Goal: Task Accomplishment & Management: Manage account settings

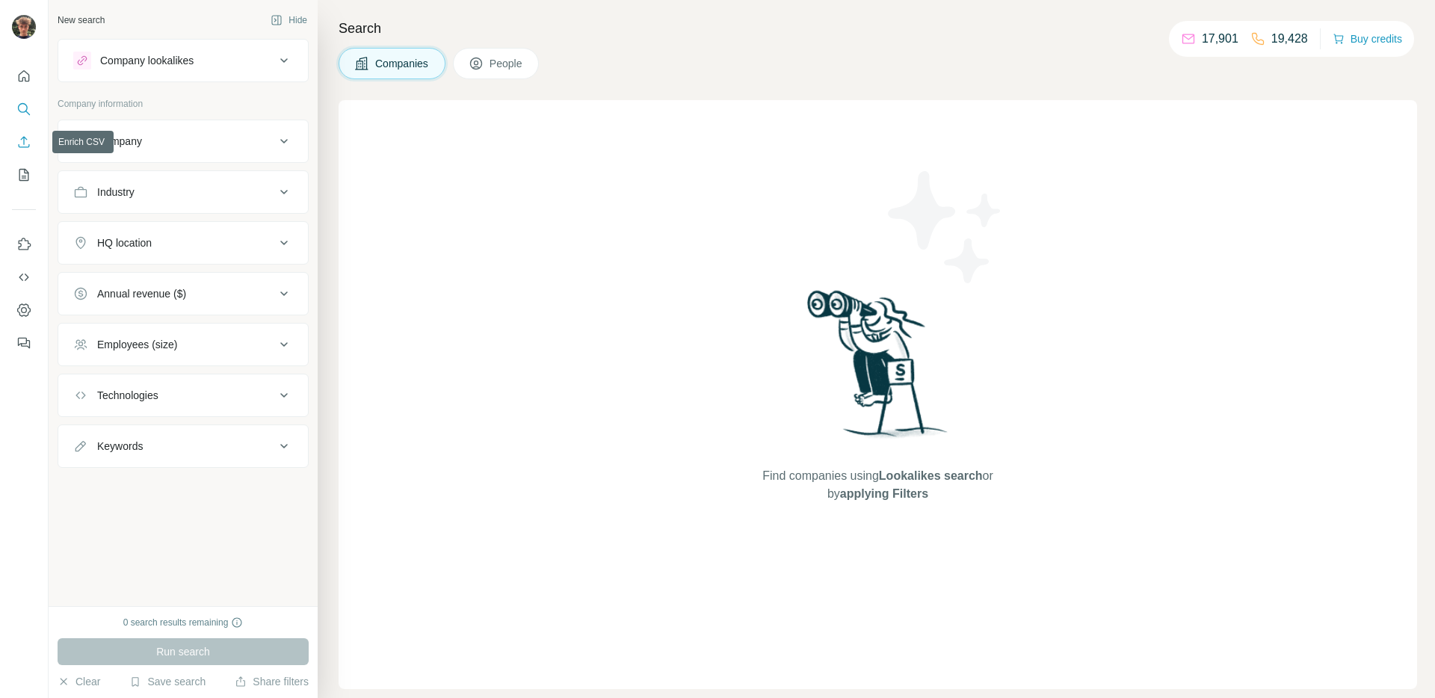
click at [24, 138] on icon "Enrich CSV" at bounding box center [24, 141] width 11 height 11
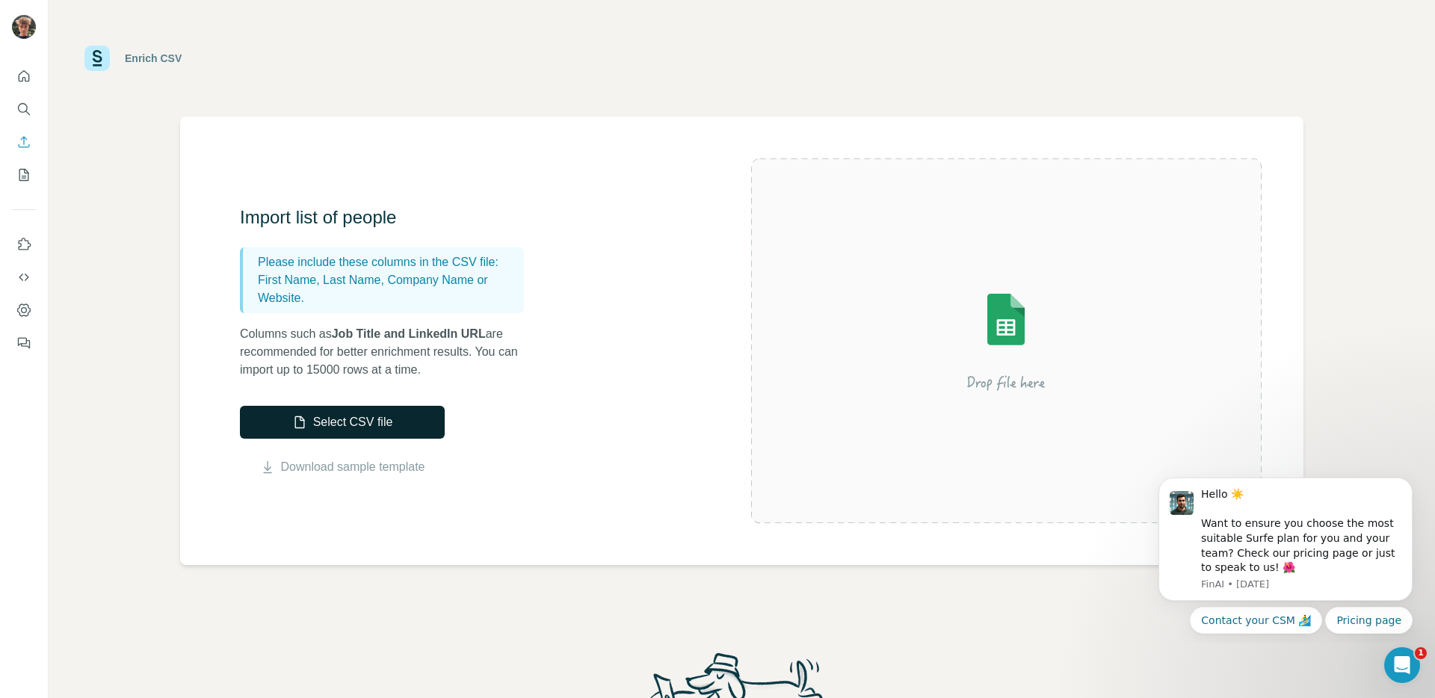
click at [364, 424] on button "Select CSV file" at bounding box center [342, 422] width 205 height 33
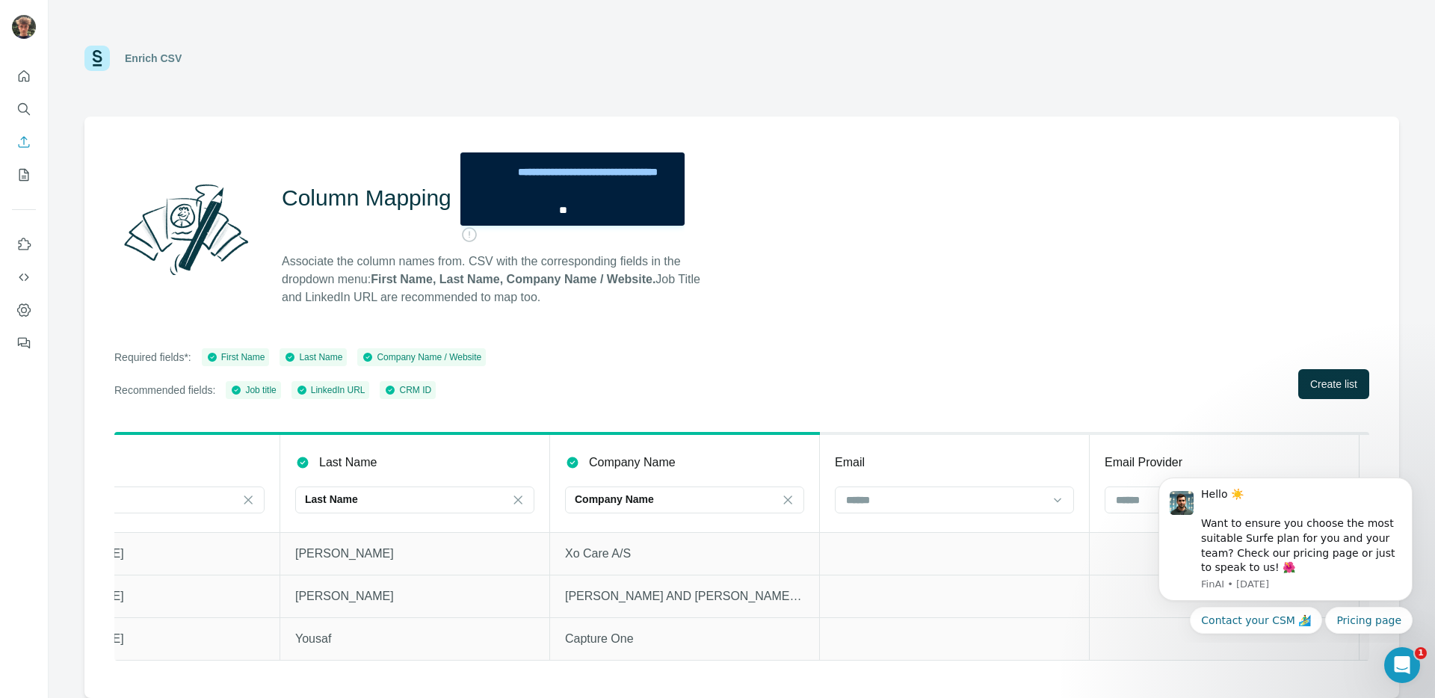
scroll to position [0, 617]
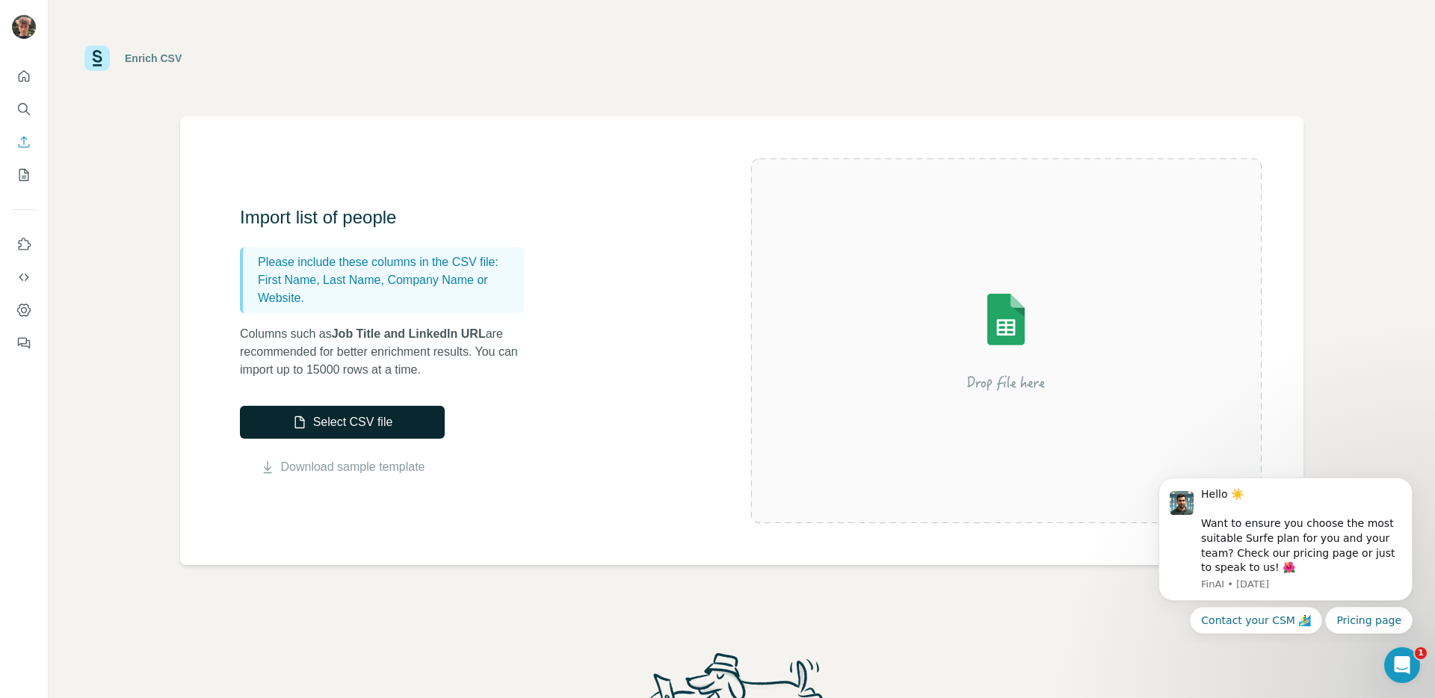
click at [326, 422] on button "Select CSV file" at bounding box center [342, 422] width 205 height 33
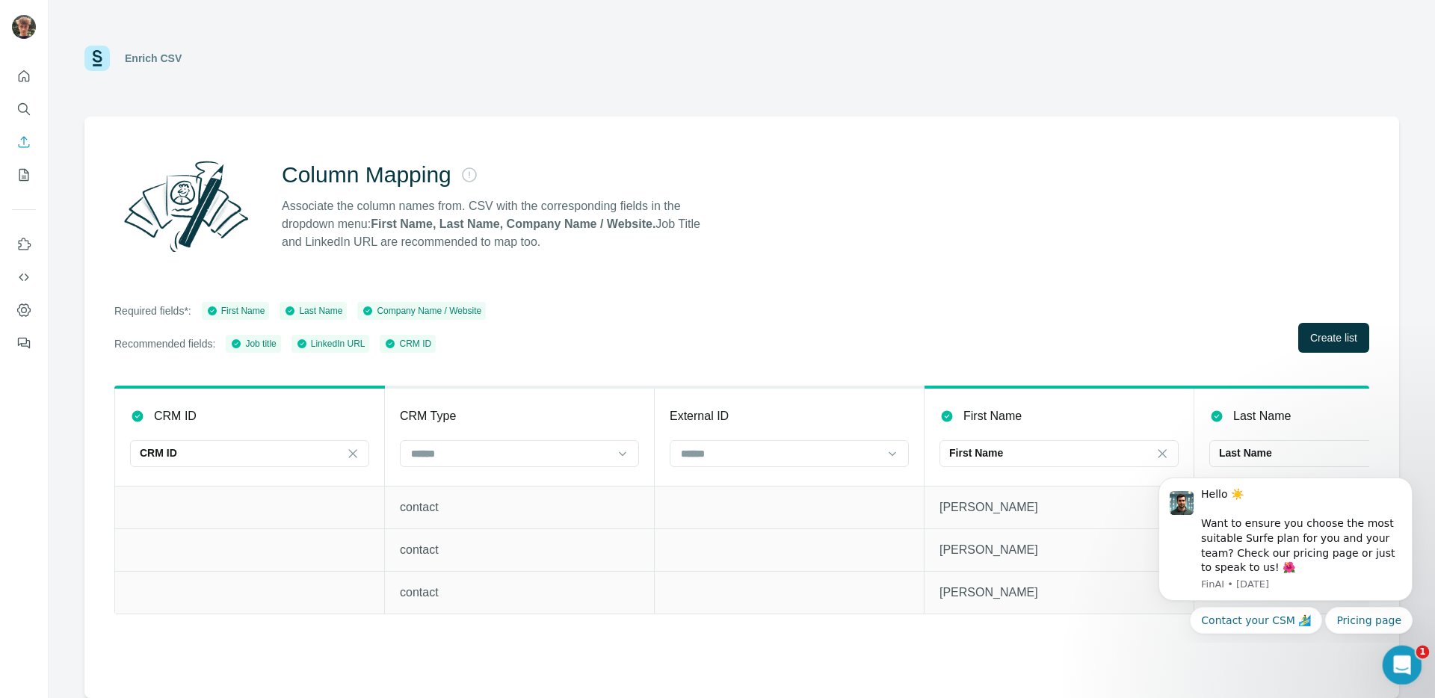
click at [1396, 663] on icon "Open Intercom Messenger" at bounding box center [1400, 663] width 25 height 25
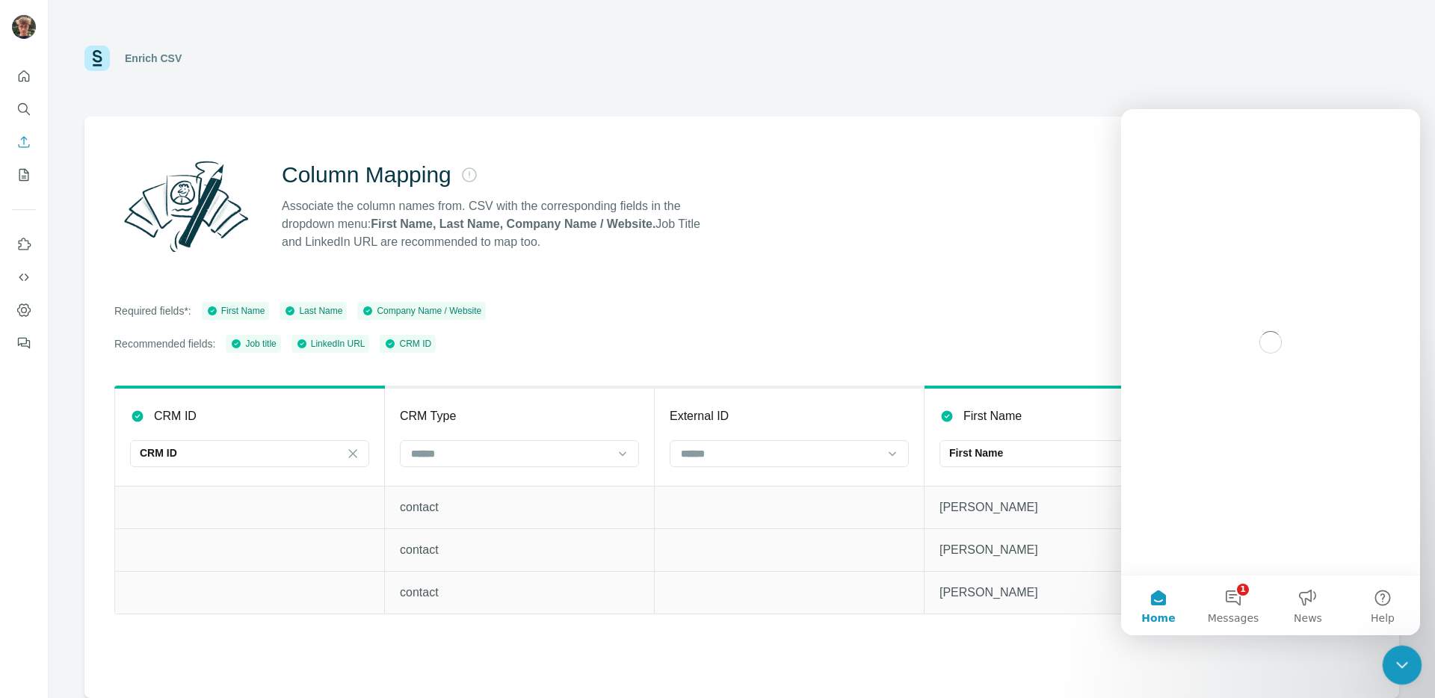
click at [1402, 670] on icon "Close Intercom Messenger" at bounding box center [1400, 663] width 18 height 18
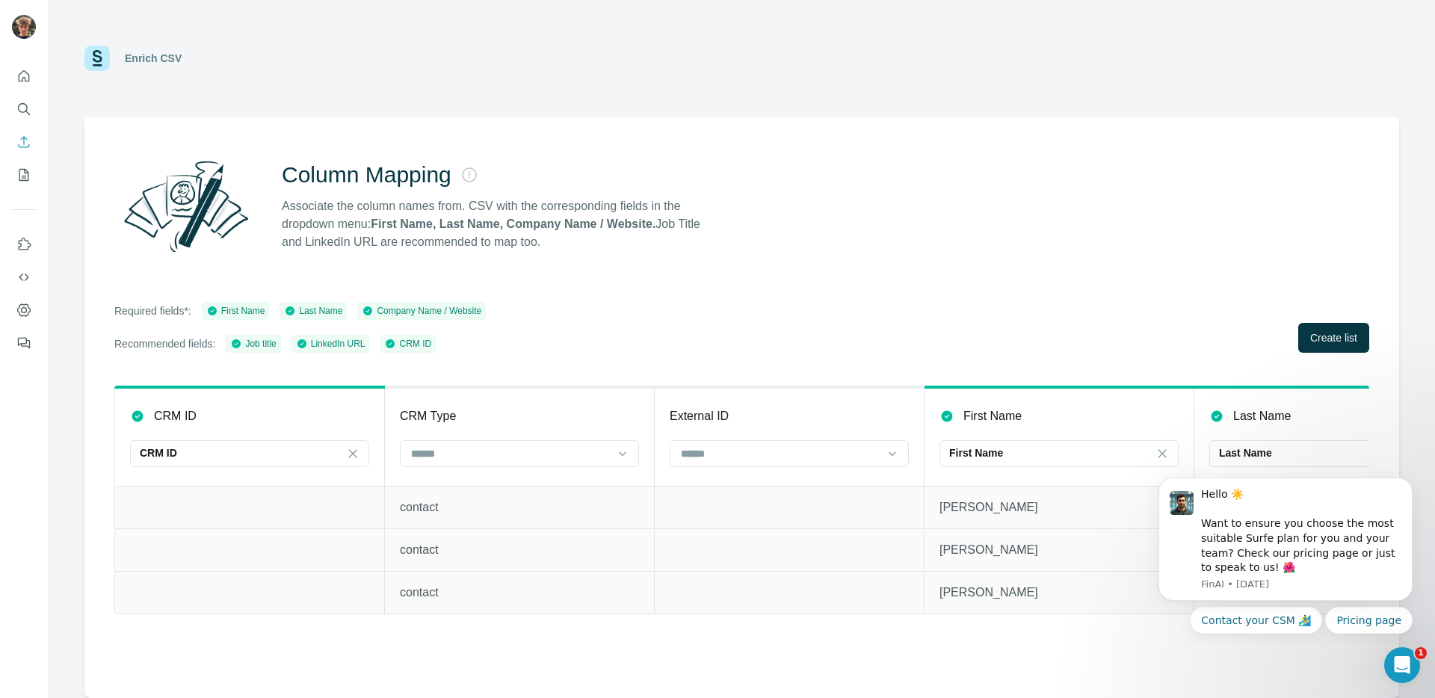
click at [1072, 663] on div "Column Mapping Associate the column names from. CSV with the corresponding fiel…" at bounding box center [741, 408] width 1315 height 582
click at [902, 258] on div "Column Mapping Associate the column names from. CSV with the corresponding fiel…" at bounding box center [741, 206] width 1255 height 108
click at [1400, 653] on icon "Open Intercom Messenger" at bounding box center [1400, 663] width 25 height 25
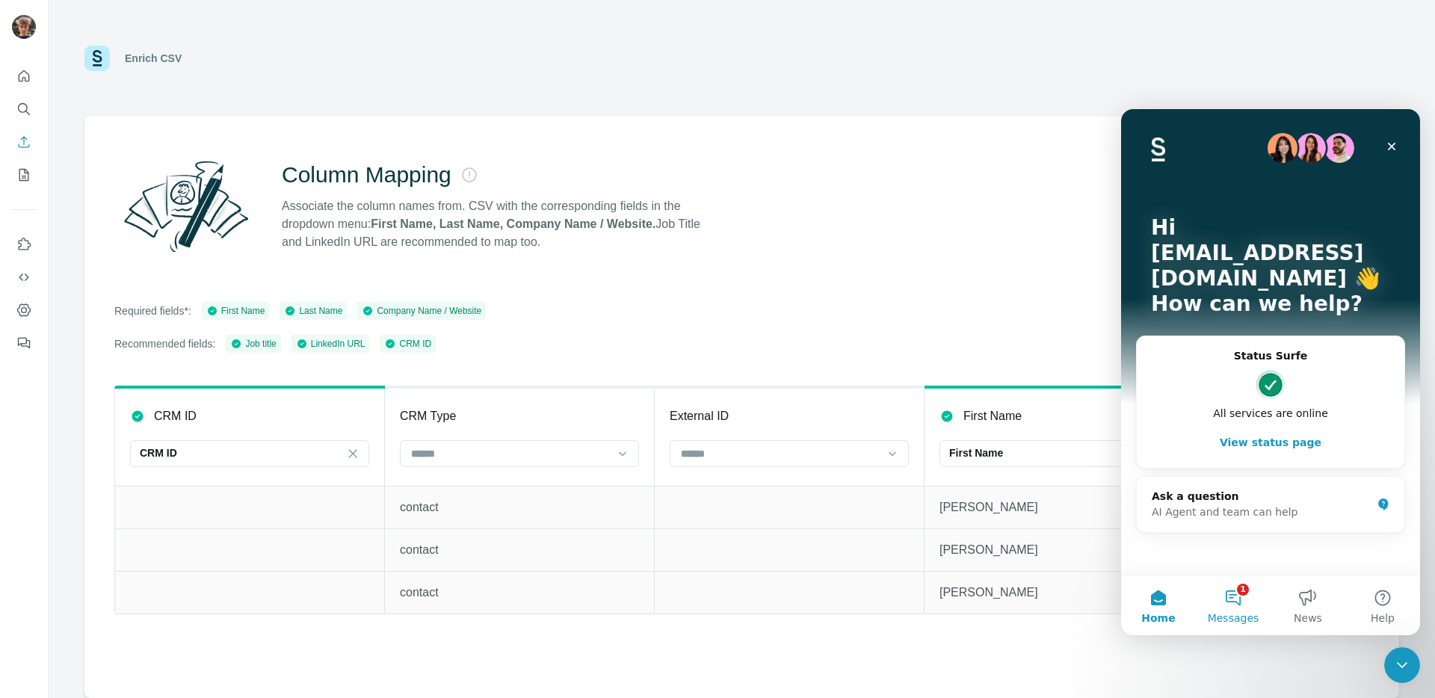
click at [1235, 601] on button "1 Messages" at bounding box center [1233, 606] width 75 height 60
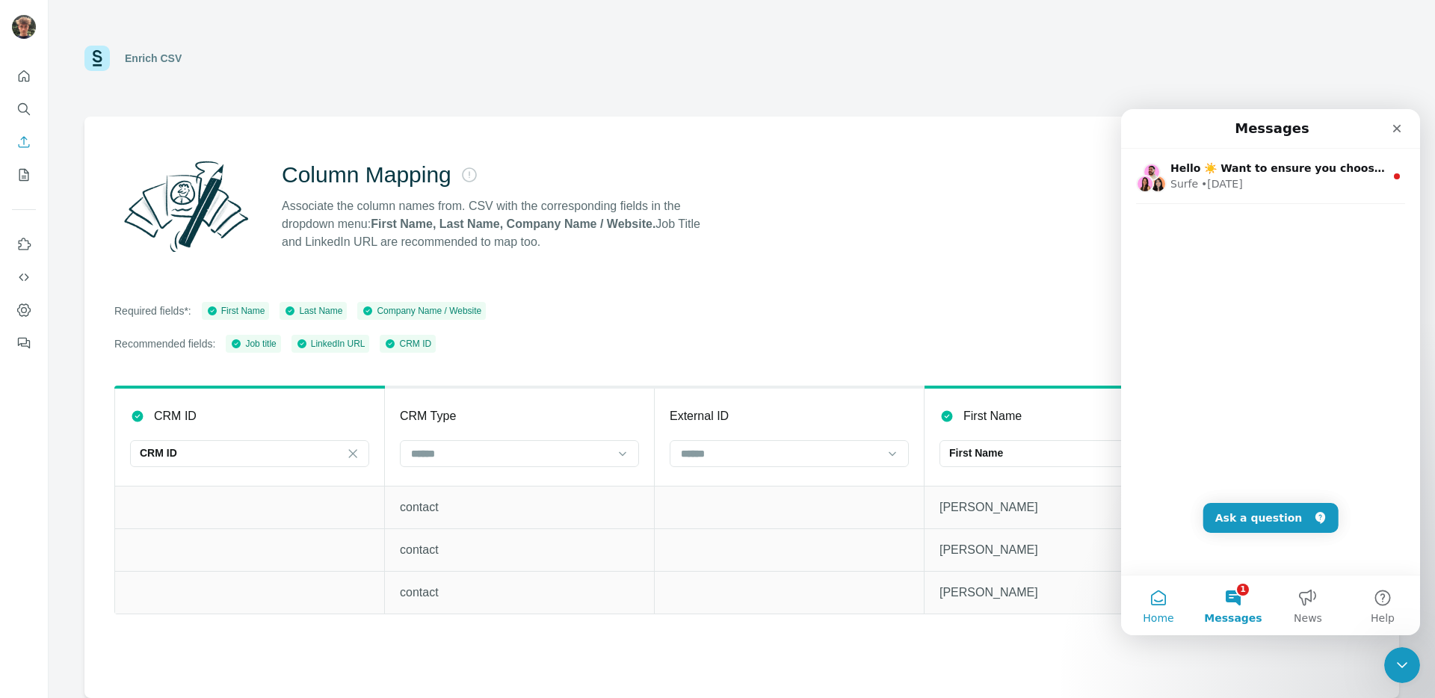
click at [1173, 604] on button "Home" at bounding box center [1158, 606] width 75 height 60
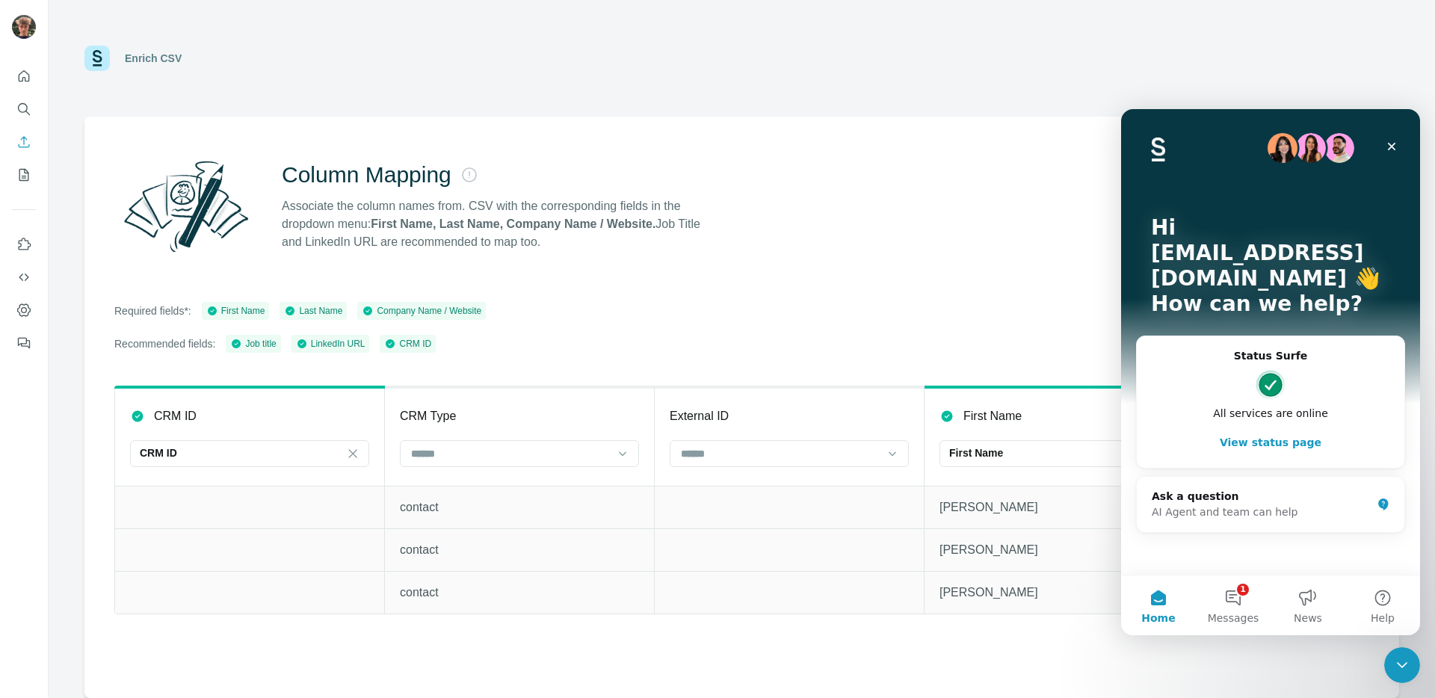
click at [901, 309] on div "Required fields*: First Name Last Name Company Name / Website Recommended field…" at bounding box center [741, 327] width 1255 height 51
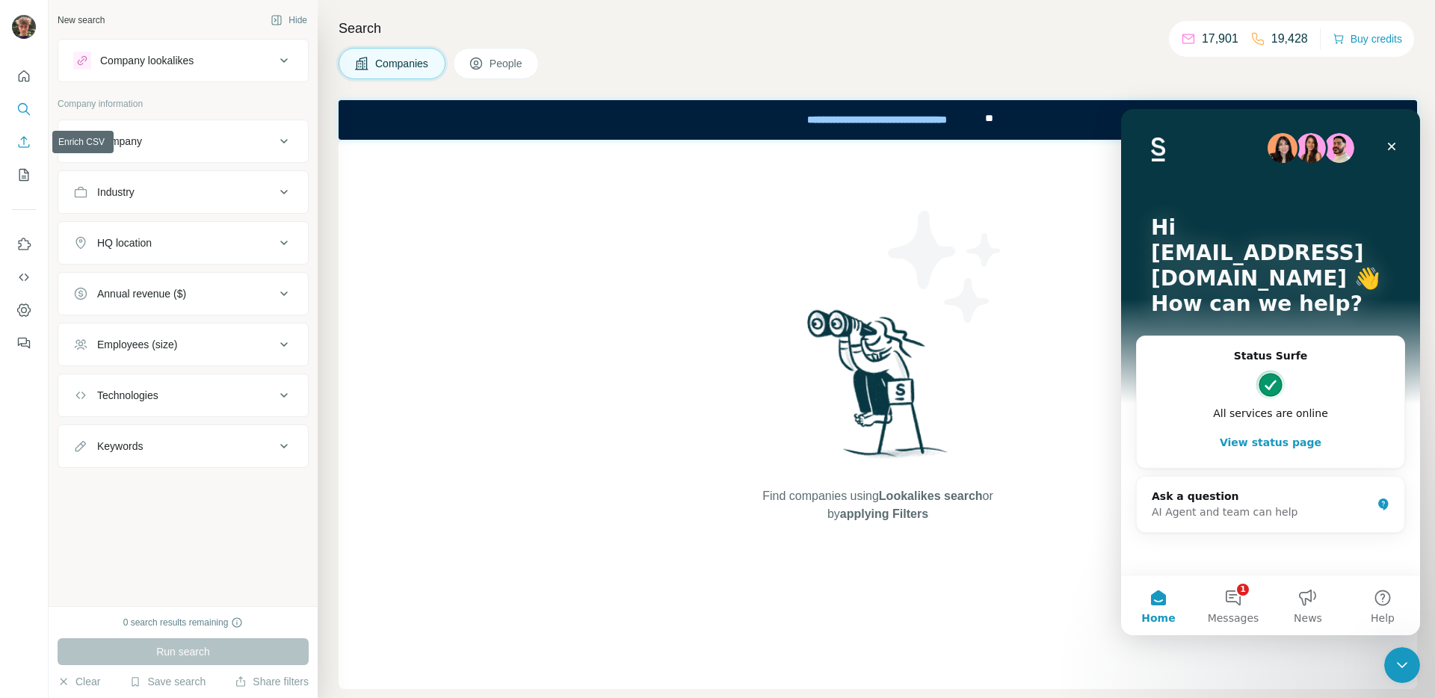
click at [23, 139] on icon "Enrich CSV" at bounding box center [23, 142] width 15 height 15
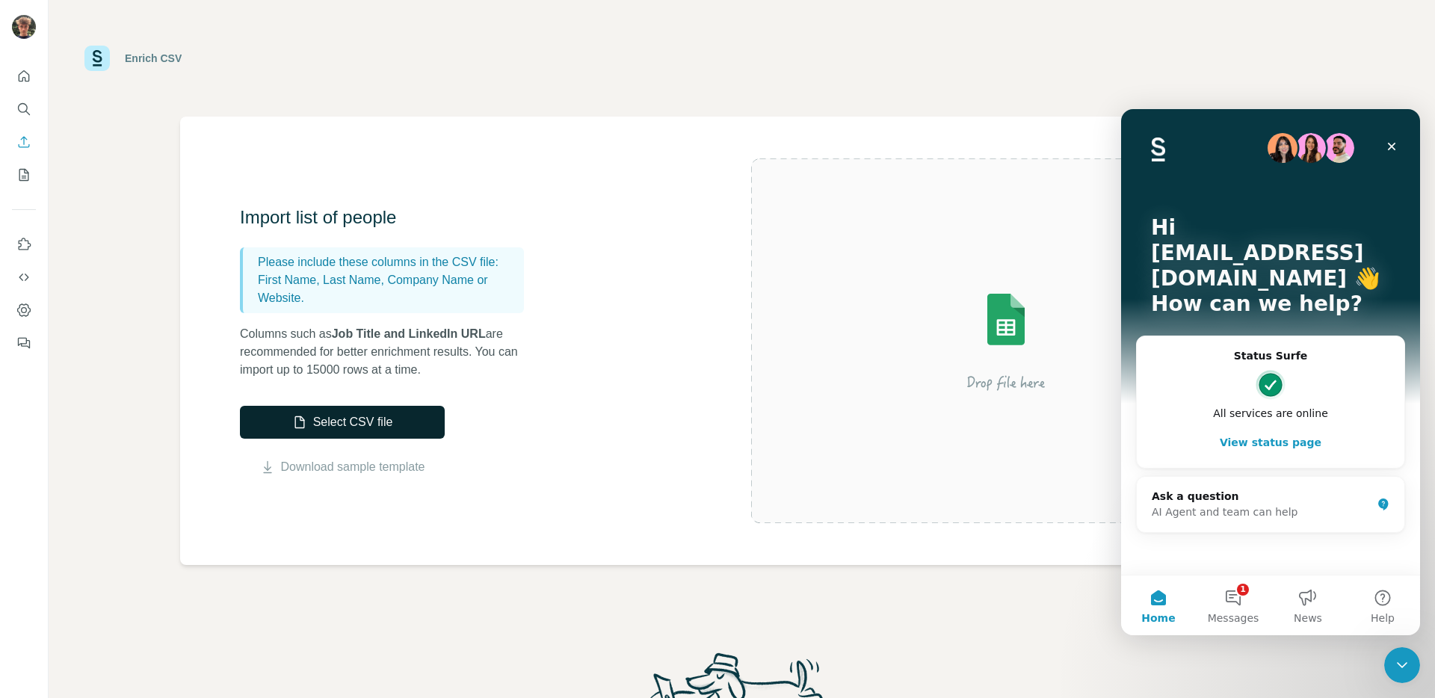
click at [306, 430] on button "Select CSV file" at bounding box center [342, 422] width 205 height 33
click at [555, 73] on div "Enrich CSV" at bounding box center [741, 58] width 1315 height 45
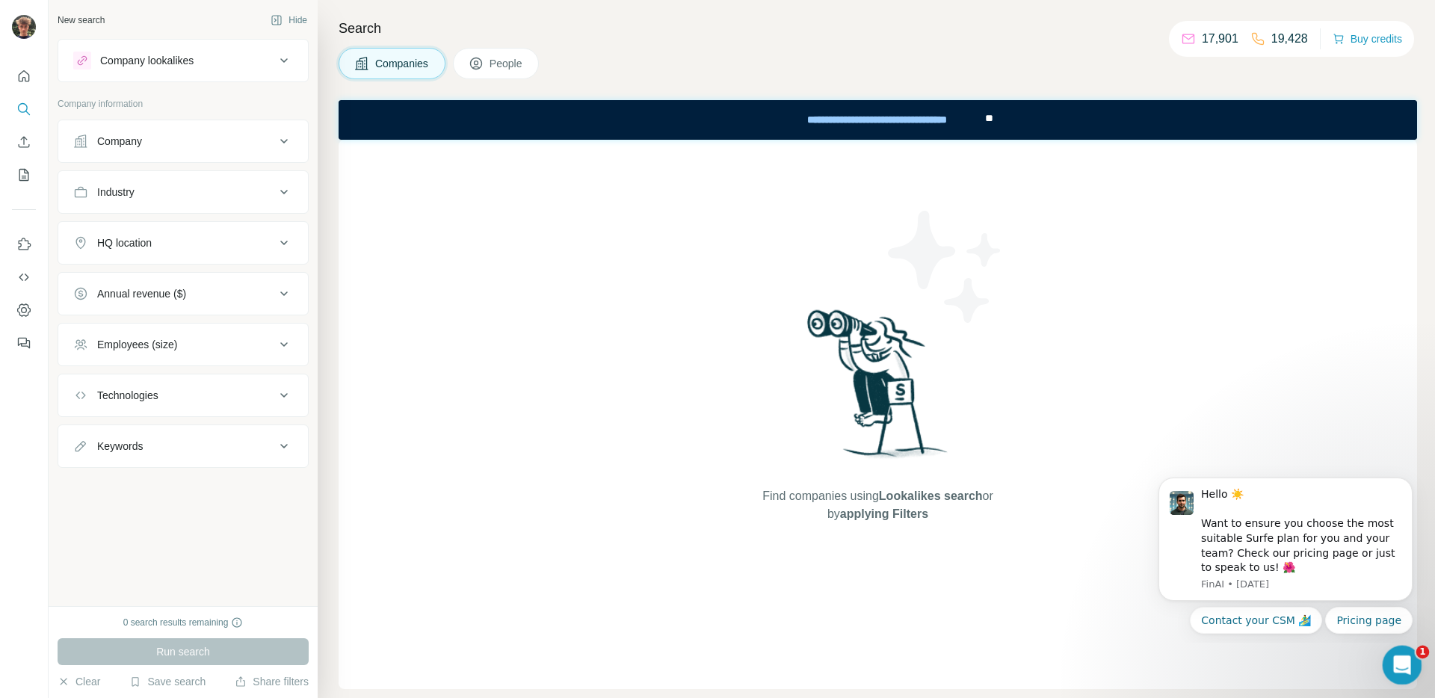
click at [1387, 650] on div "1" at bounding box center [1403, 666] width 40 height 40
click at [1398, 659] on icon "Open Intercom Messenger" at bounding box center [1400, 663] width 25 height 25
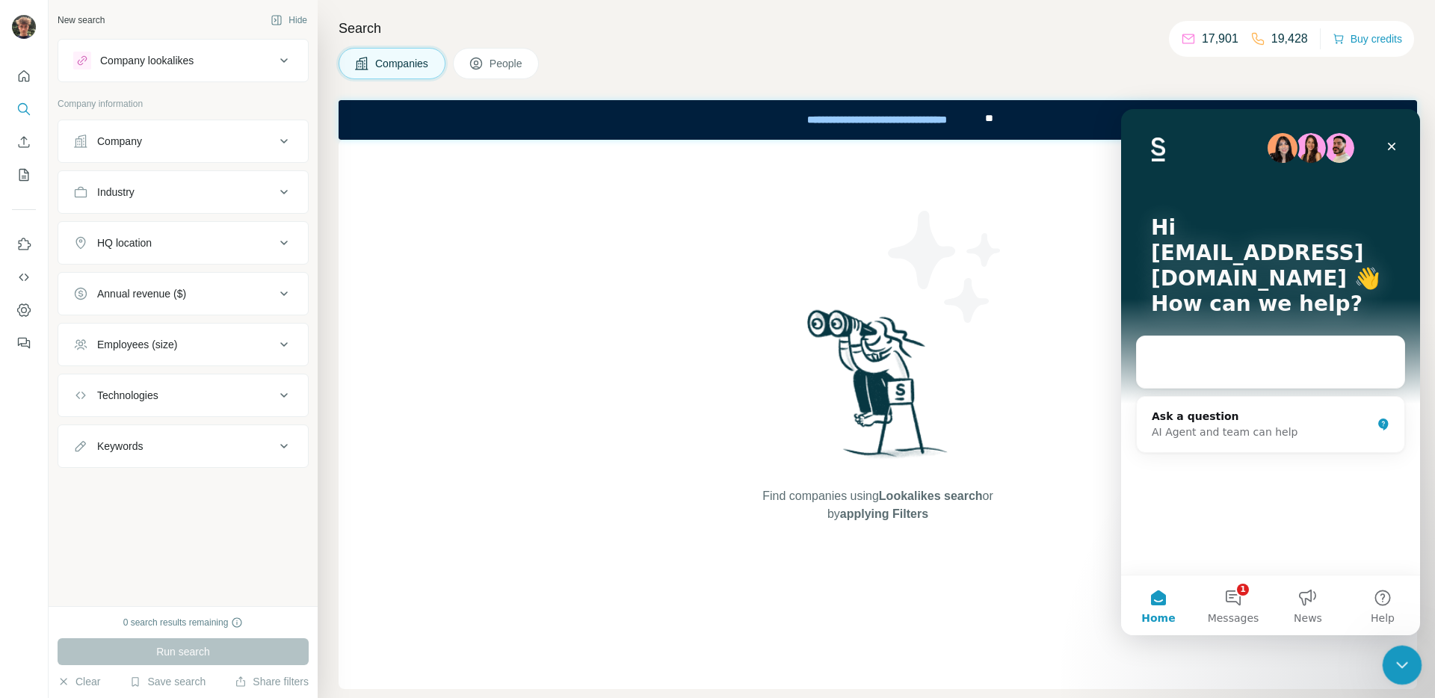
click at [1398, 659] on icon "Close Intercom Messenger" at bounding box center [1400, 663] width 18 height 18
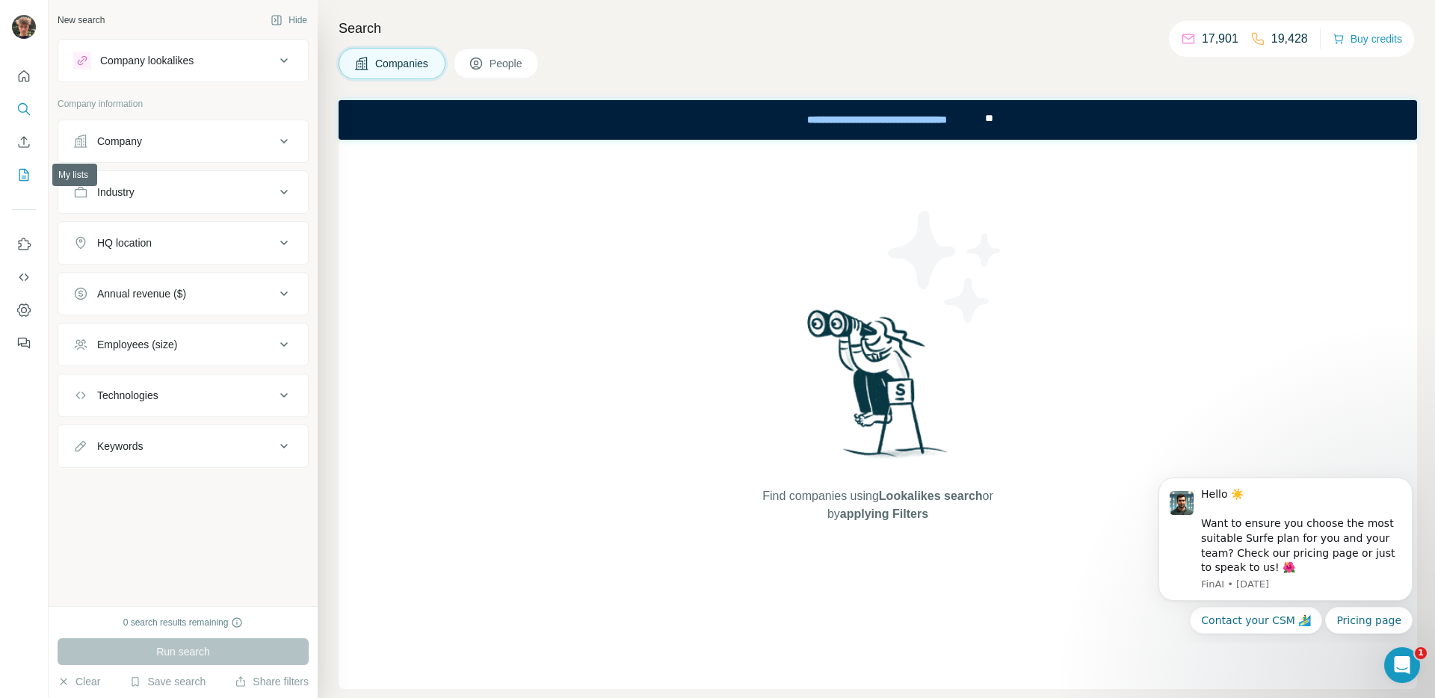
click at [24, 173] on icon "My lists" at bounding box center [23, 174] width 15 height 15
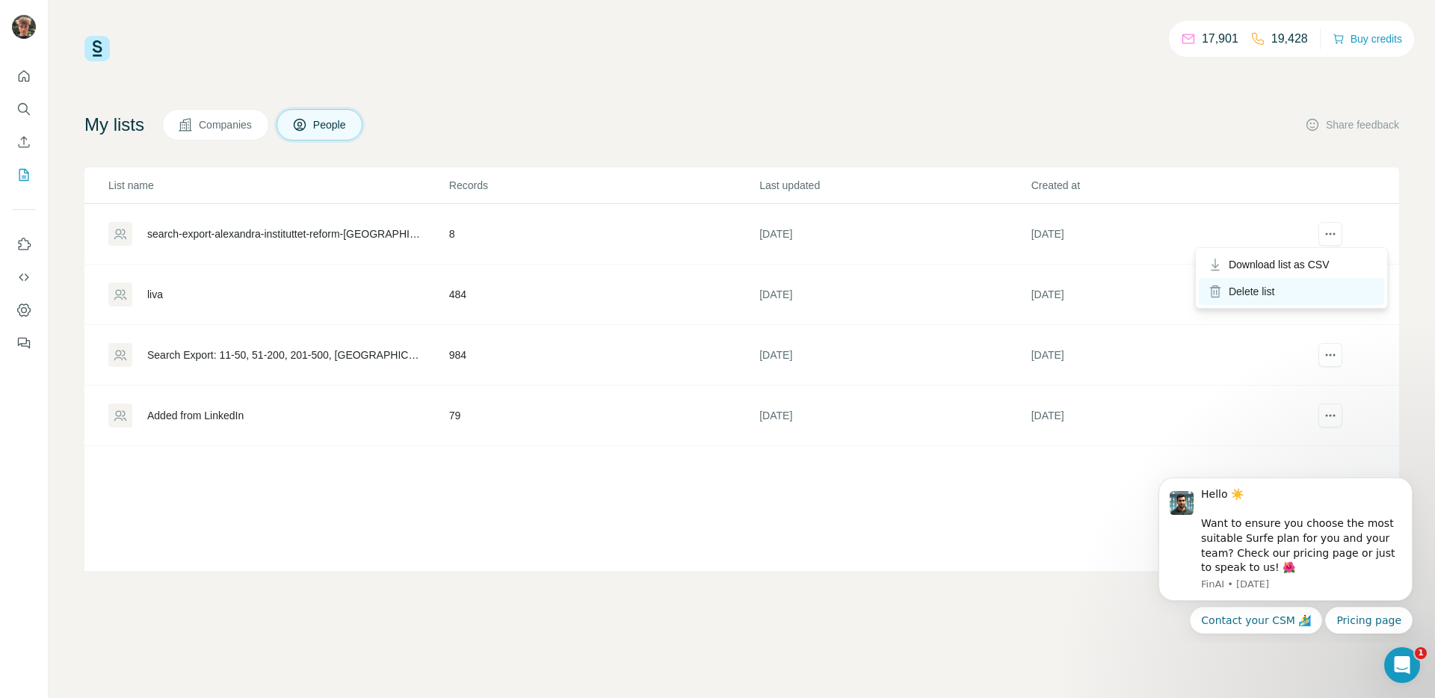
click at [1295, 286] on div "Delete list" at bounding box center [1291, 291] width 185 height 27
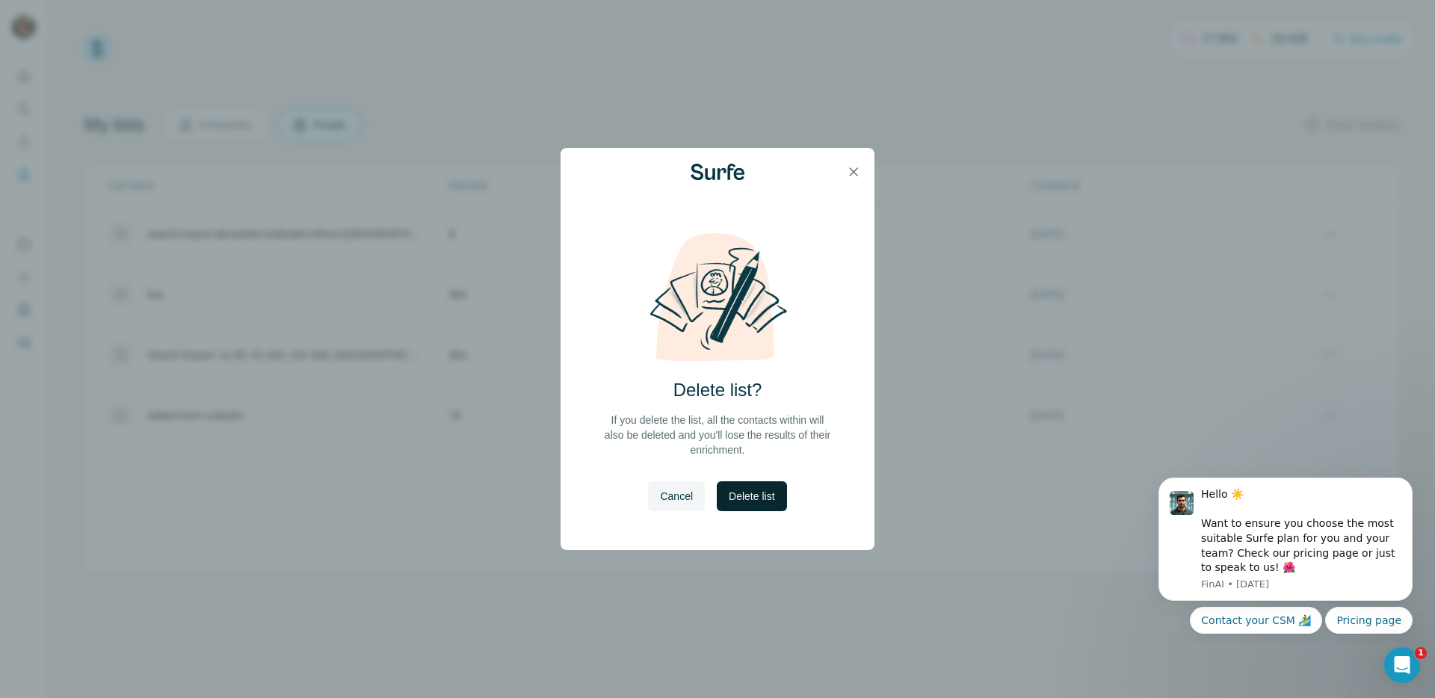
click at [753, 502] on span "Delete list" at bounding box center [752, 496] width 46 height 15
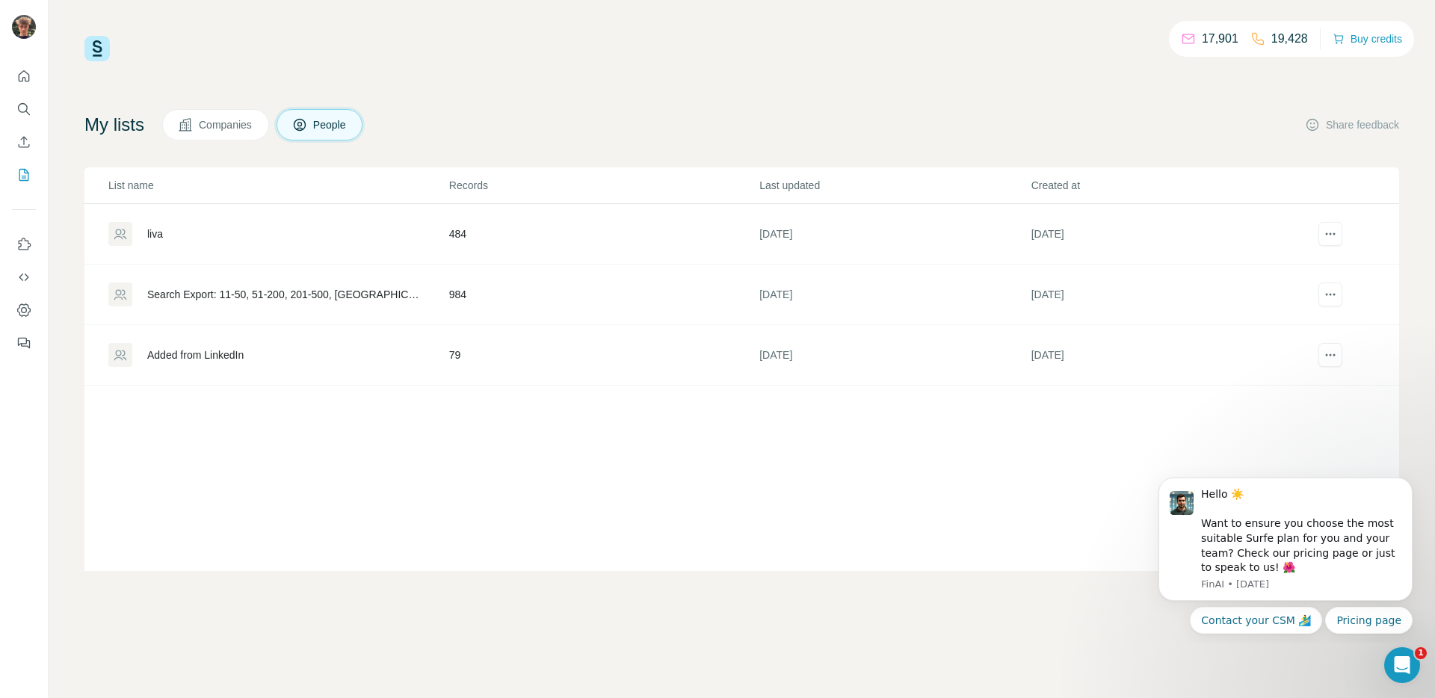
click at [753, 502] on div "List name Records Last updated Created at liva 484 6 days ago 6 days ago Search…" at bounding box center [741, 369] width 1315 height 404
click at [25, 136] on icon "Enrich CSV" at bounding box center [23, 142] width 15 height 15
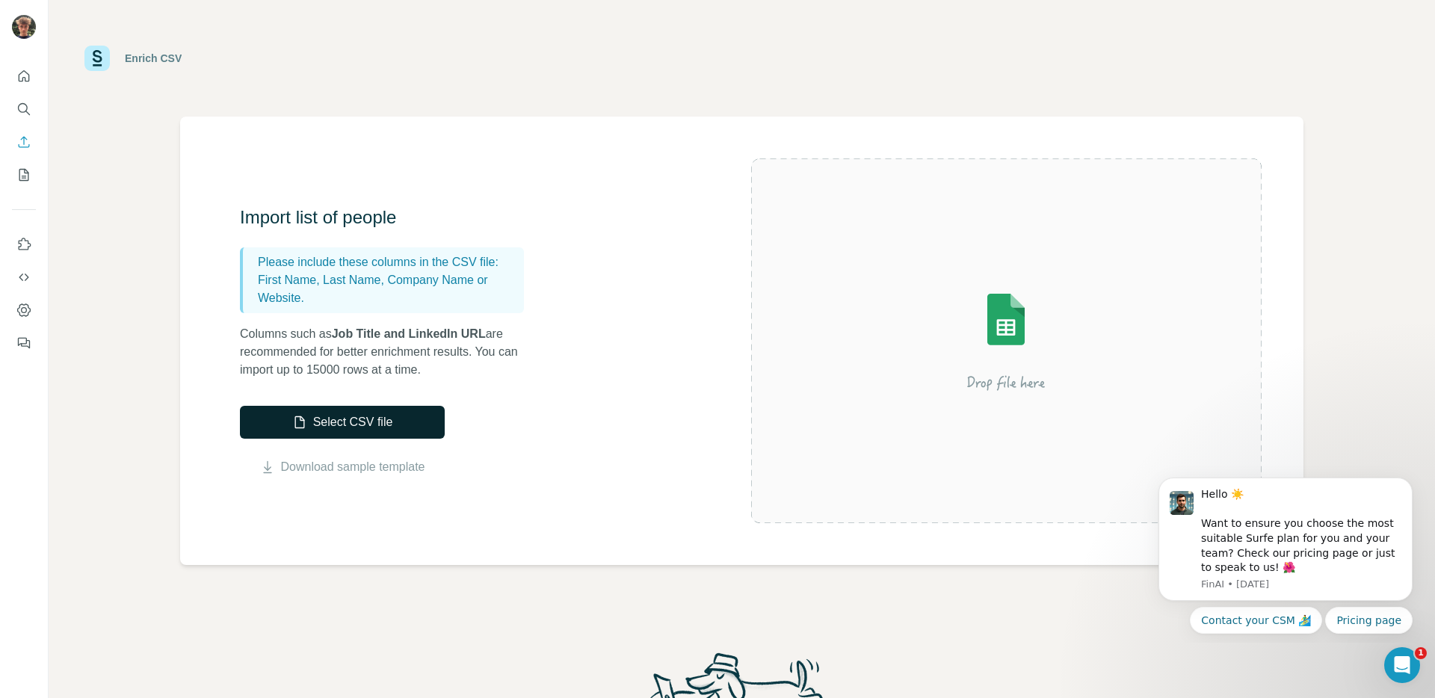
click at [340, 430] on button "Select CSV file" at bounding box center [342, 422] width 205 height 33
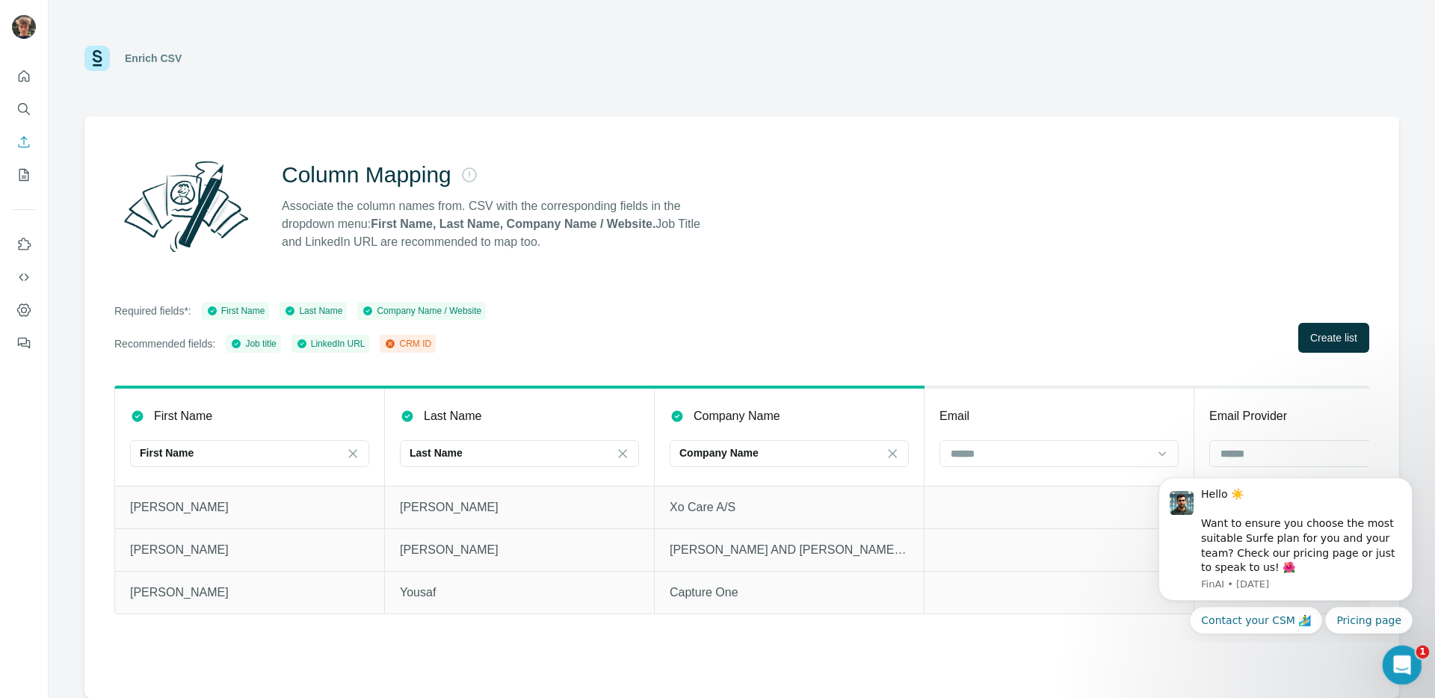
click at [1393, 669] on div "Open Intercom Messenger" at bounding box center [1399, 662] width 49 height 49
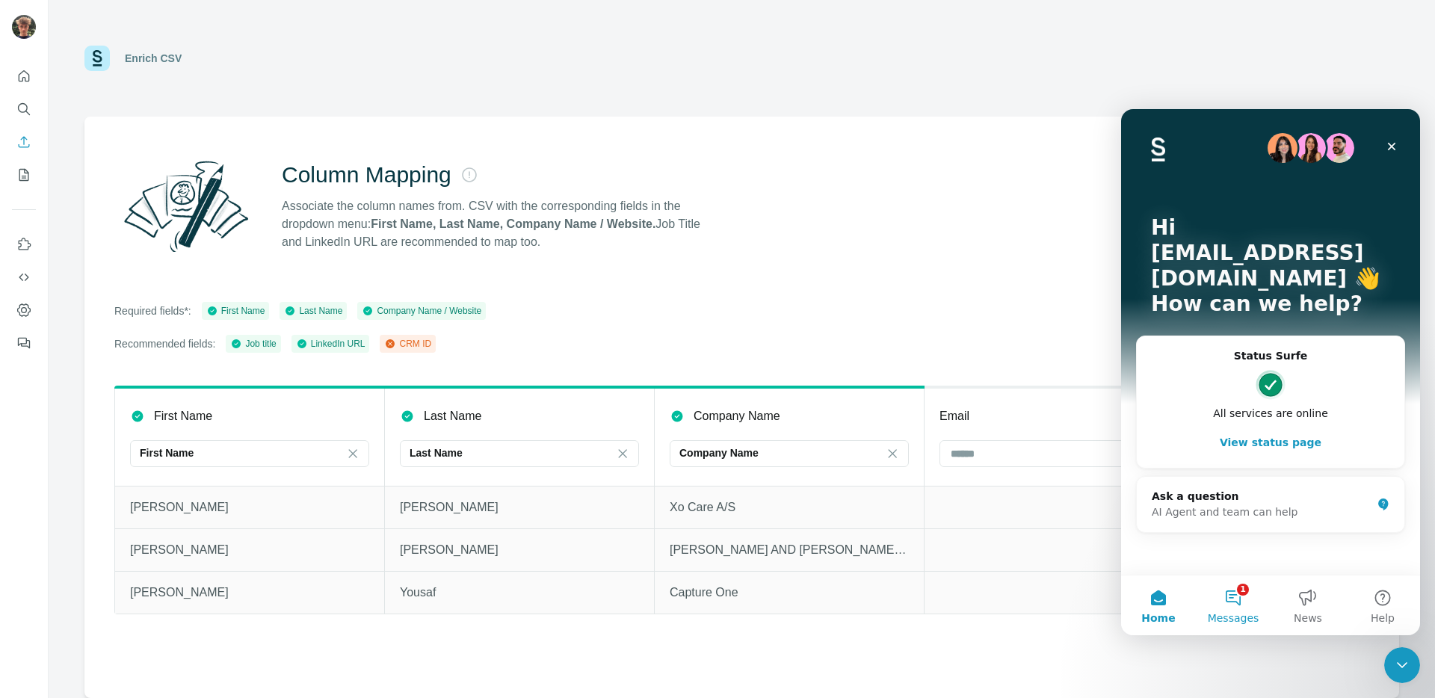
click at [1231, 613] on span "Messages" at bounding box center [1234, 618] width 52 height 10
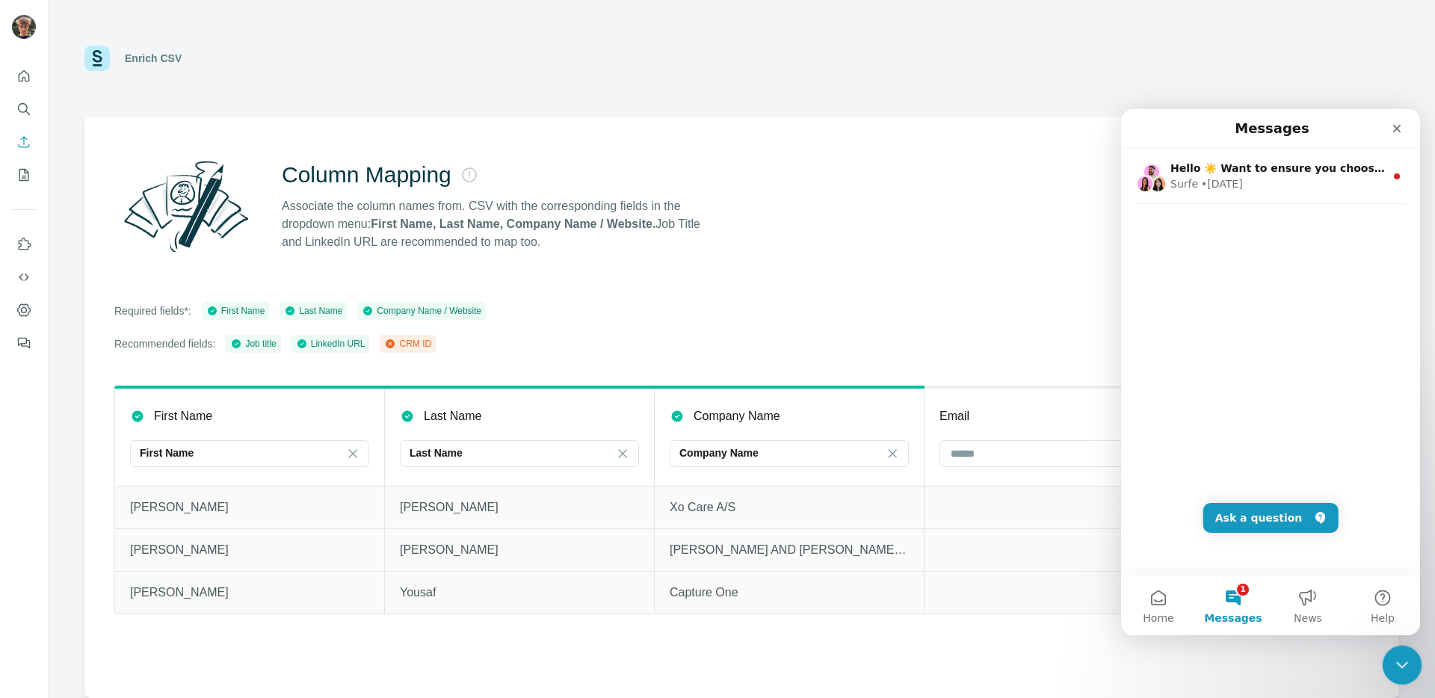
click at [1386, 653] on div "Close Intercom Messenger" at bounding box center [1400, 663] width 36 height 36
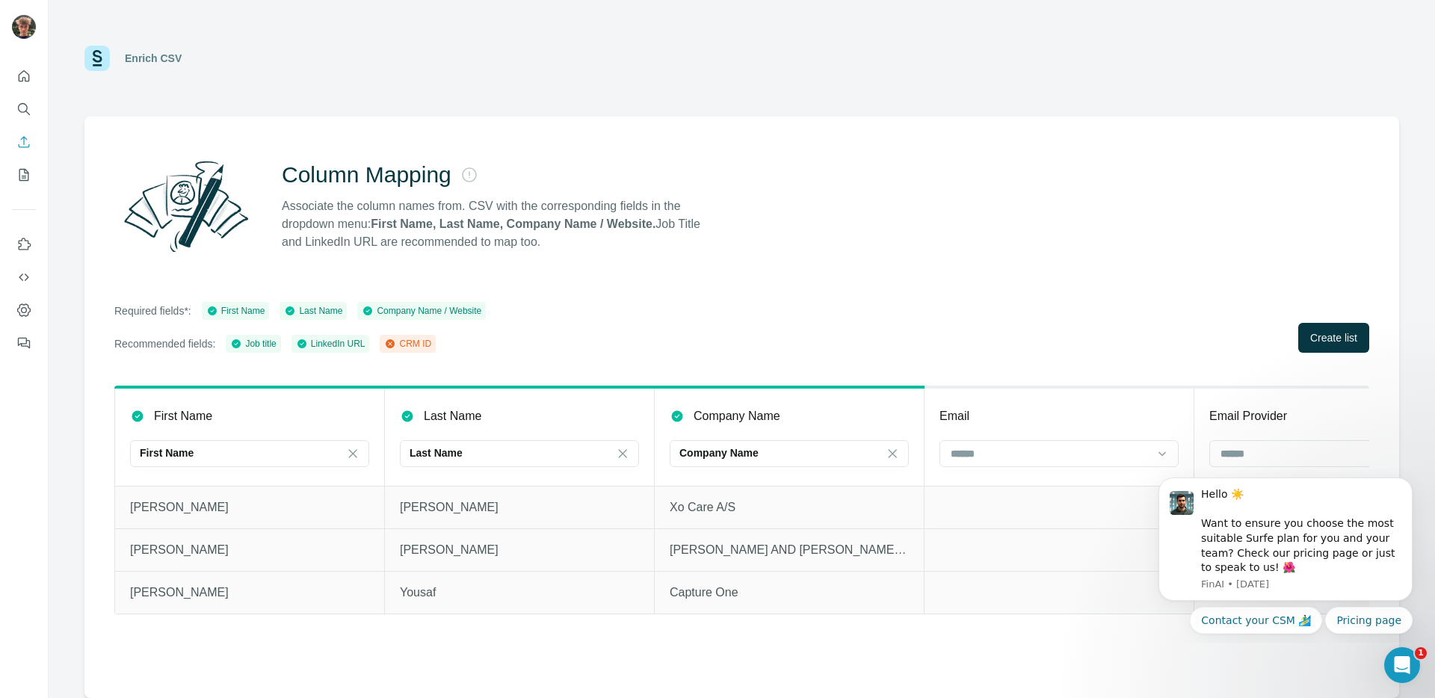
click at [907, 271] on div "Column Mapping Associate the column names from. CSV with the corresponding fiel…" at bounding box center [741, 408] width 1315 height 582
click at [1407, 655] on div "Open Intercom Messenger" at bounding box center [1399, 662] width 49 height 49
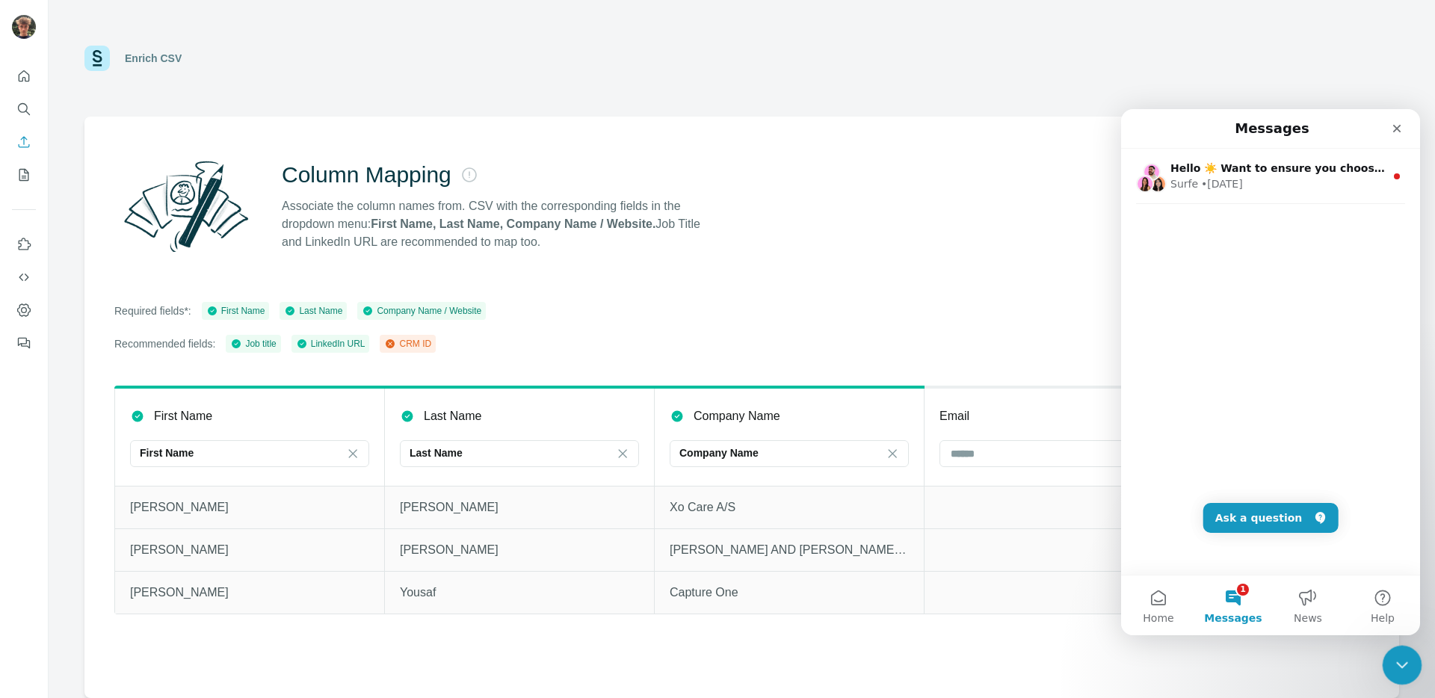
click at [1407, 655] on icon "Close Intercom Messenger" at bounding box center [1400, 663] width 18 height 18
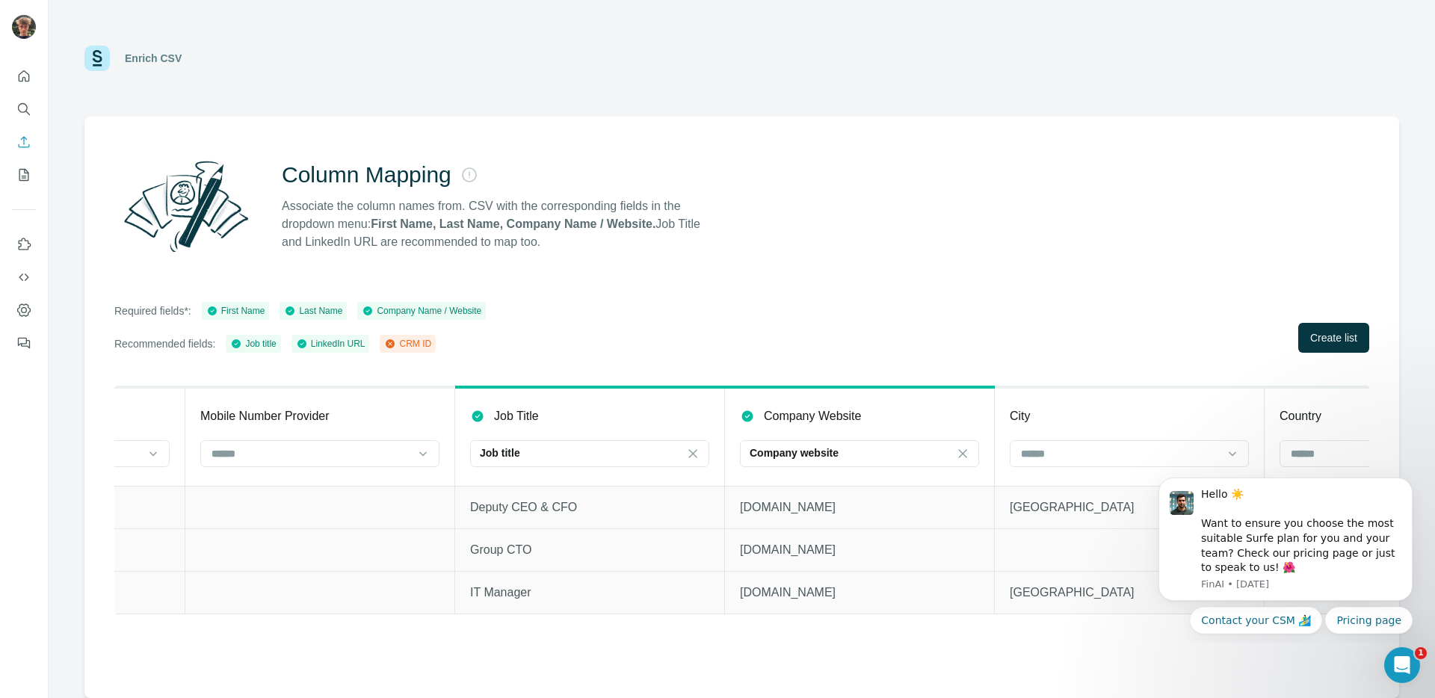
scroll to position [0, 2524]
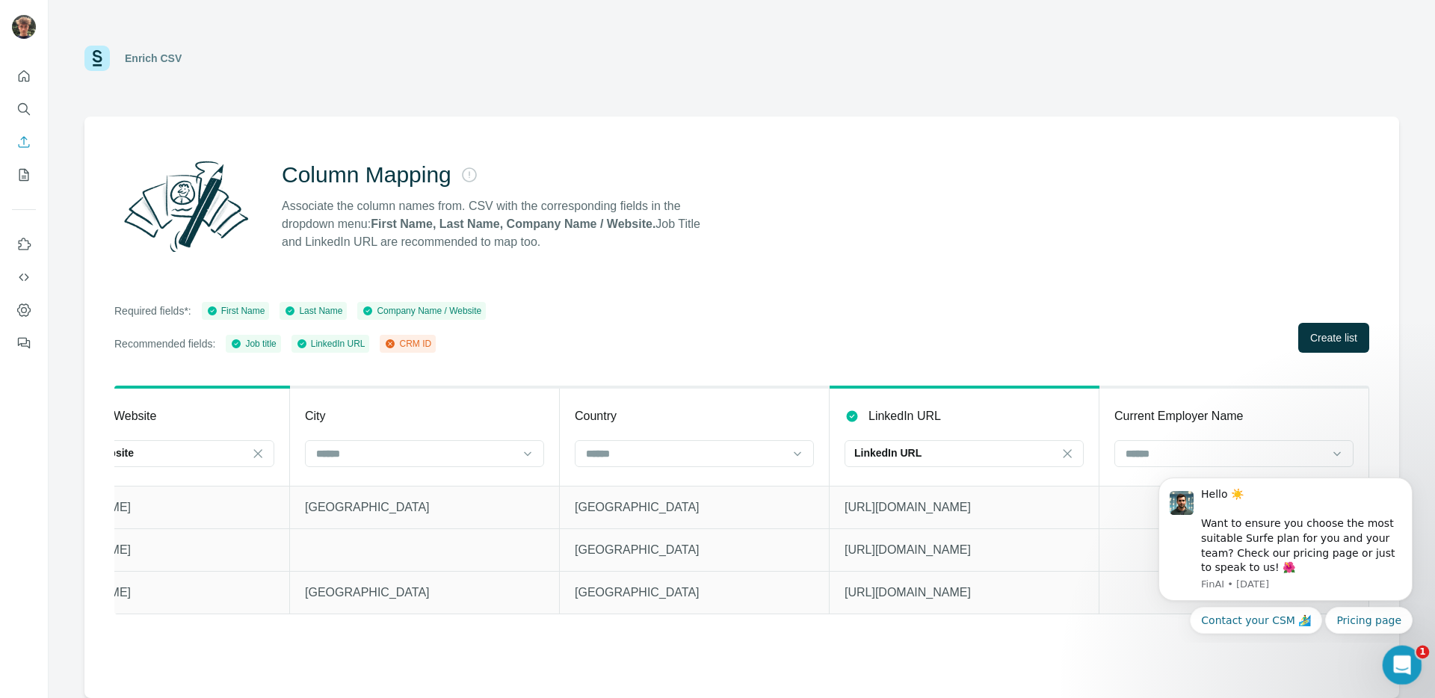
click at [1391, 671] on div "Open Intercom Messenger" at bounding box center [1399, 662] width 49 height 49
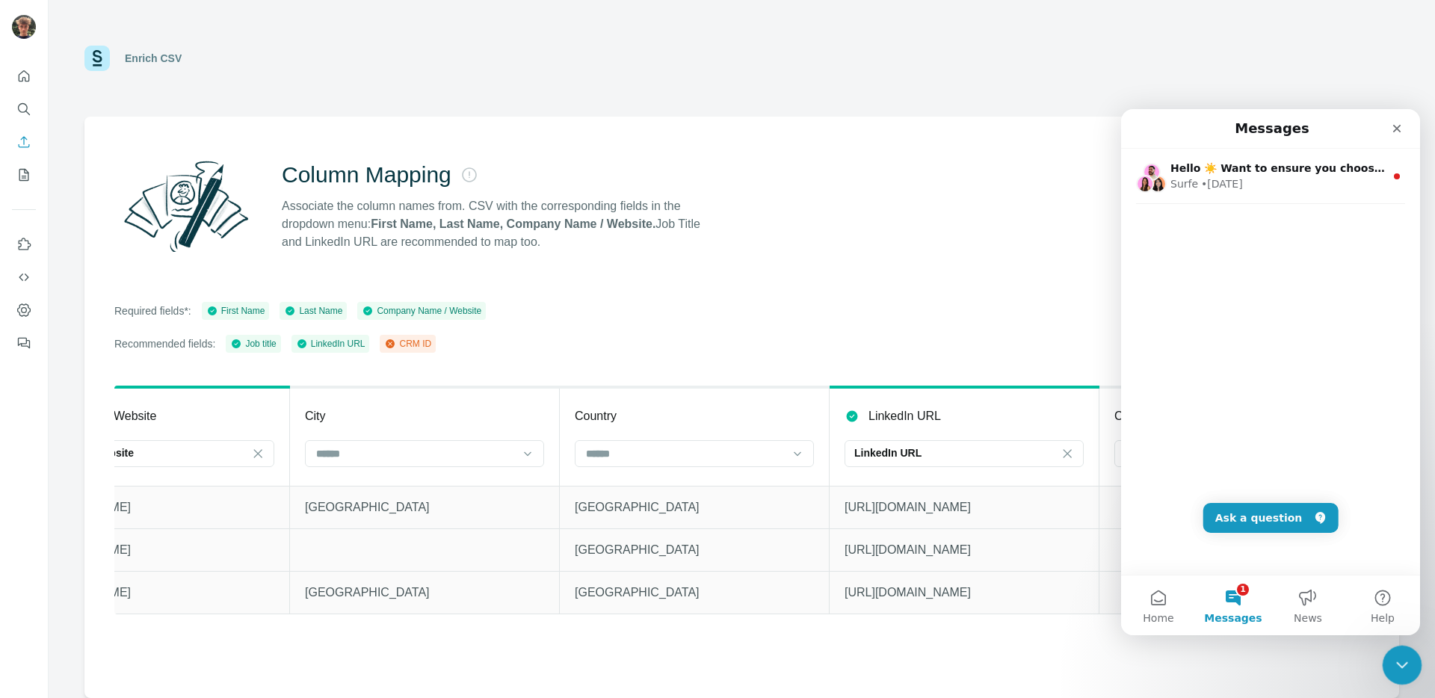
click at [1392, 670] on icon "Close Intercom Messenger" at bounding box center [1400, 663] width 18 height 18
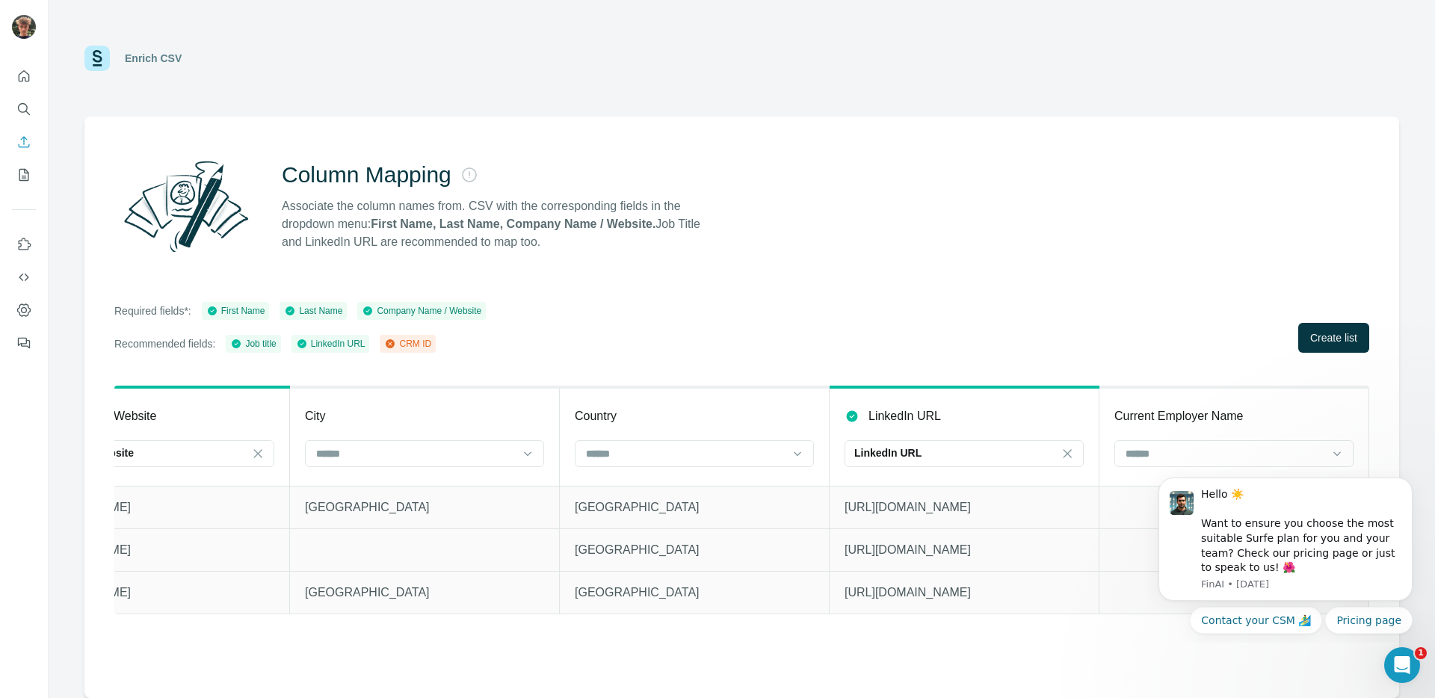
scroll to position [0, 0]
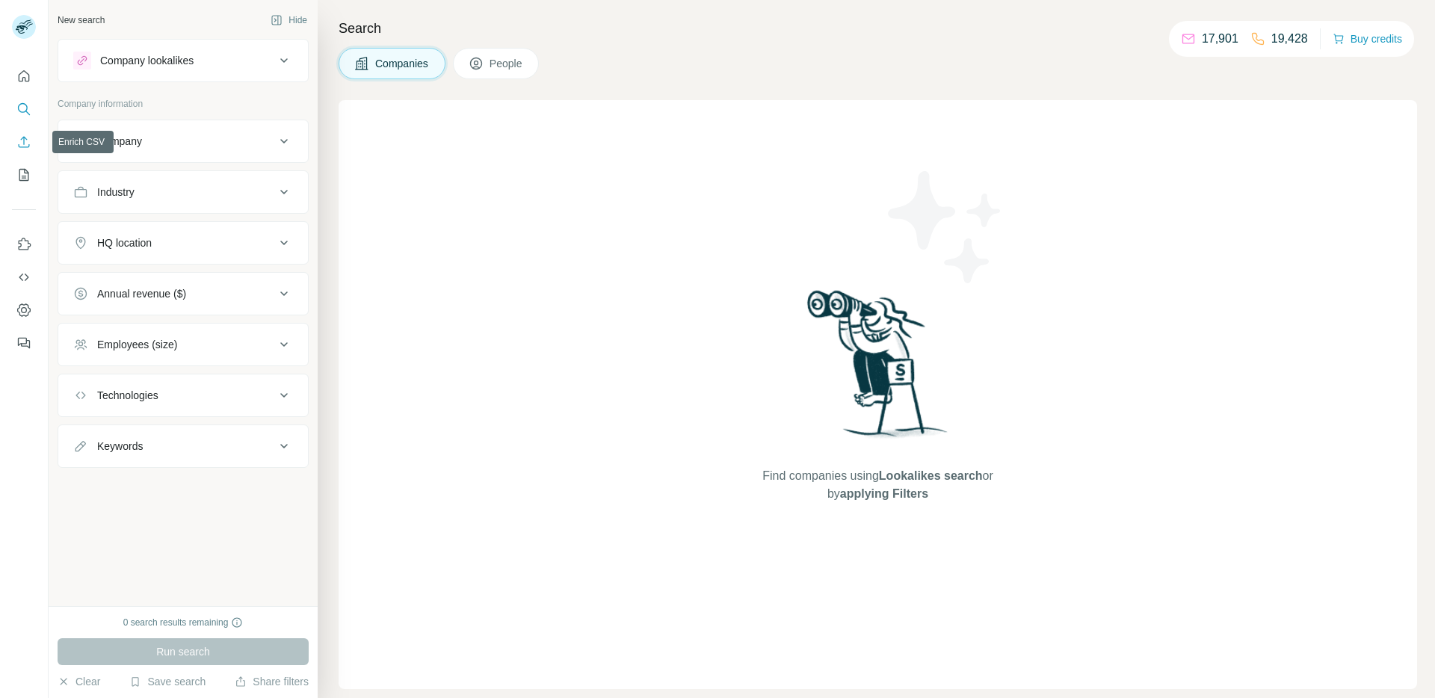
click at [18, 135] on icon "Enrich CSV" at bounding box center [23, 142] width 15 height 15
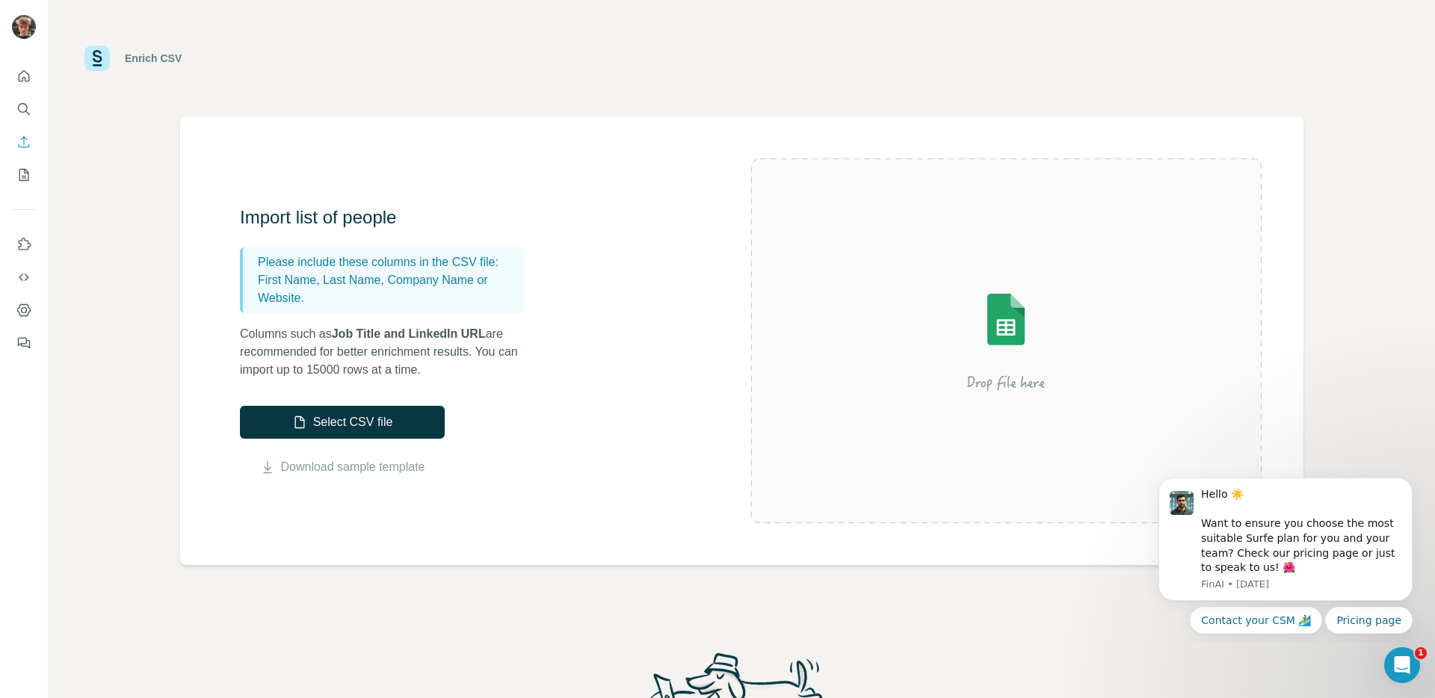
click at [512, 400] on div "Import list of people Please include these columns in the CSV file: First Name,…" at bounding box center [495, 341] width 511 height 271
click at [371, 421] on button "Select CSV file" at bounding box center [342, 422] width 205 height 33
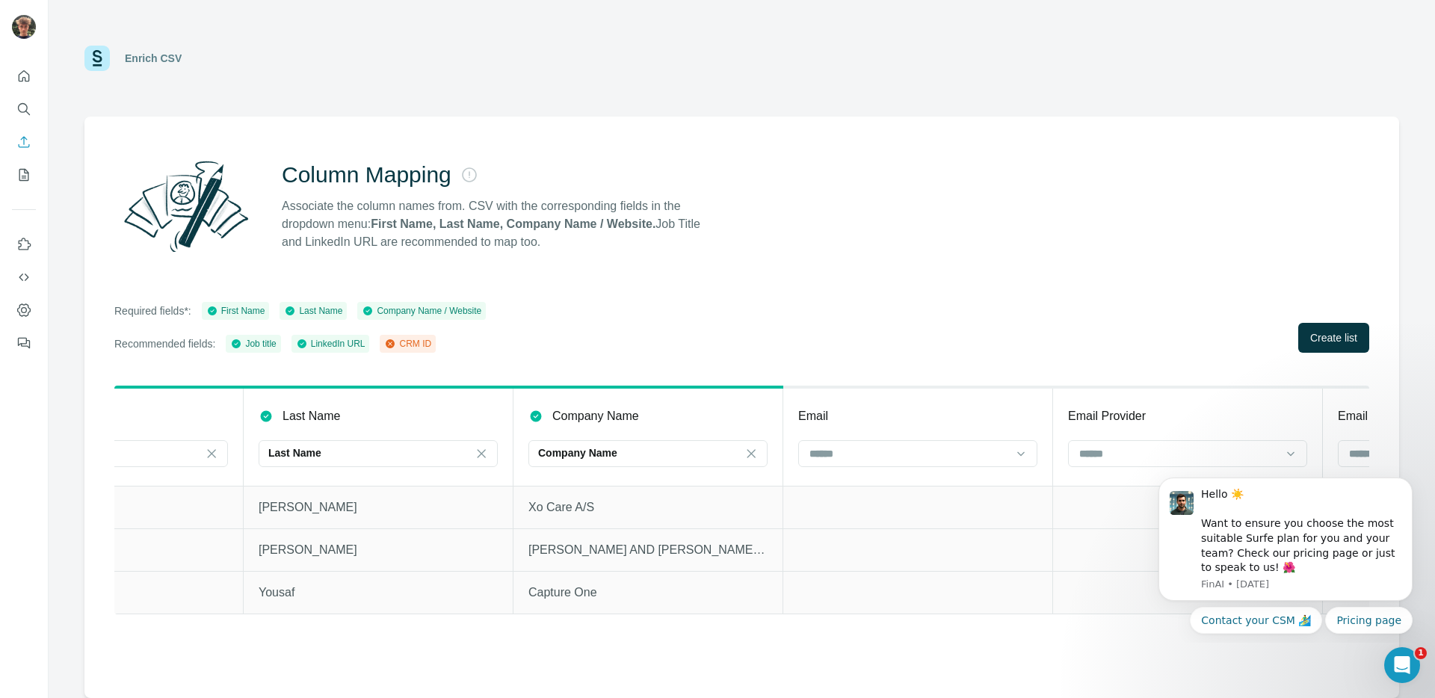
scroll to position [0, 147]
click at [887, 465] on div at bounding box center [903, 453] width 202 height 25
click at [887, 459] on input at bounding box center [903, 454] width 202 height 16
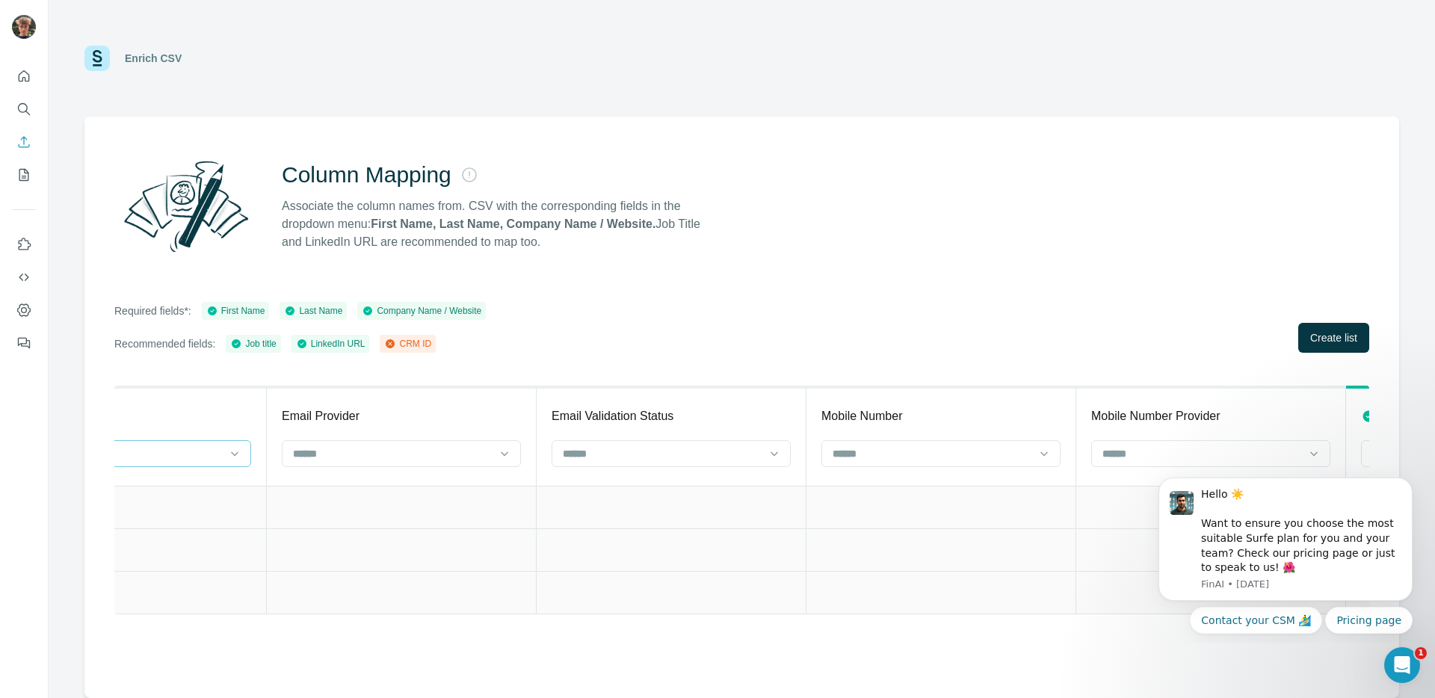
scroll to position [0, 0]
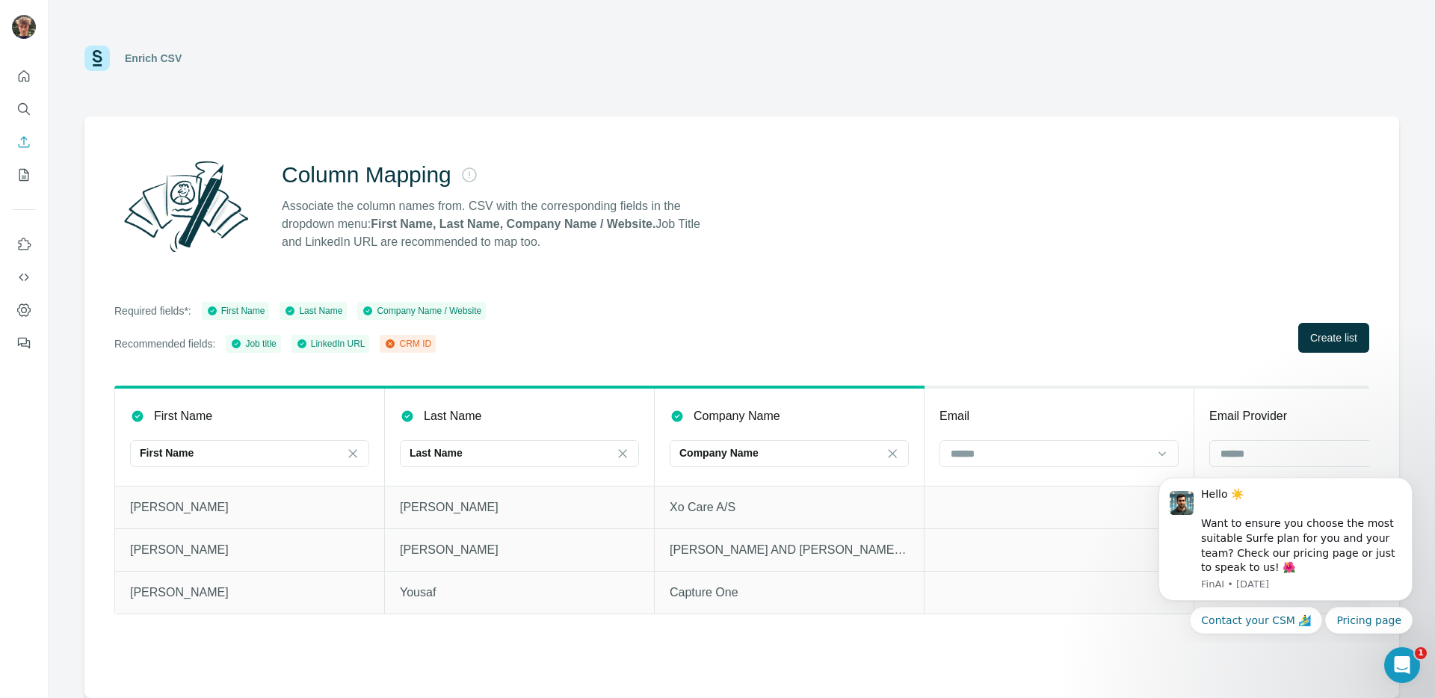
click at [837, 302] on div "Required fields*: First Name Last Name Company Name / Website Recommended field…" at bounding box center [741, 327] width 1255 height 51
click at [395, 345] on icon at bounding box center [390, 343] width 9 height 9
click at [682, 324] on div "Required fields*: First Name Last Name Company Name / Website Recommended field…" at bounding box center [741, 327] width 1255 height 51
click at [701, 298] on div "Column Mapping Associate the column names from. CSV with the corresponding fiel…" at bounding box center [741, 408] width 1315 height 582
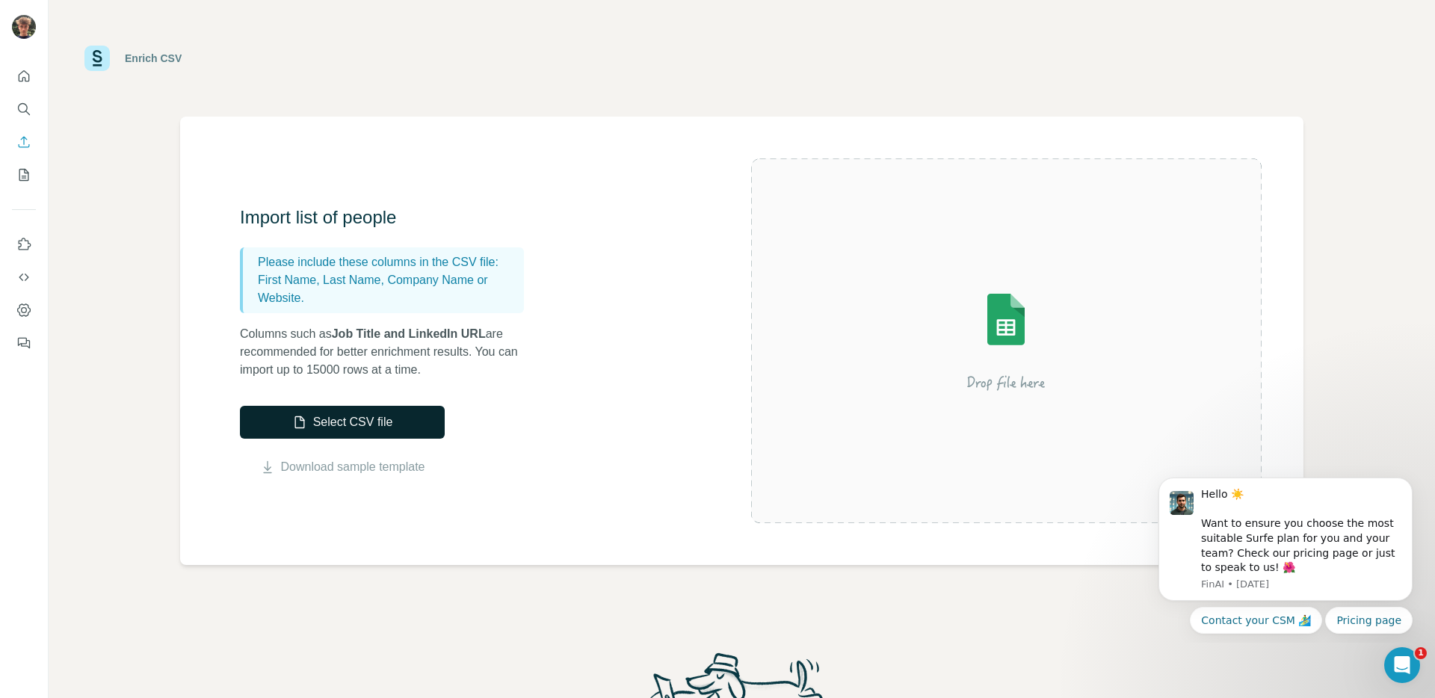
click at [341, 410] on button "Select CSV file" at bounding box center [342, 422] width 205 height 33
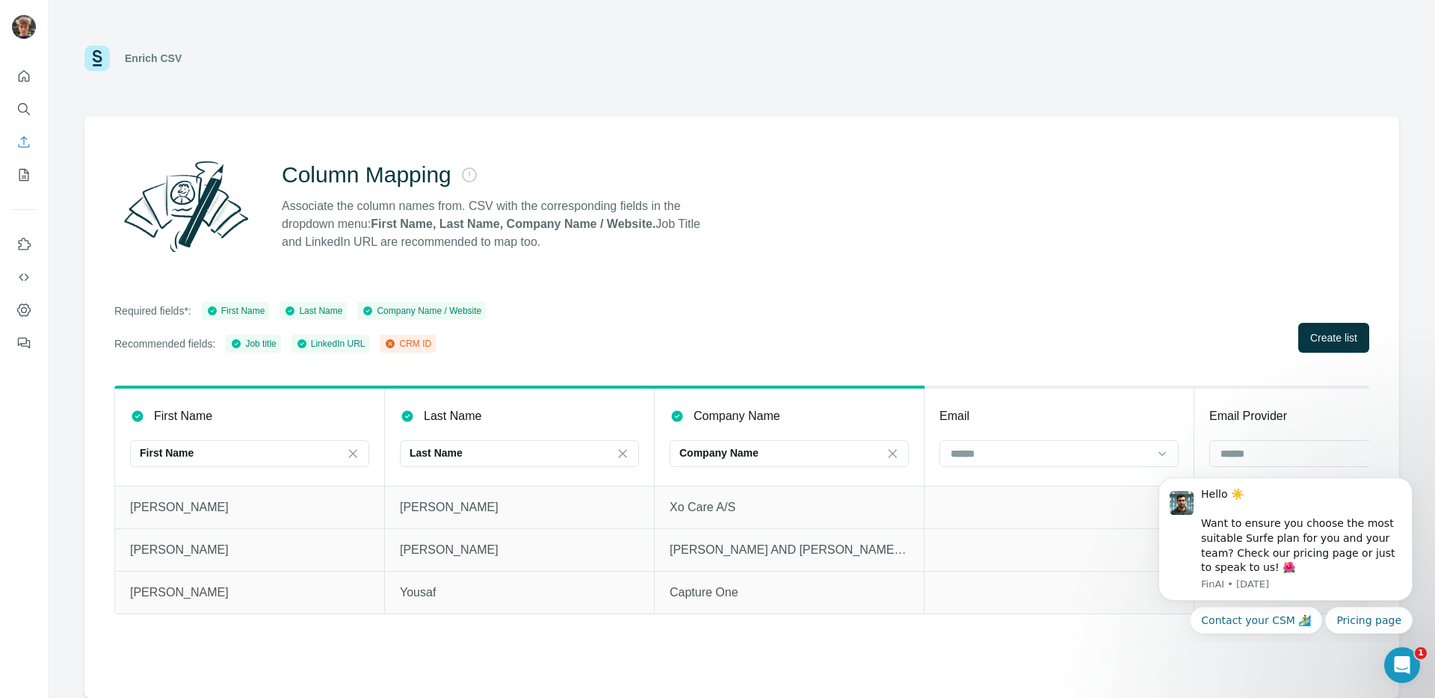
click at [417, 340] on div "CRM ID" at bounding box center [407, 343] width 47 height 13
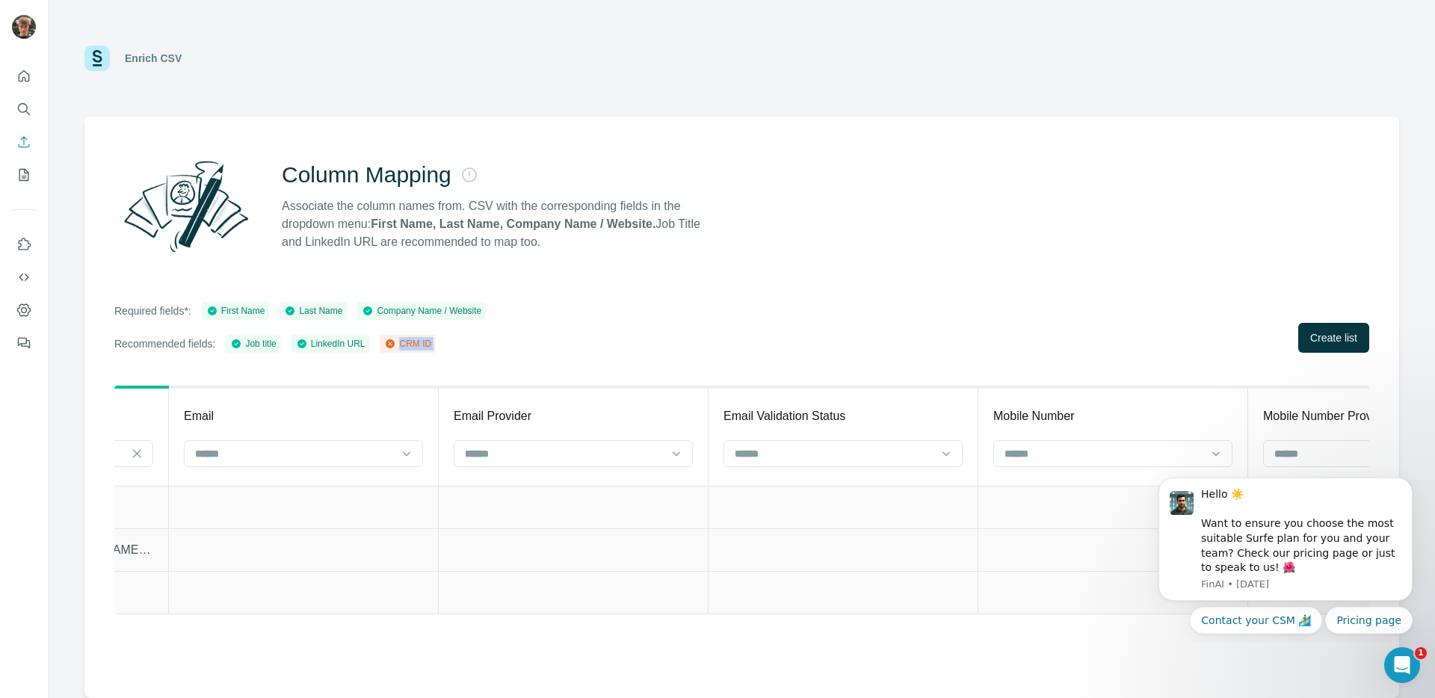
scroll to position [0, 934]
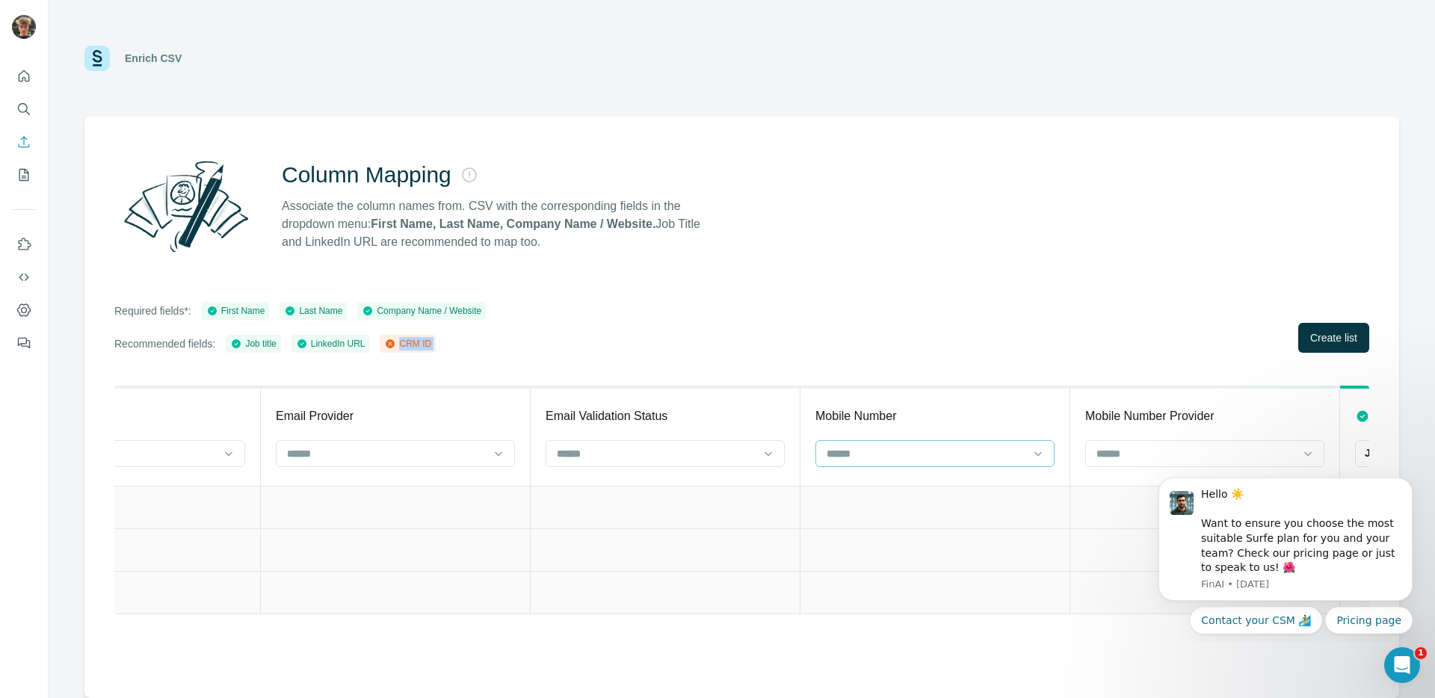
click at [991, 461] on input at bounding box center [926, 454] width 202 height 16
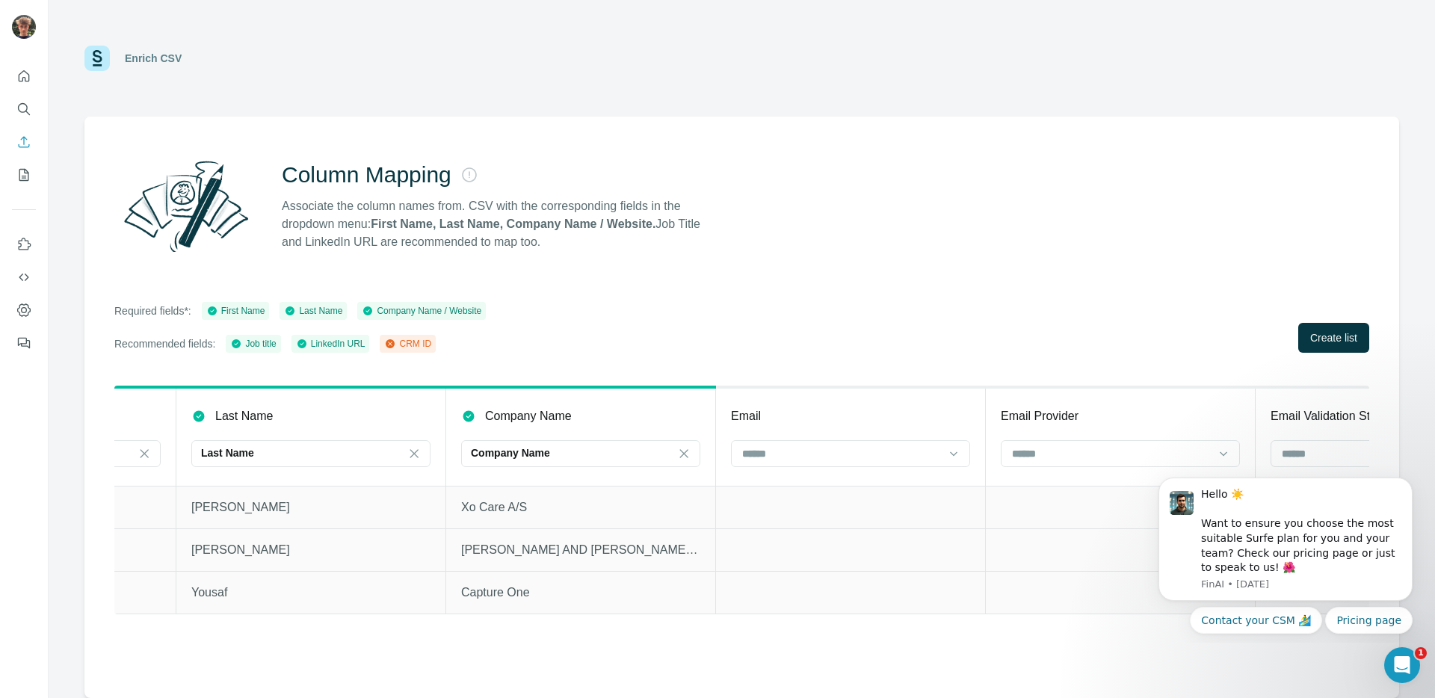
scroll to position [0, 0]
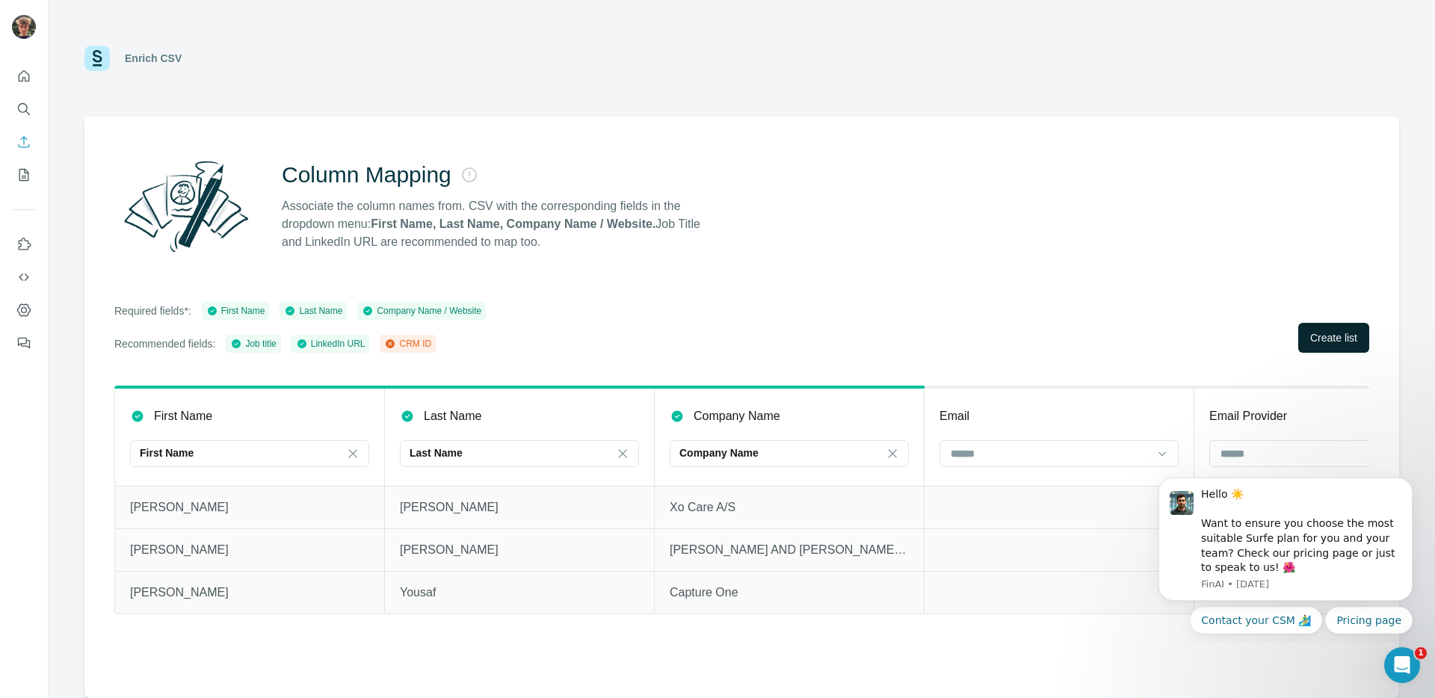
click at [1317, 333] on span "Create list" at bounding box center [1333, 337] width 47 height 15
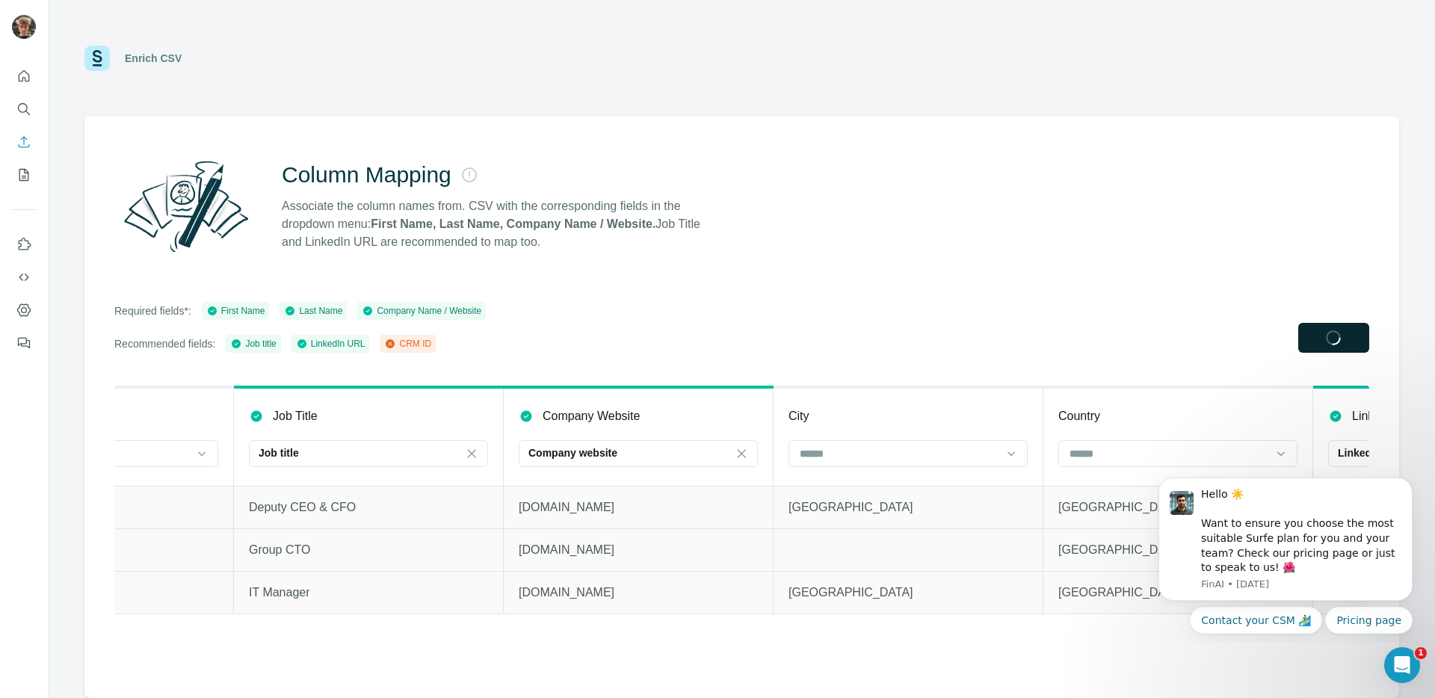
scroll to position [0, 2093]
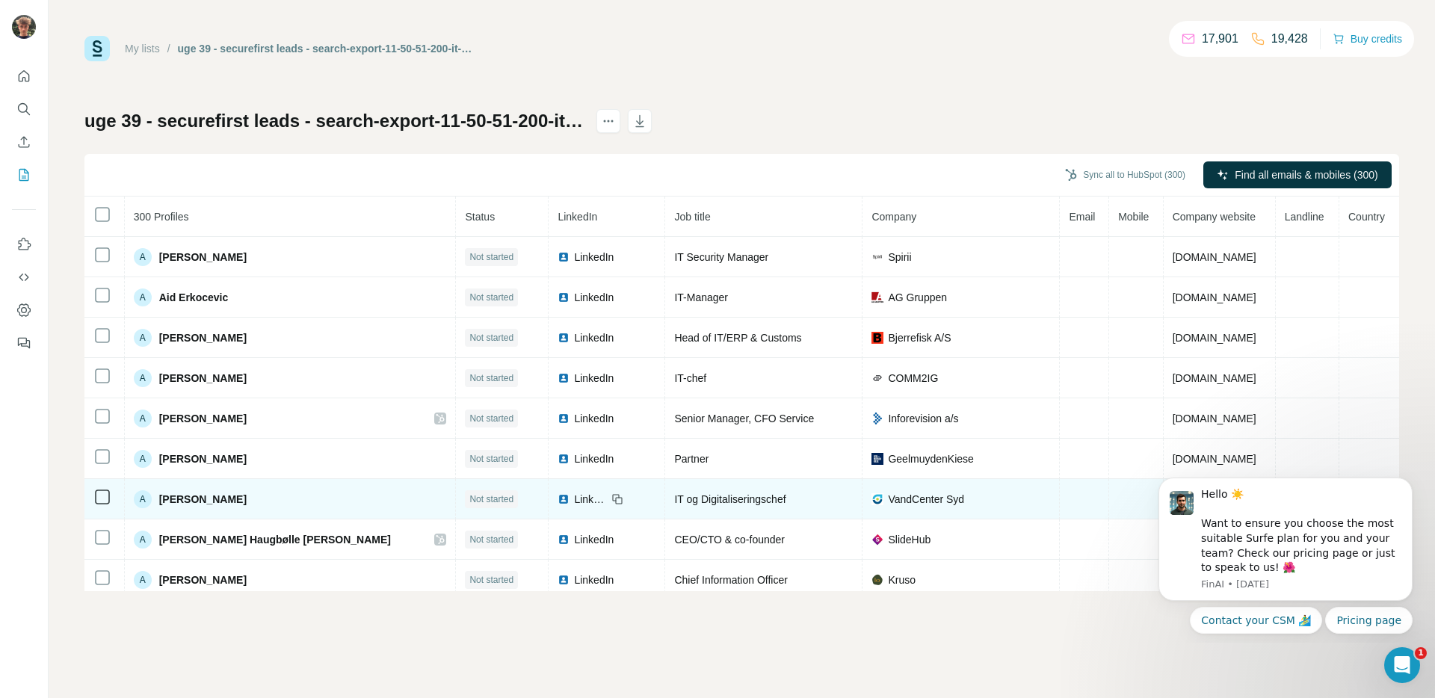
click at [105, 508] on td at bounding box center [104, 499] width 40 height 40
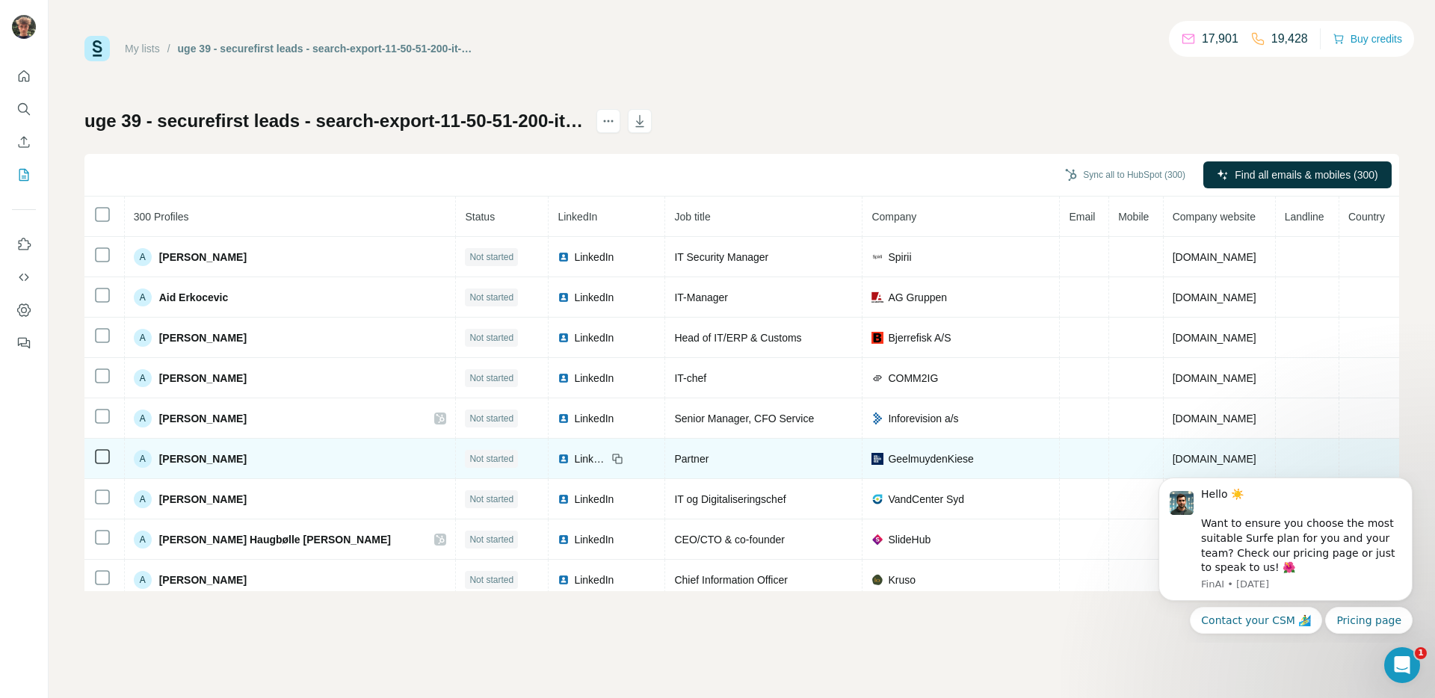
click at [107, 469] on td at bounding box center [104, 459] width 40 height 40
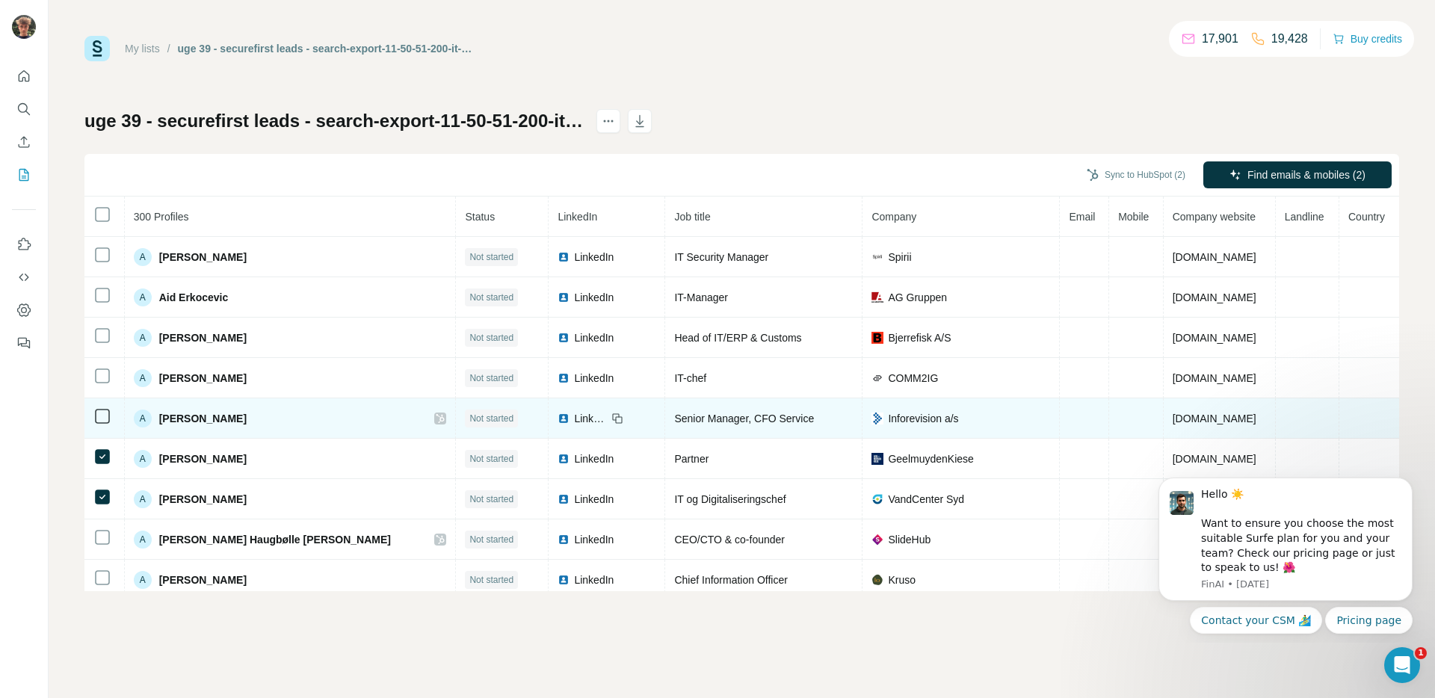
click at [97, 425] on td at bounding box center [104, 418] width 40 height 40
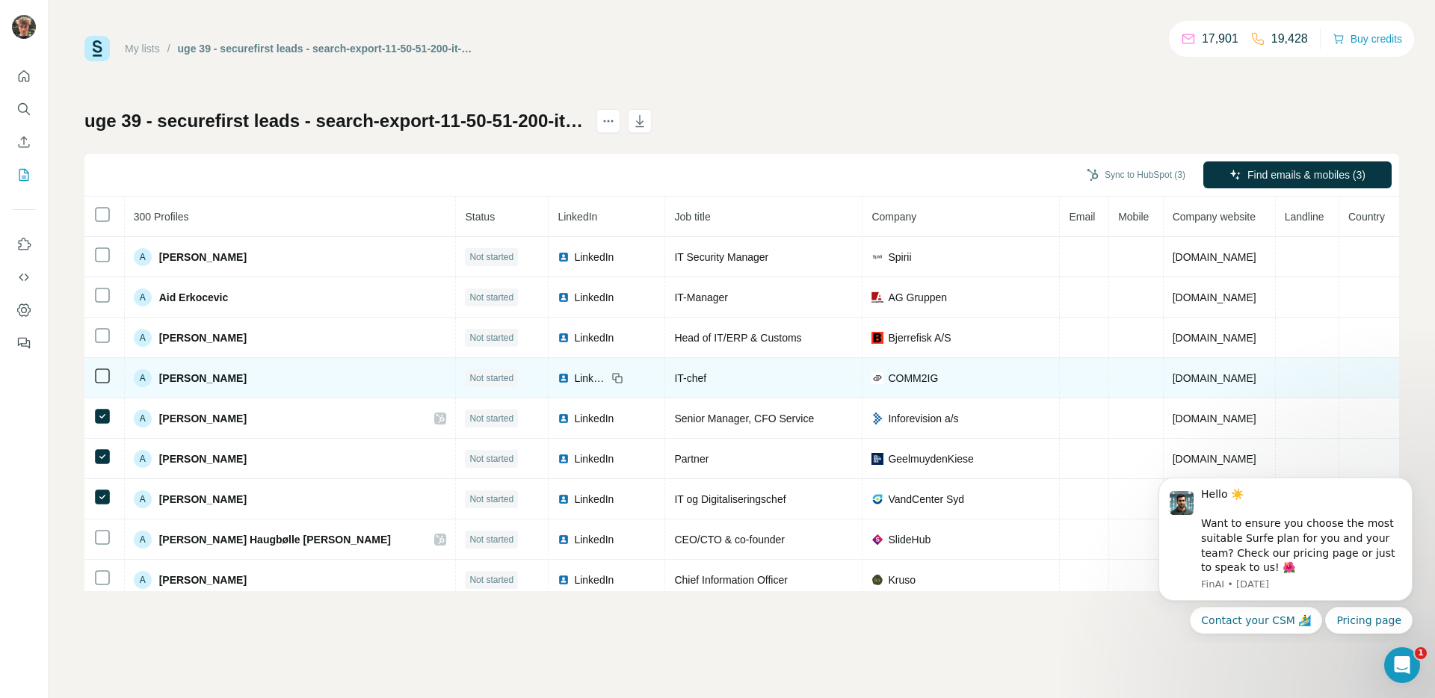
click at [103, 384] on td at bounding box center [104, 378] width 40 height 40
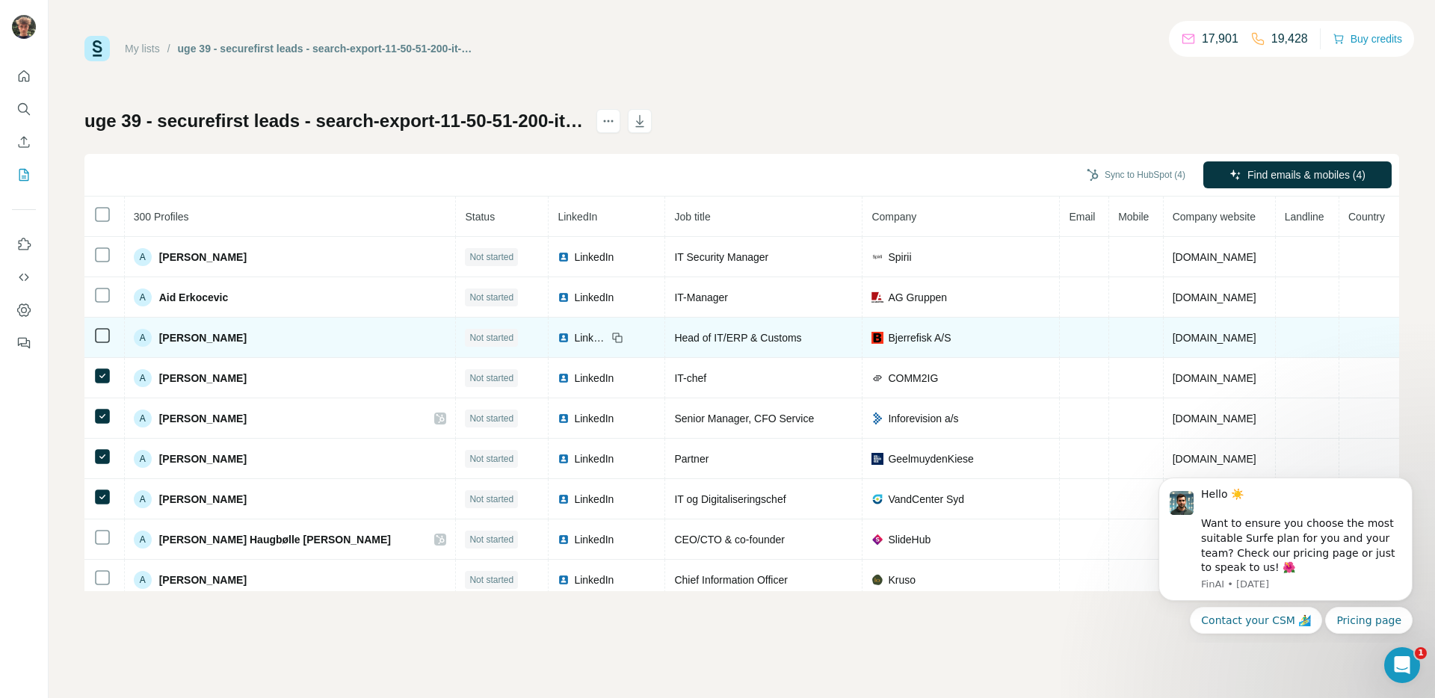
click at [101, 345] on td at bounding box center [104, 338] width 40 height 40
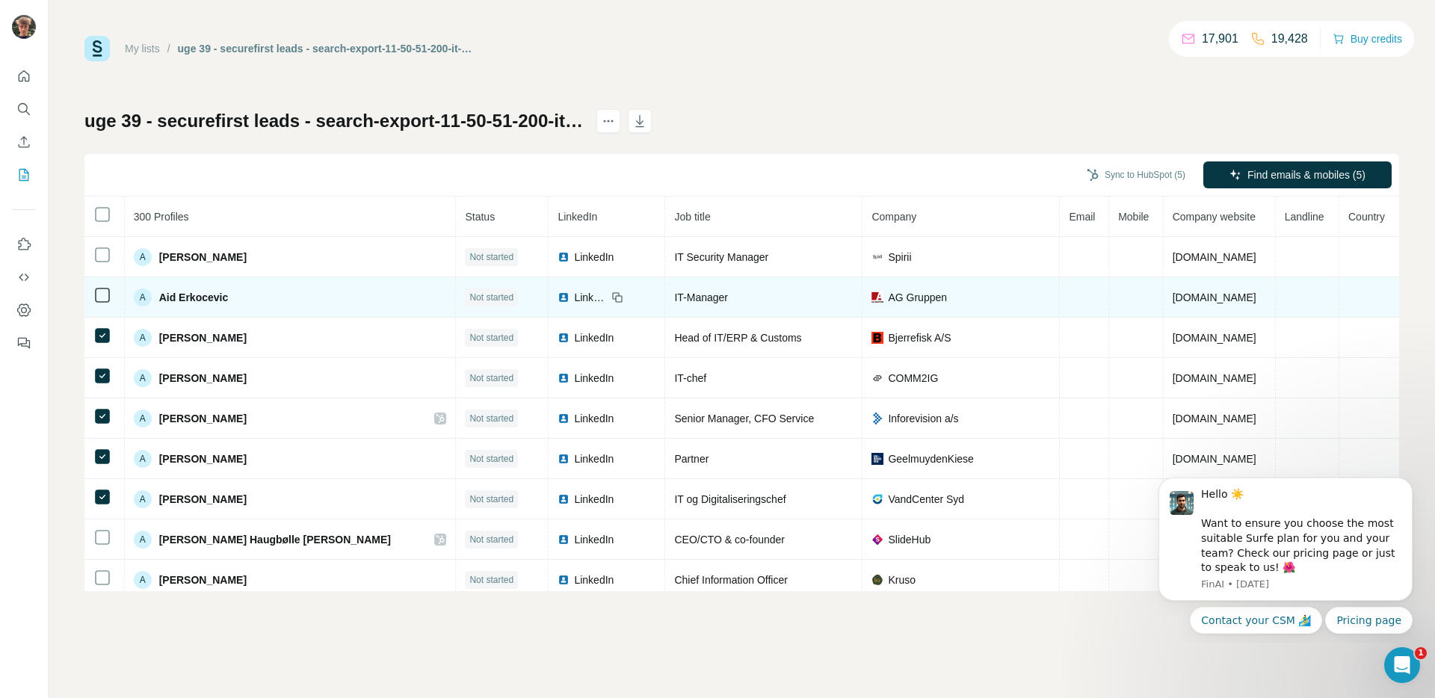
click at [102, 304] on td at bounding box center [104, 297] width 40 height 40
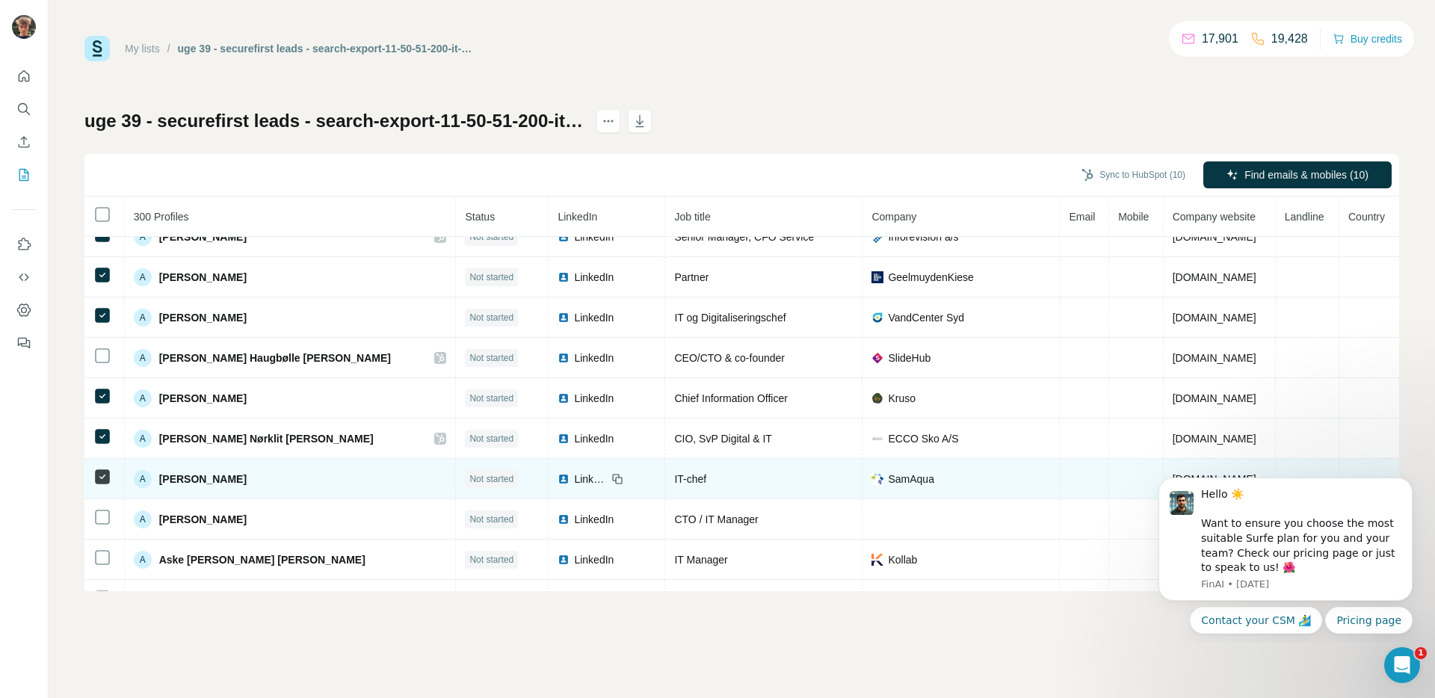
scroll to position [342, 0]
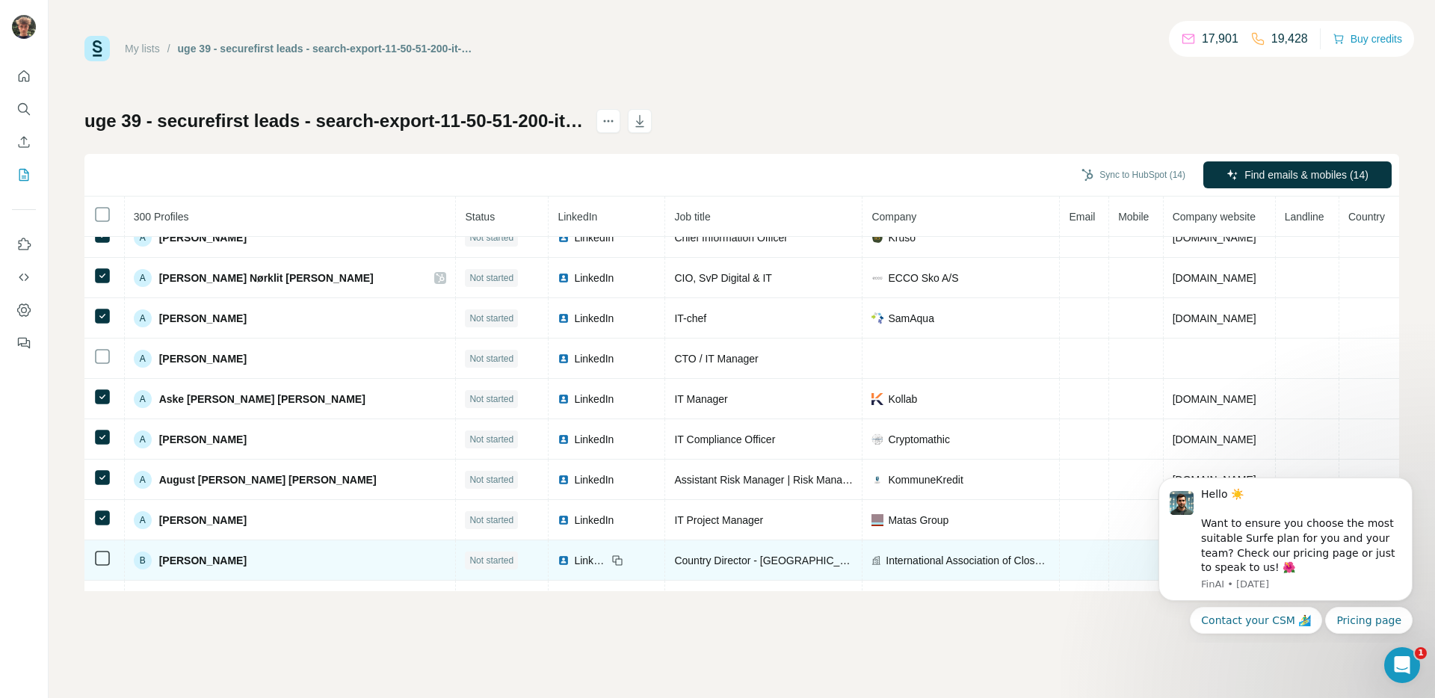
click at [102, 567] on icon at bounding box center [102, 558] width 18 height 18
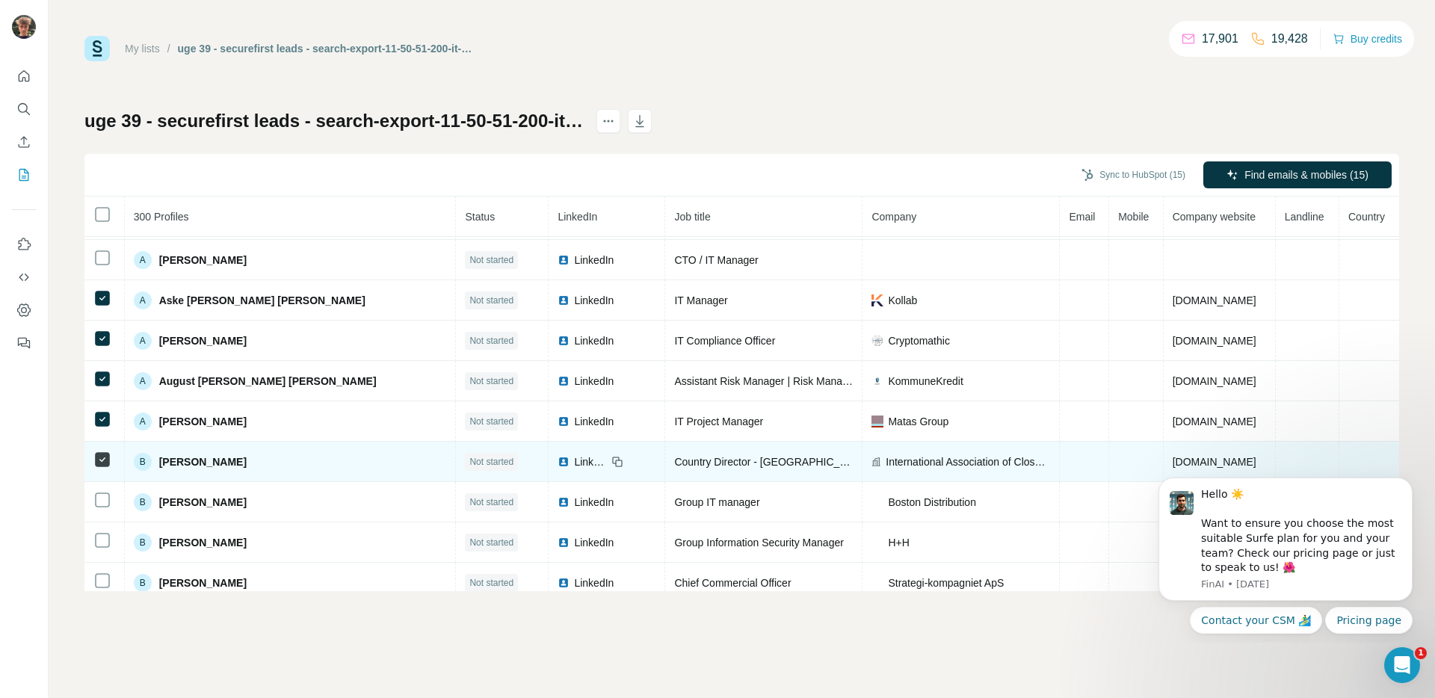
scroll to position [453, 0]
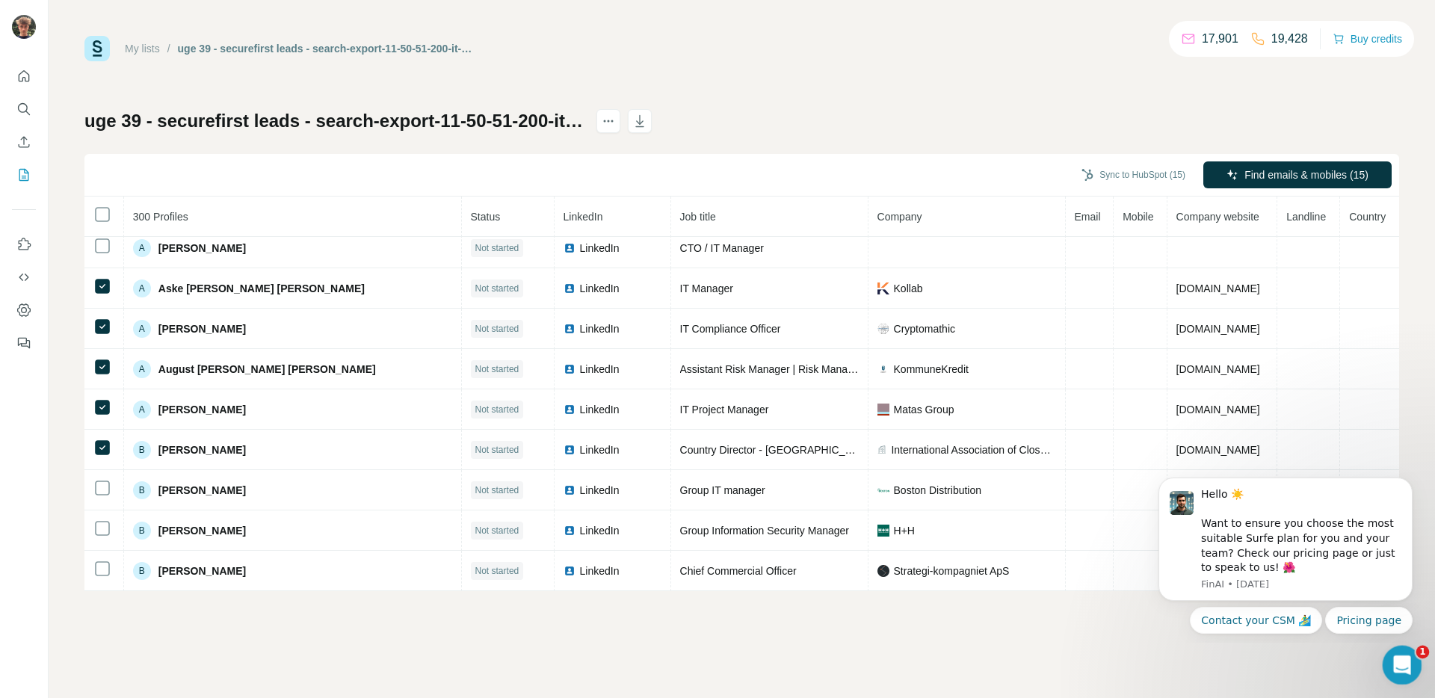
drag, startPoint x: 1396, startPoint y: 670, endPoint x: 1386, endPoint y: 668, distance: 10.7
click at [1396, 672] on div "Open Intercom Messenger" at bounding box center [1399, 662] width 49 height 49
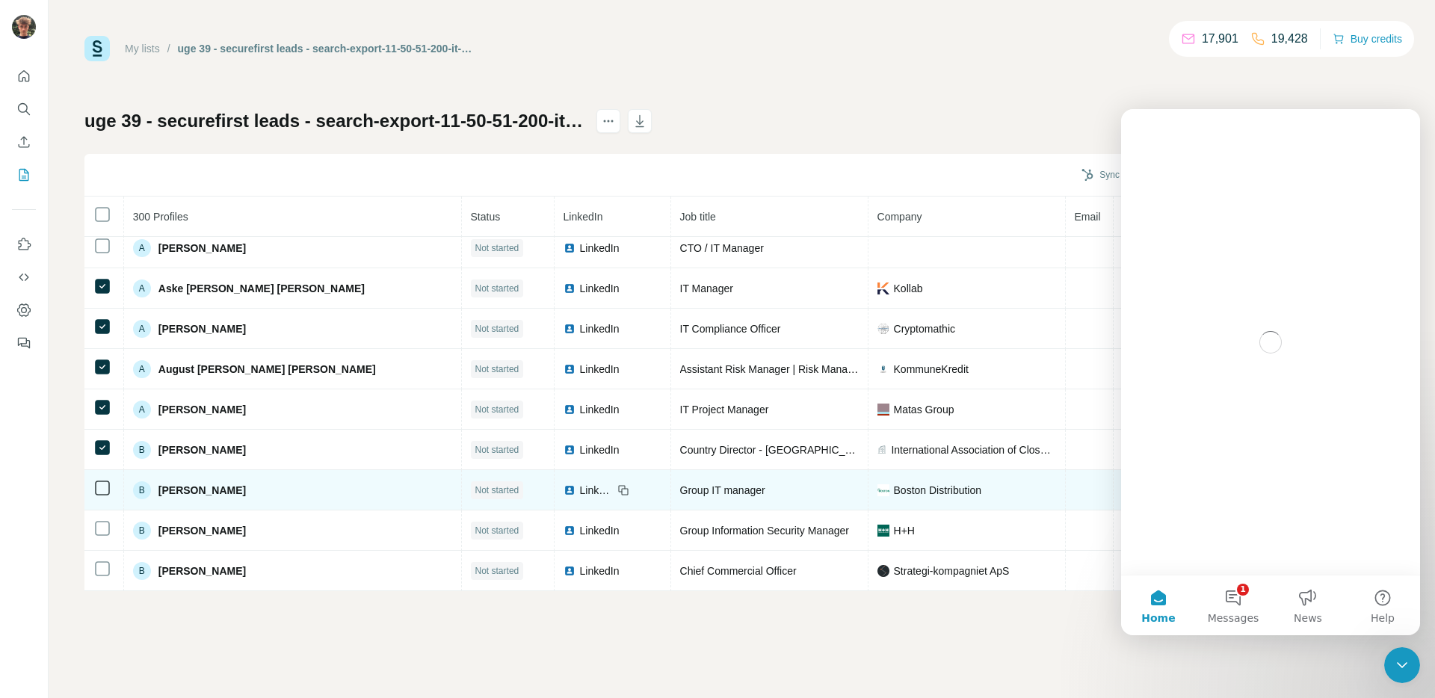
scroll to position [0, 0]
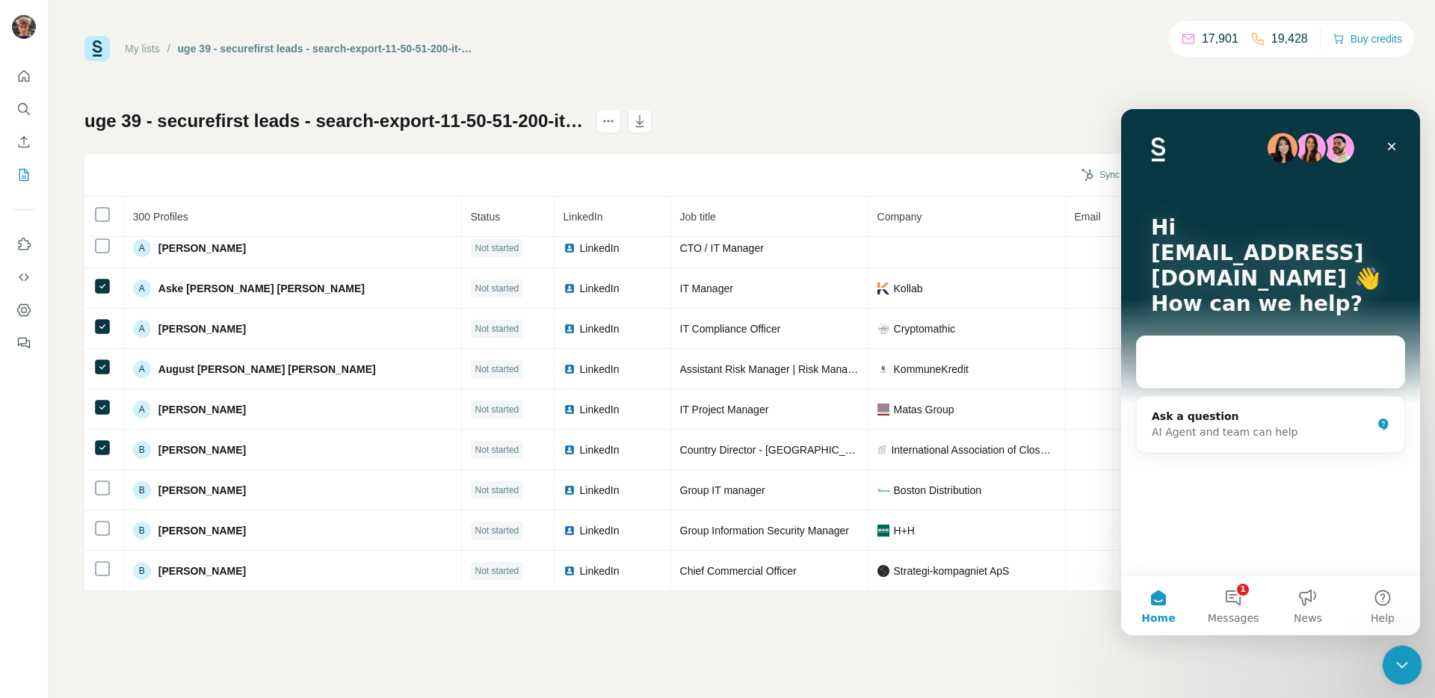
click at [1405, 671] on icon "Close Intercom Messenger" at bounding box center [1400, 663] width 18 height 18
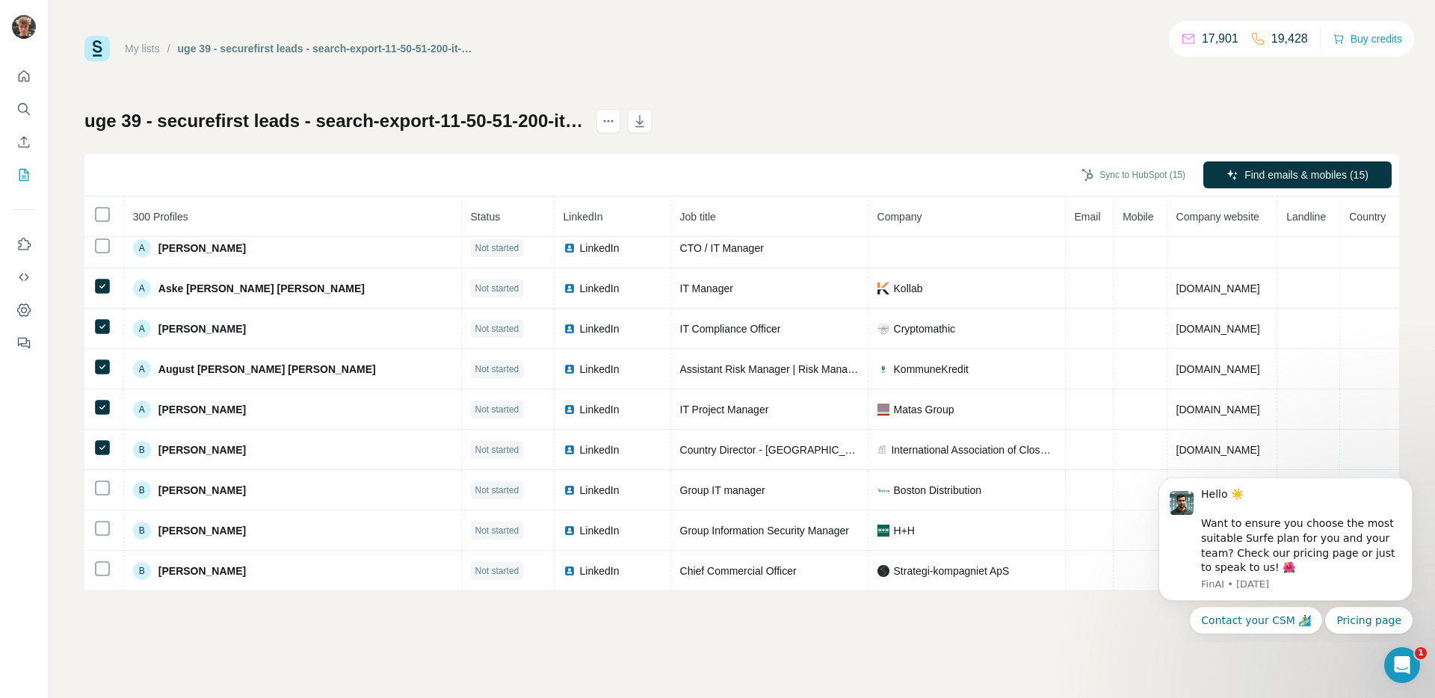
click at [1103, 644] on div "My lists / uge 39 - securefirst leads - search-export-11-50-51-200-it-chef-it-a…" at bounding box center [742, 349] width 1387 height 698
click at [1097, 640] on div "My lists / uge 39 - securefirst leads - search-export-11-50-51-200-it-chef-it-a…" at bounding box center [742, 349] width 1387 height 698
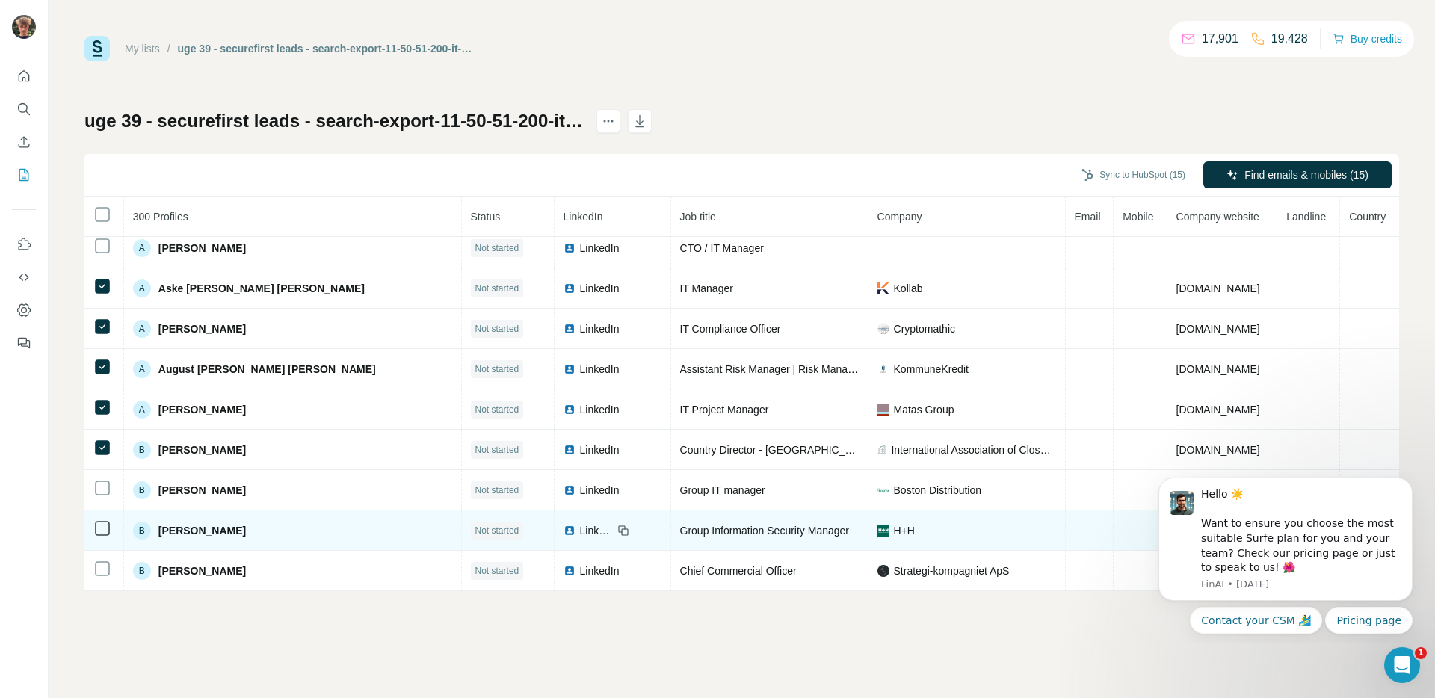
scroll to position [603, 0]
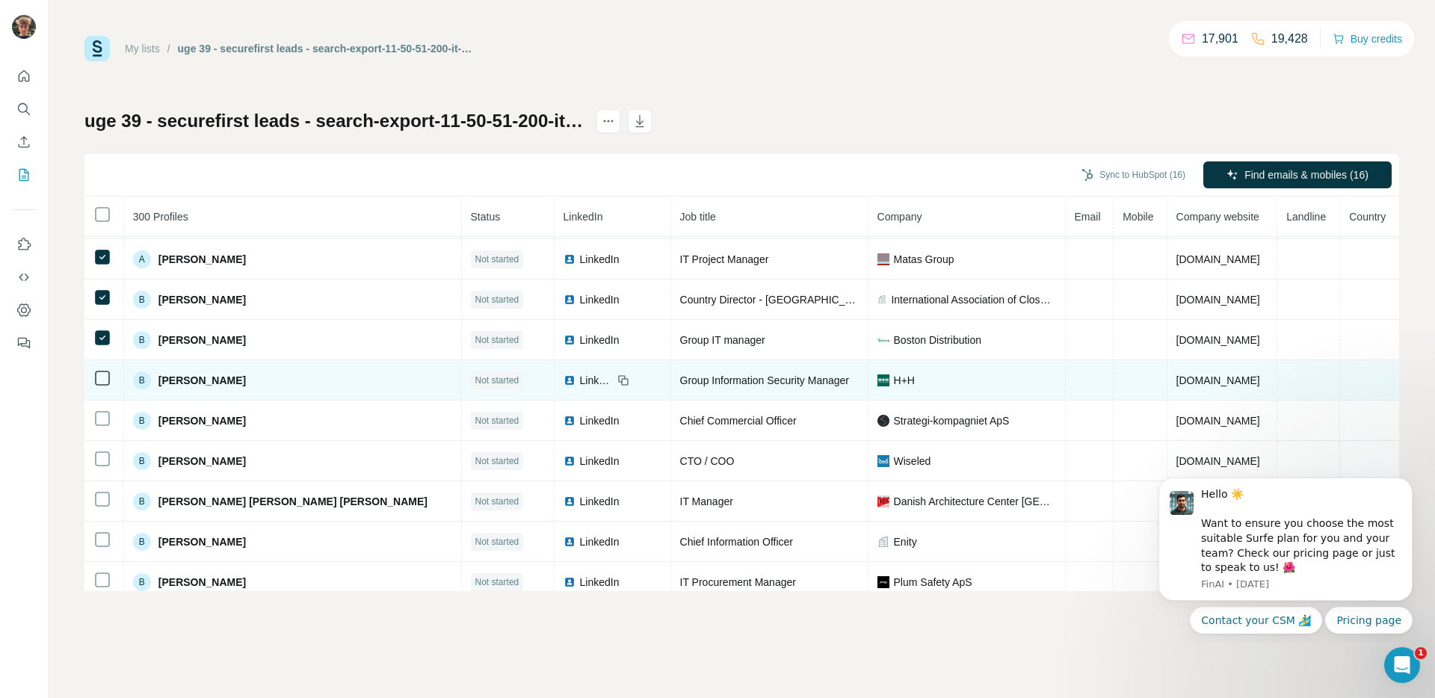
click at [104, 369] on td at bounding box center [104, 380] width 40 height 40
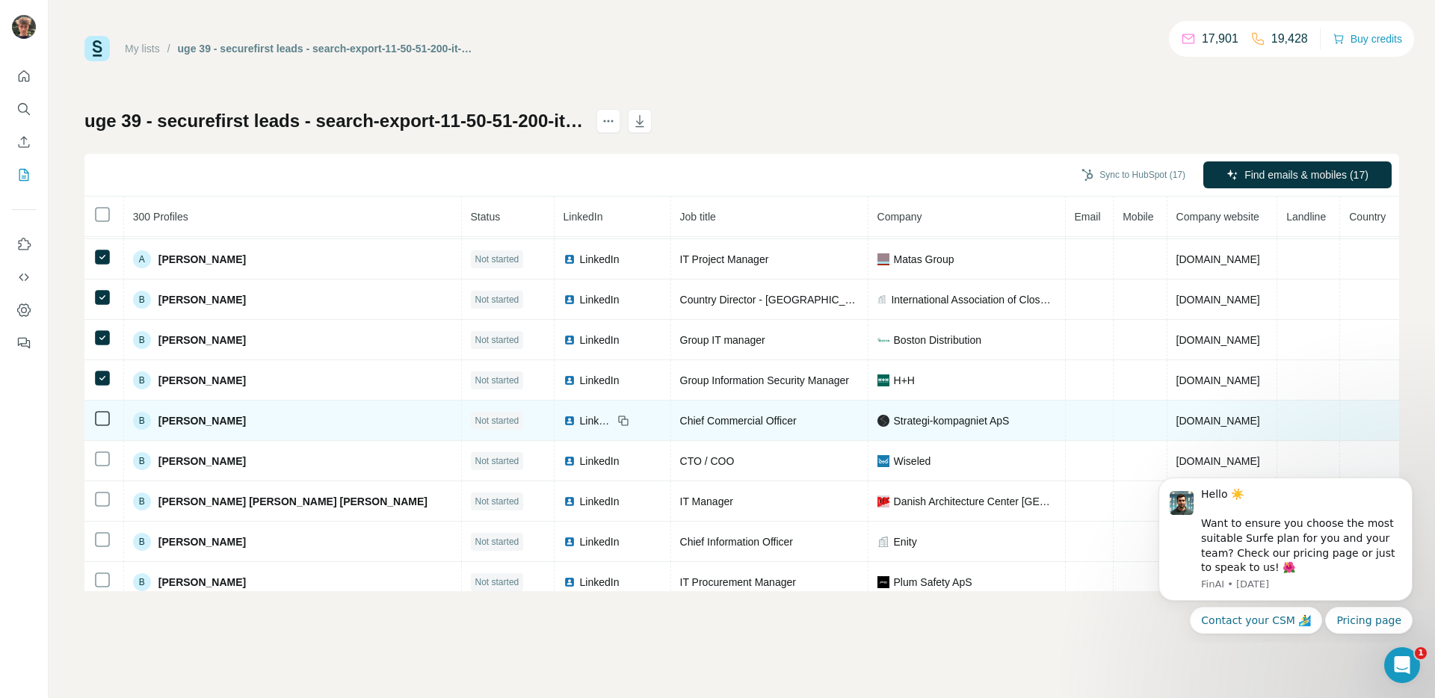
click at [97, 429] on td at bounding box center [104, 421] width 40 height 40
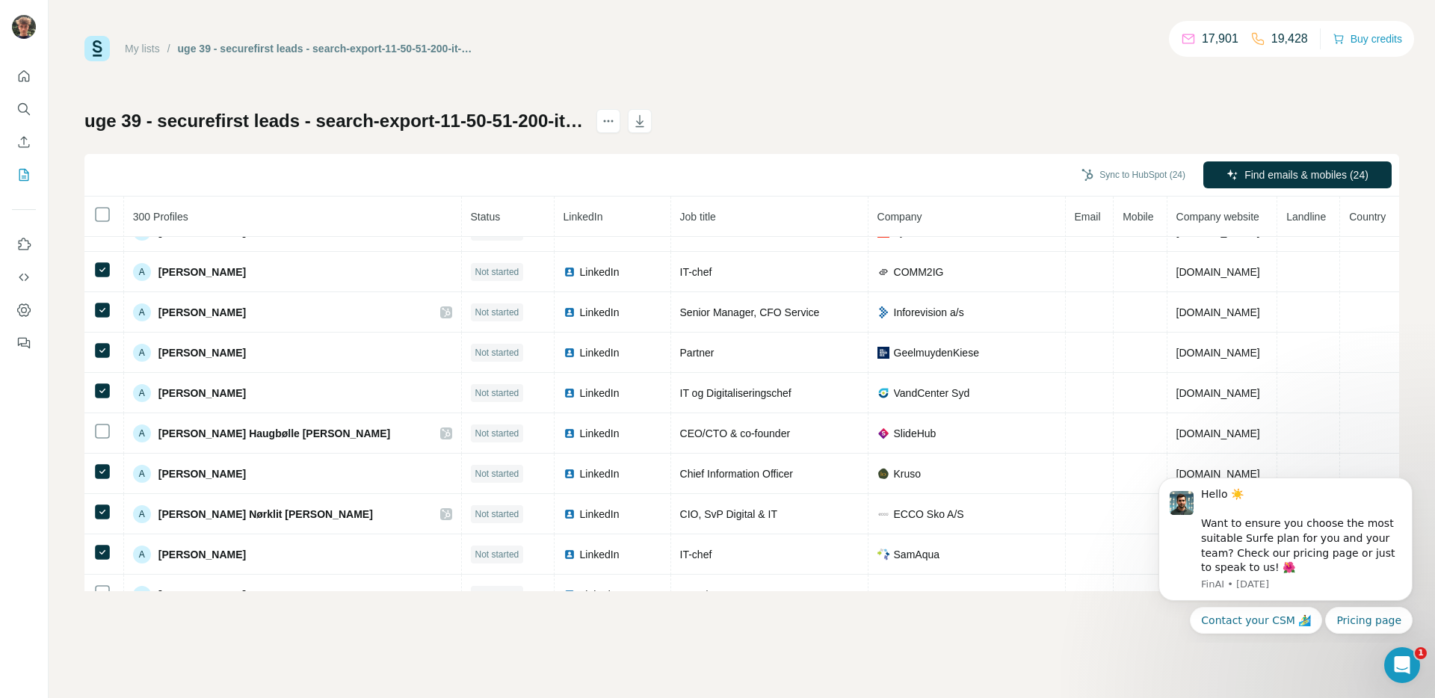
scroll to position [0, 0]
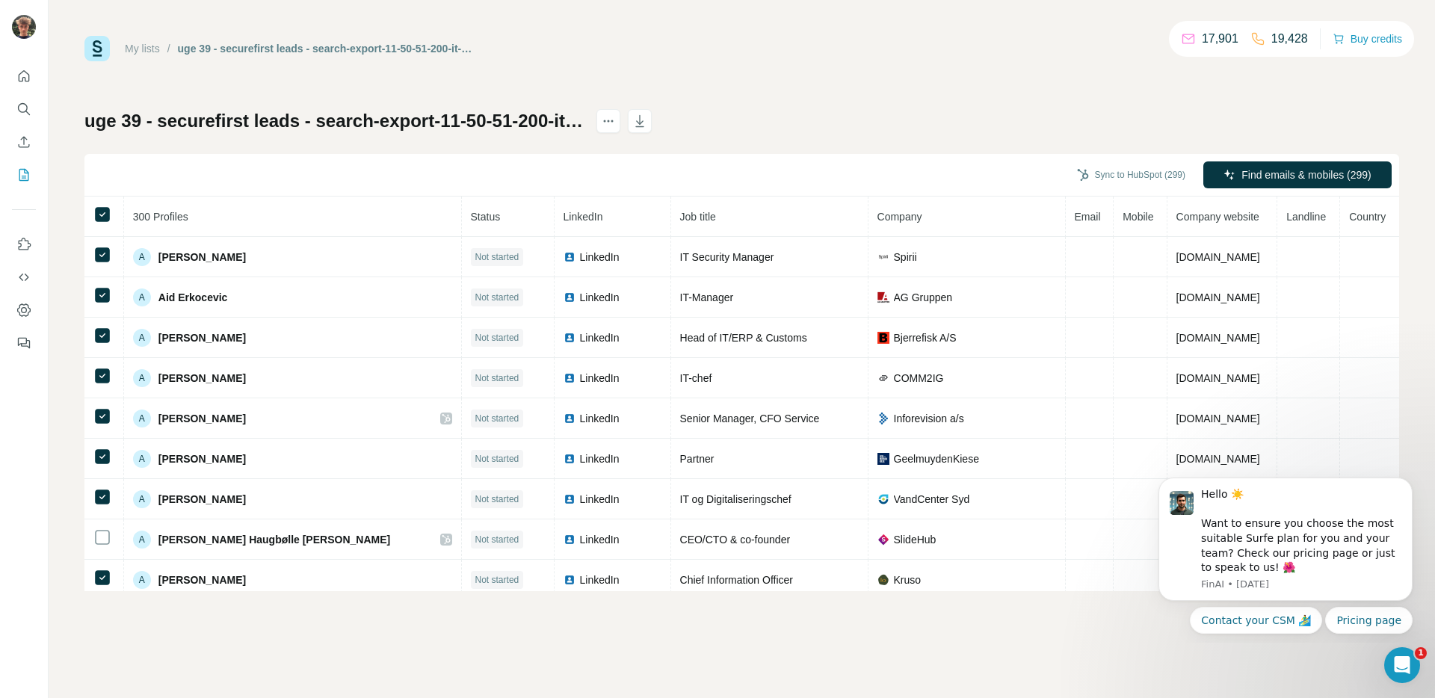
click at [878, 220] on span "Company" at bounding box center [900, 217] width 45 height 12
click at [878, 216] on span "Company" at bounding box center [900, 217] width 45 height 12
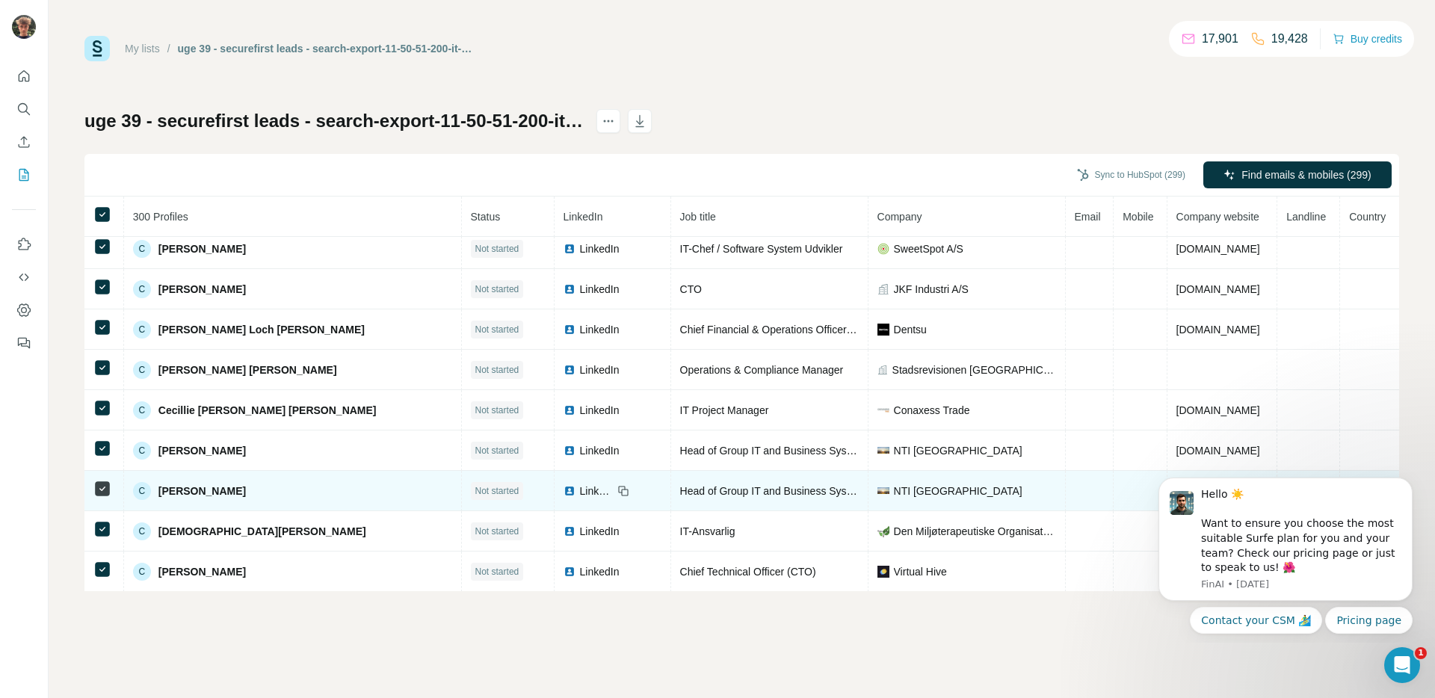
scroll to position [1257, 0]
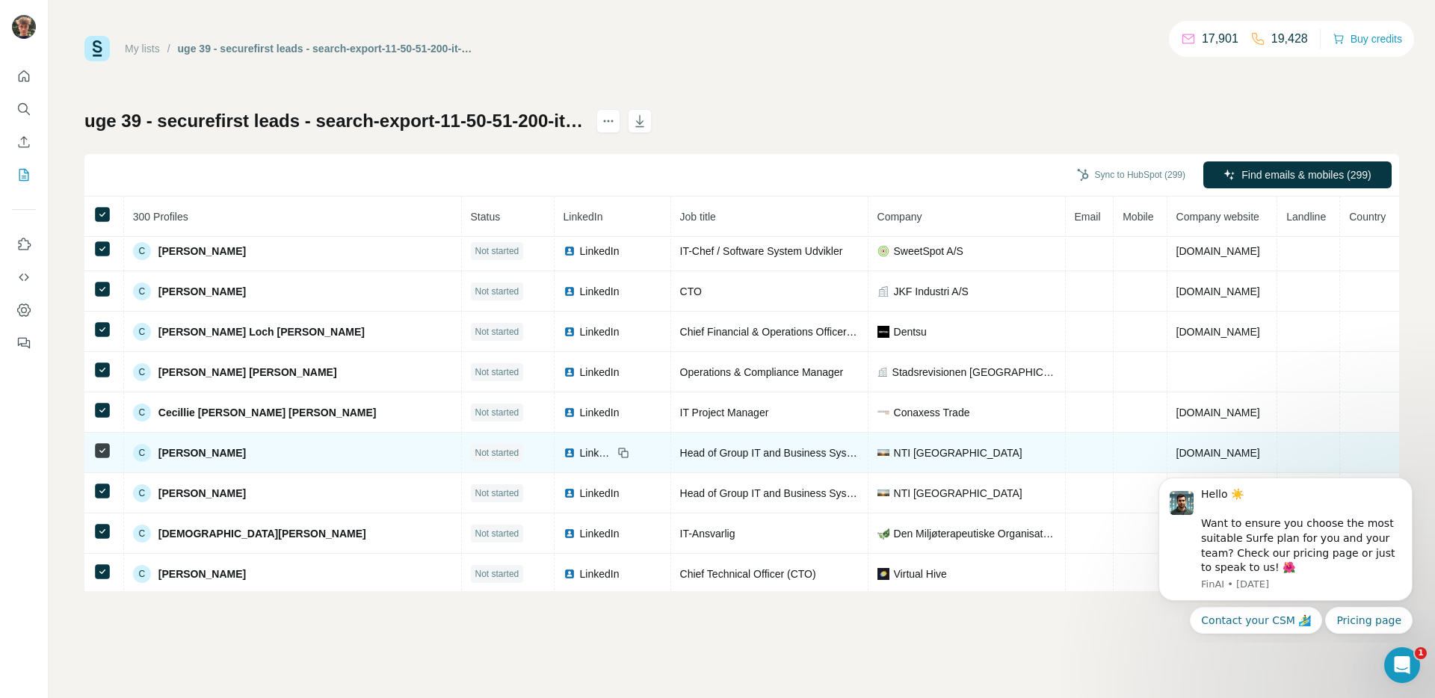
click at [93, 451] on icon at bounding box center [102, 451] width 18 height 18
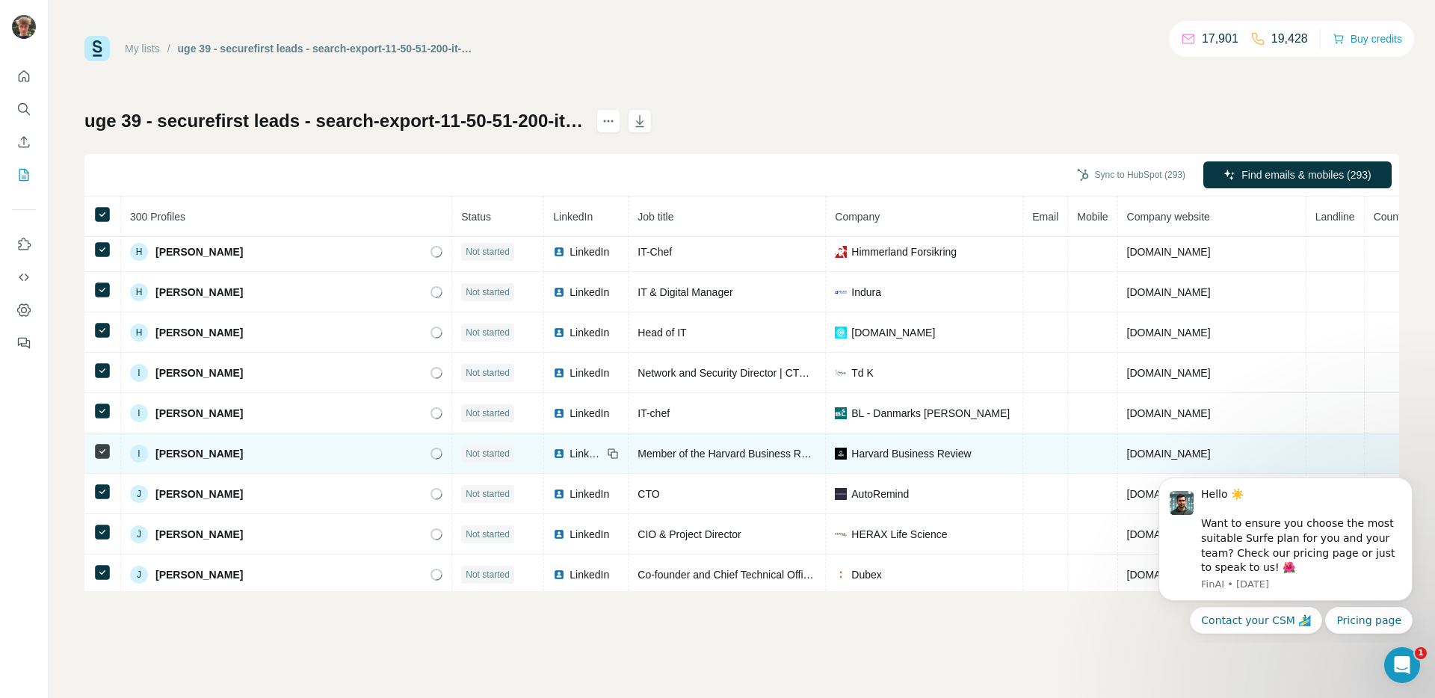
scroll to position [3405, 0]
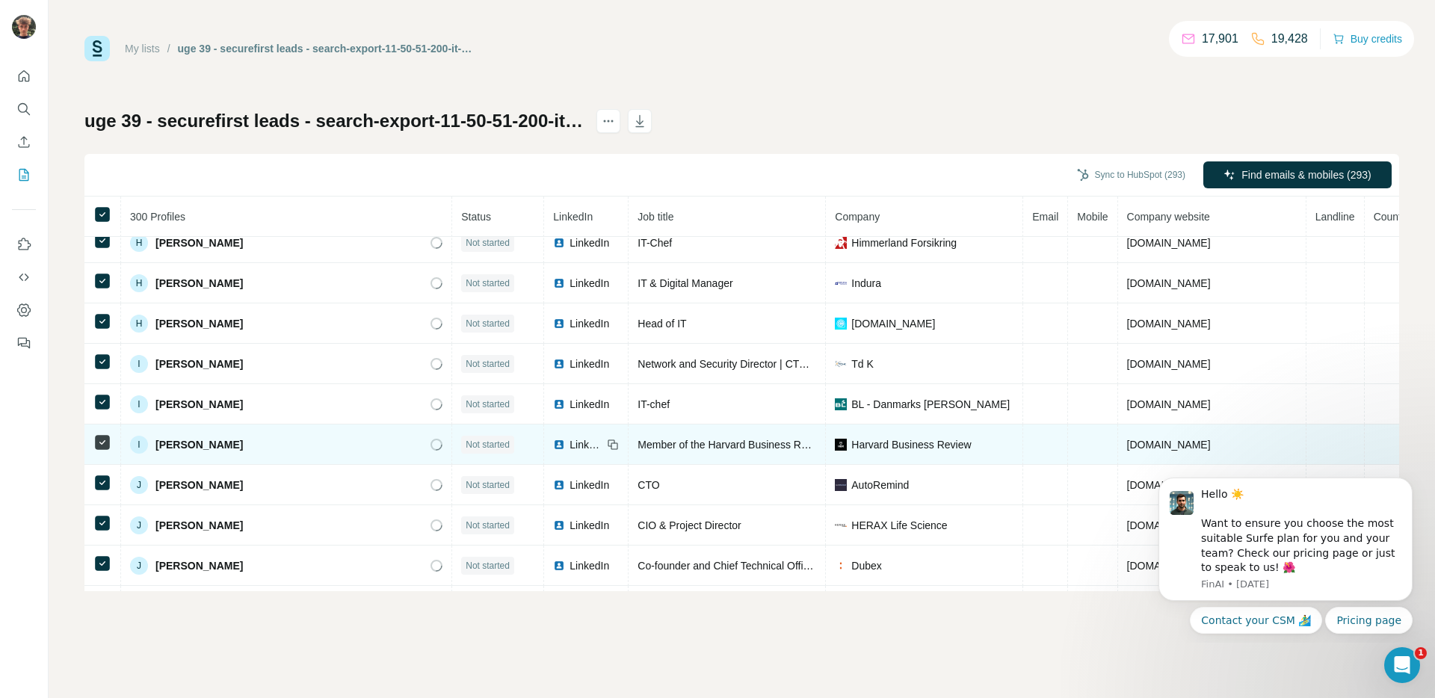
click at [570, 447] on span "LinkedIn" at bounding box center [586, 444] width 33 height 15
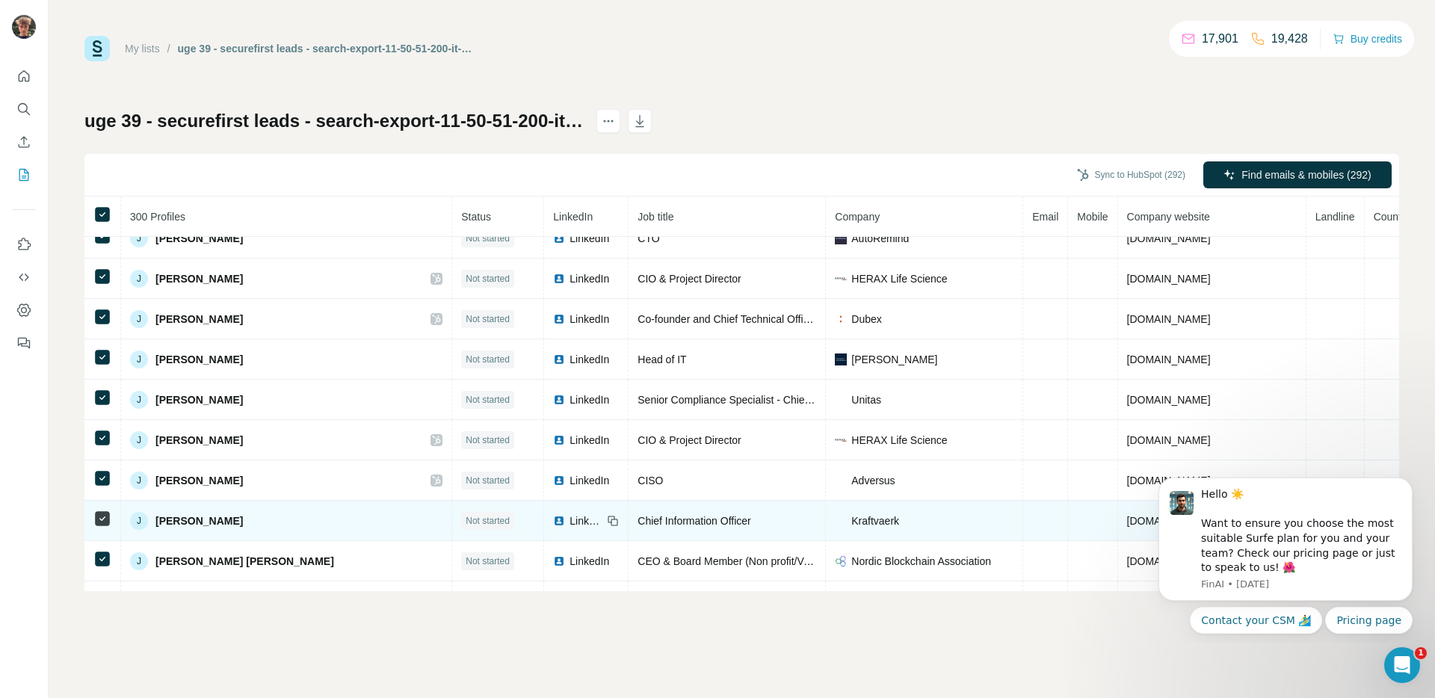
scroll to position [3652, 0]
click at [851, 524] on span "Kraftvaerk" at bounding box center [875, 520] width 48 height 15
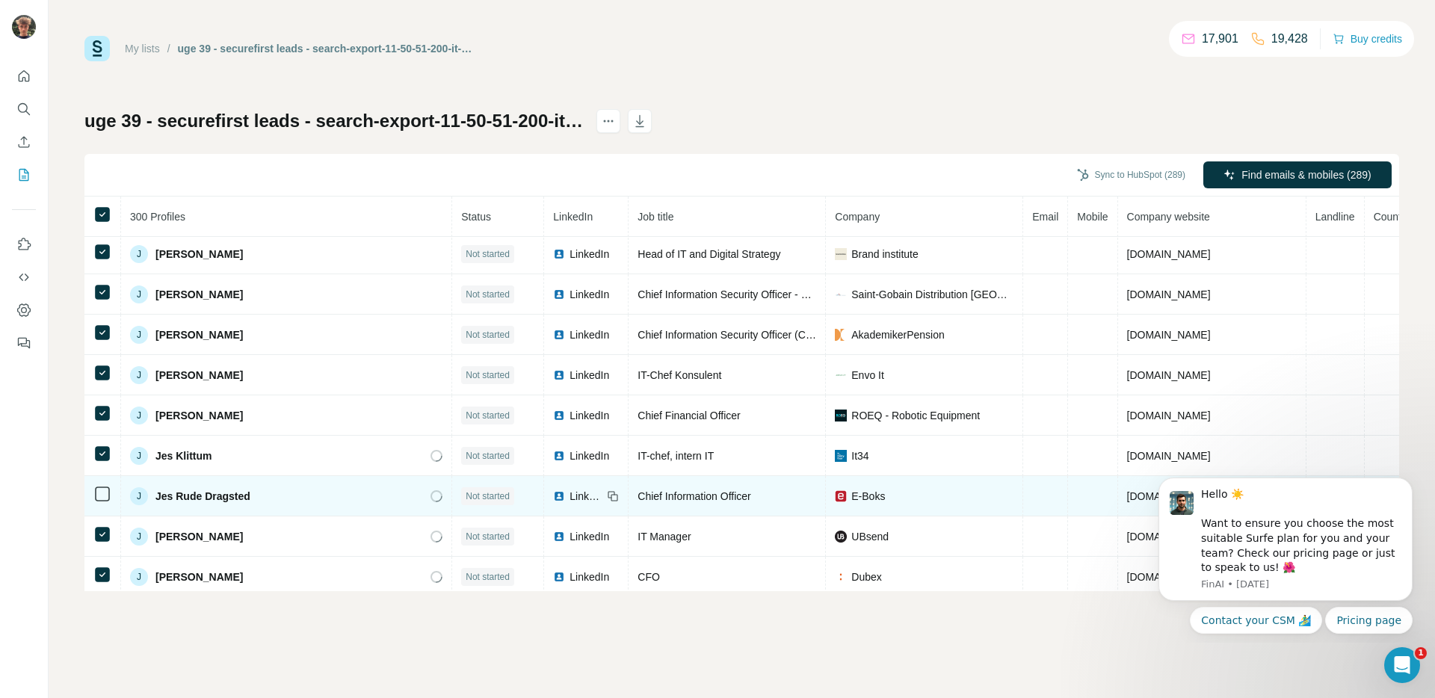
scroll to position [4490, 0]
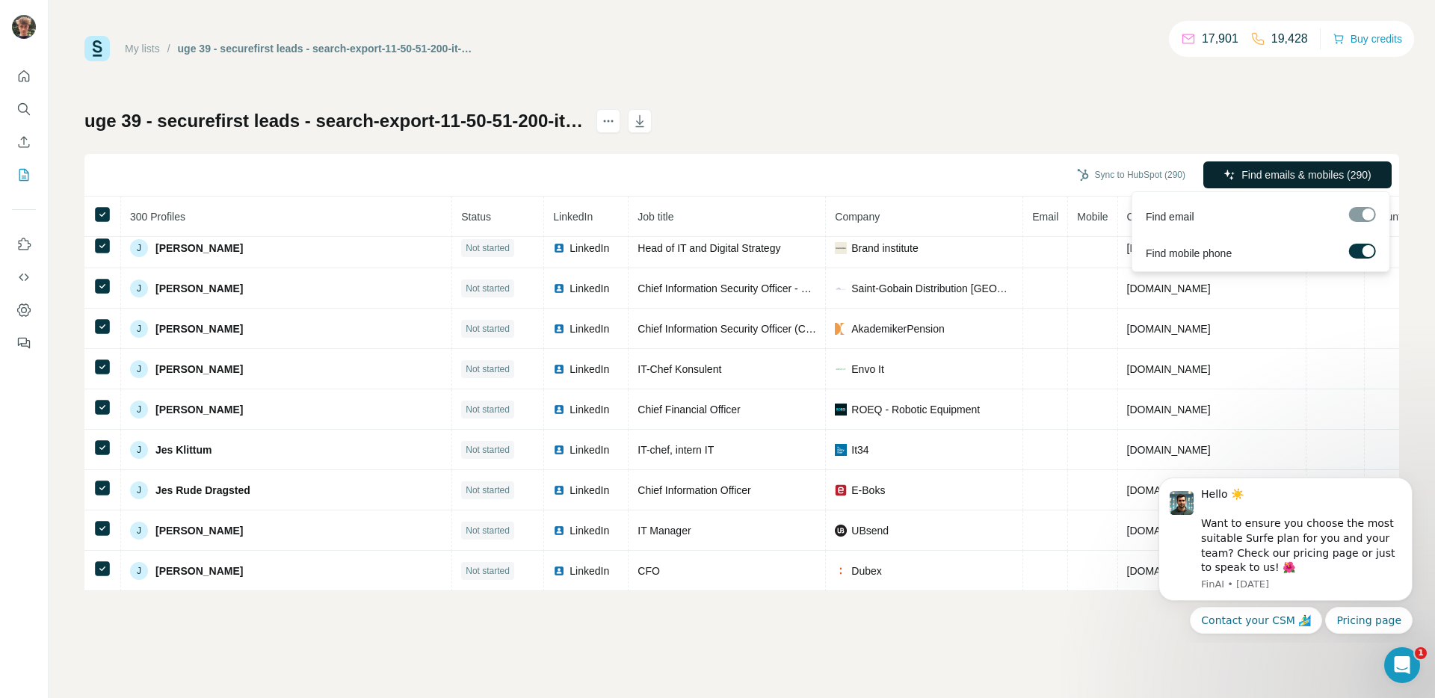
click at [1272, 181] on span "Find emails & mobiles (290)" at bounding box center [1307, 174] width 130 height 15
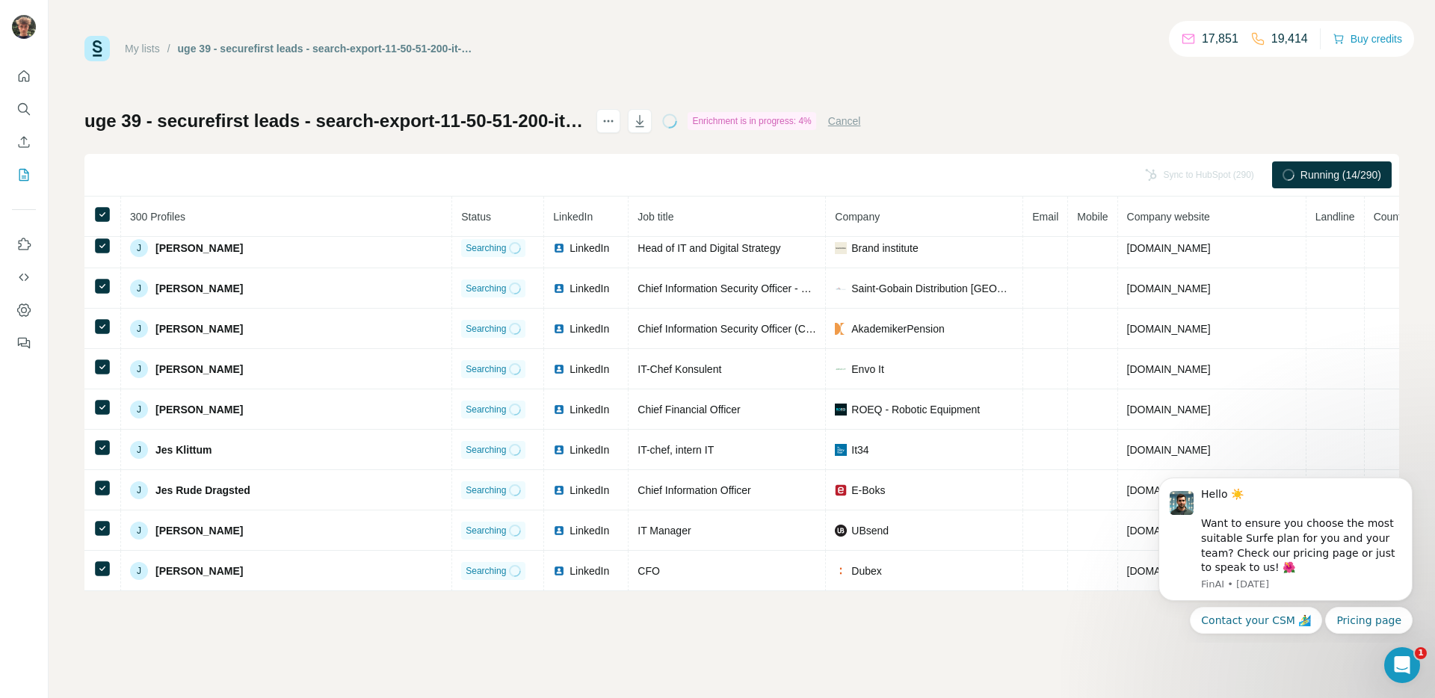
click at [1047, 67] on div "My lists / uge 39 - securefirst leads - search-export-11-50-51-200-it-chef-it-a…" at bounding box center [741, 313] width 1315 height 555
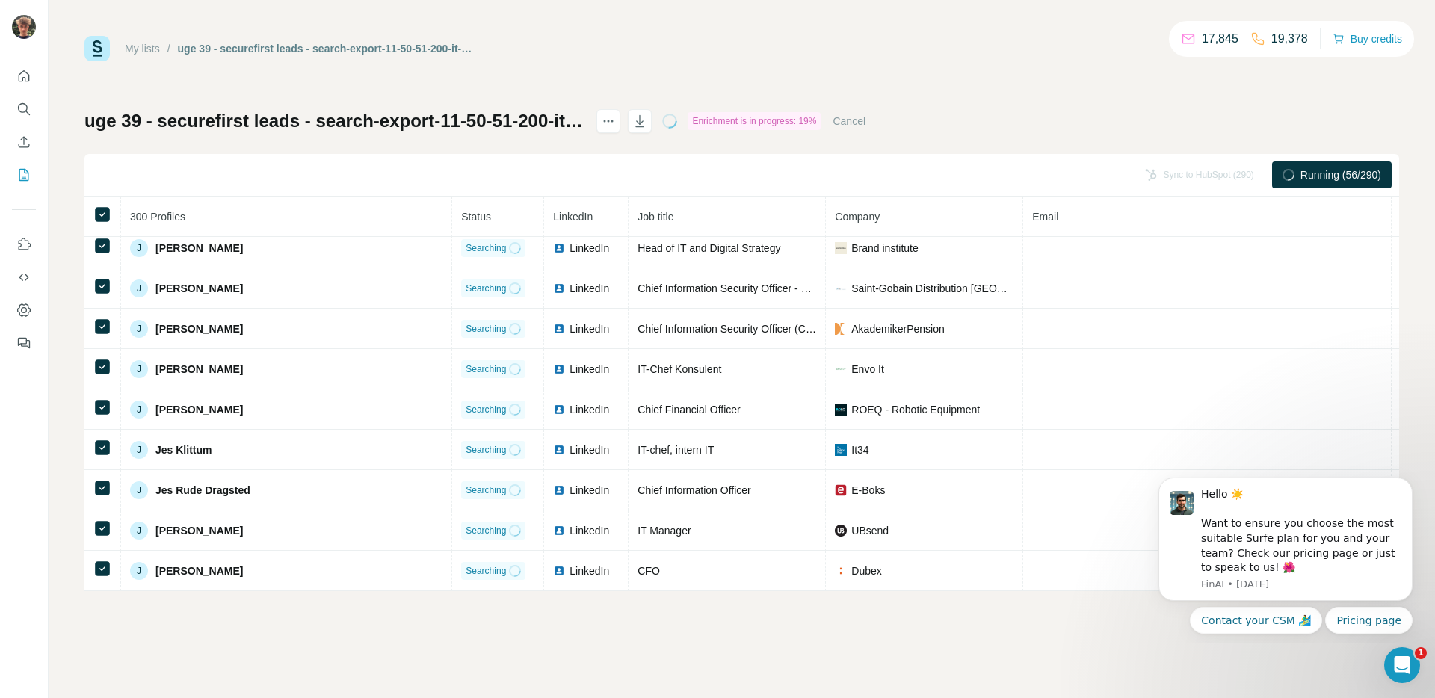
click at [1047, 67] on div "My lists / uge 39 - securefirst leads - search-export-11-50-51-200-it-chef-it-a…" at bounding box center [741, 313] width 1315 height 555
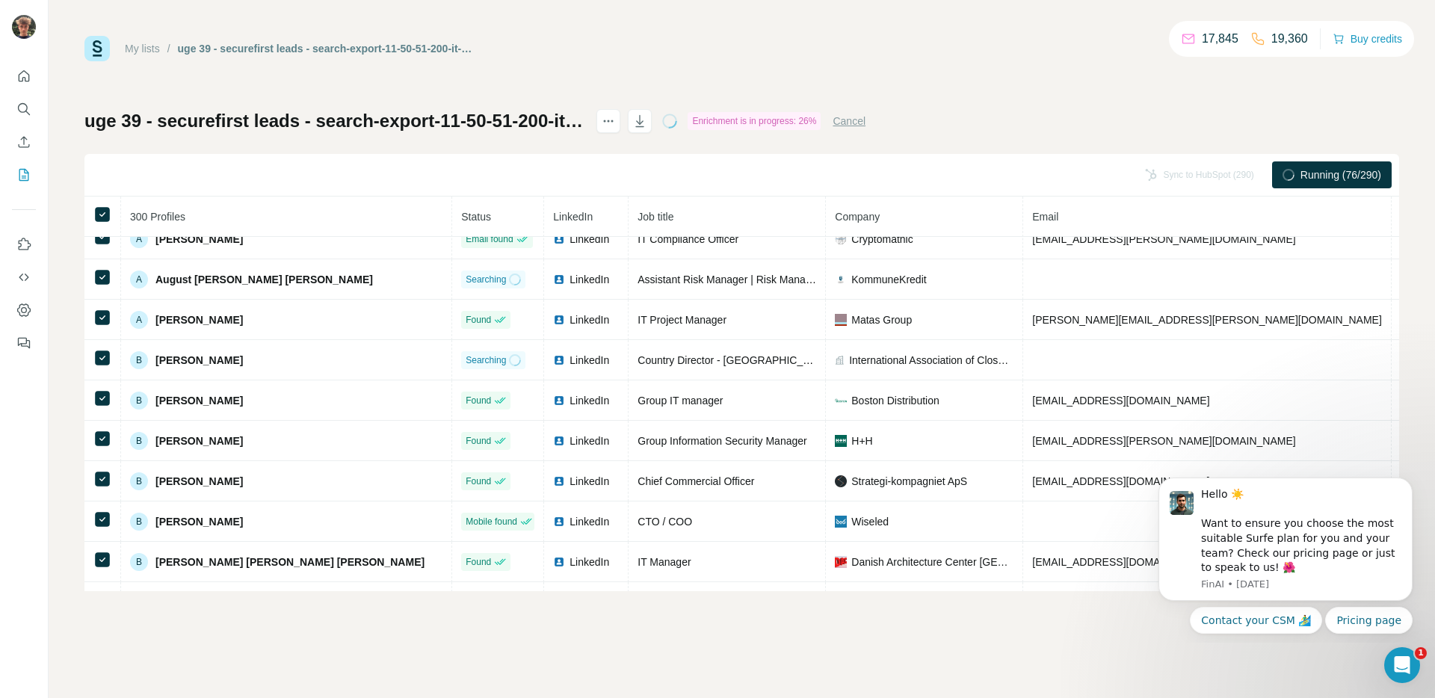
scroll to position [0, 0]
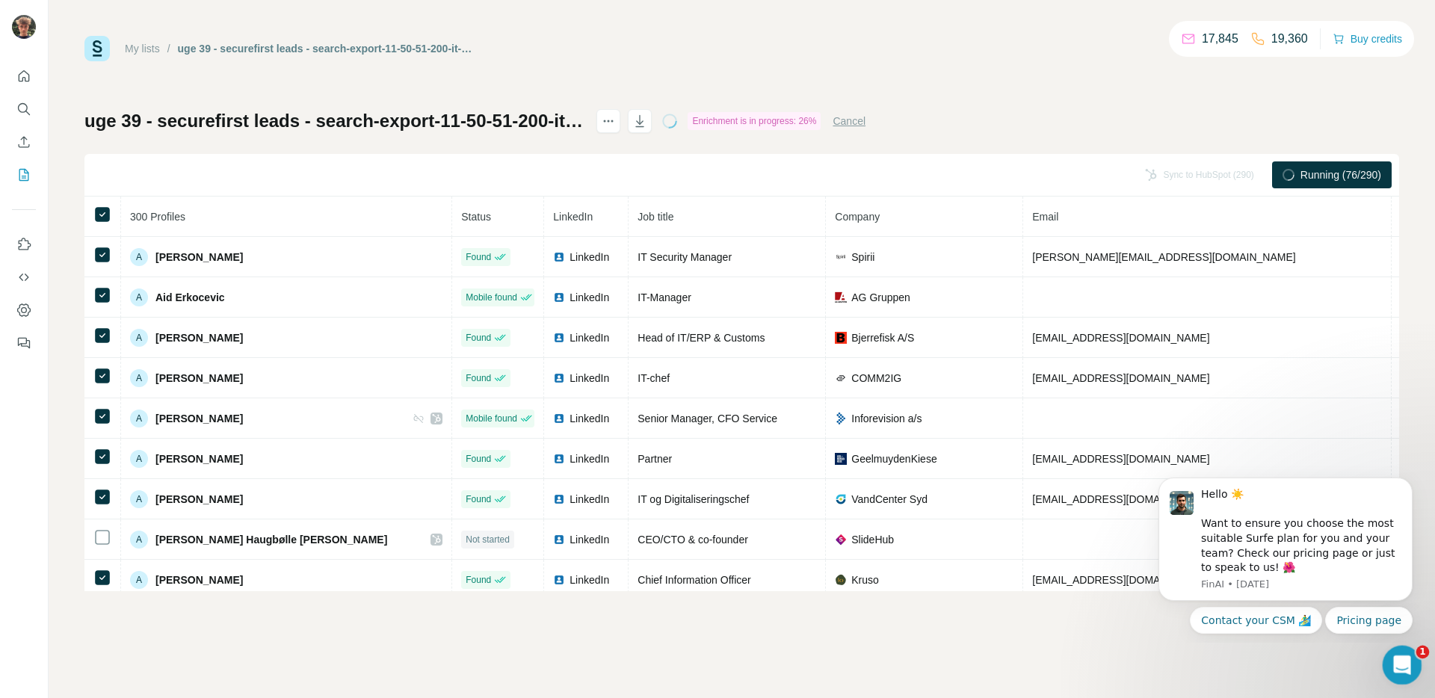
click at [1405, 662] on icon "Open Intercom Messenger" at bounding box center [1400, 663] width 25 height 25
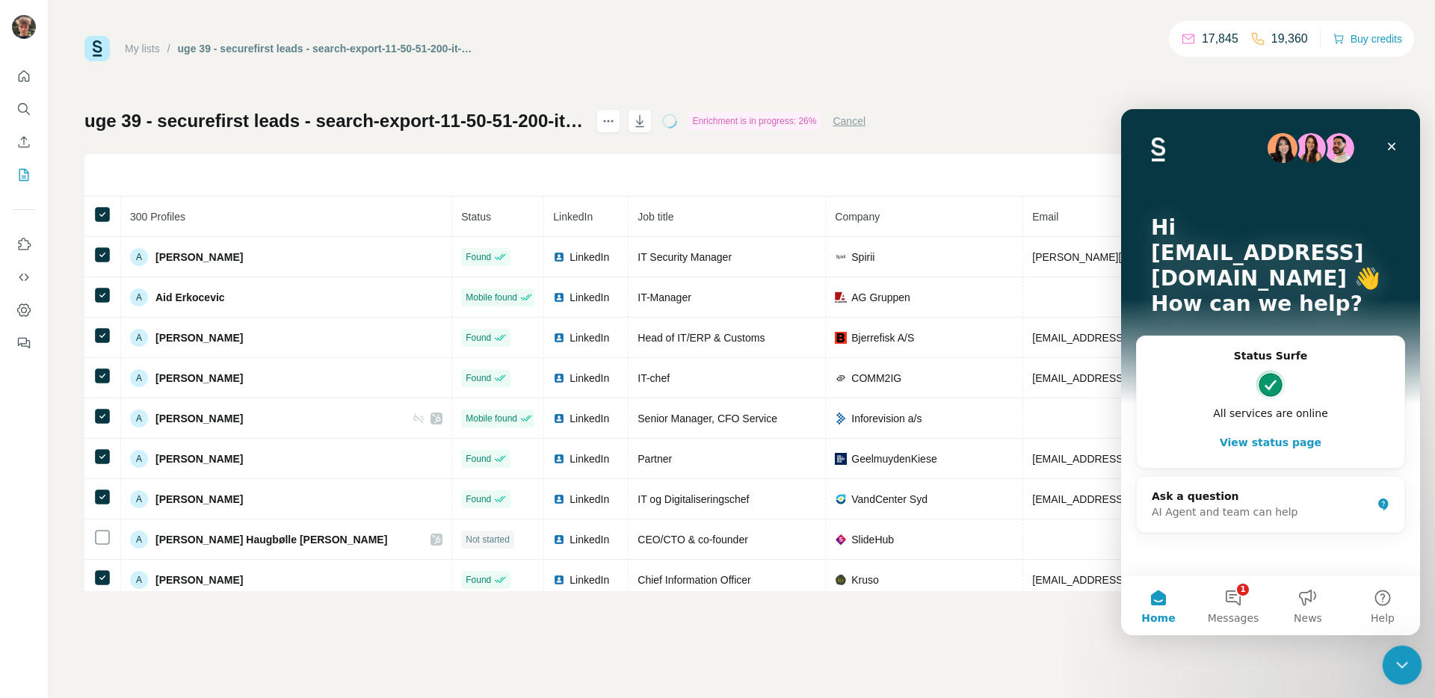
click at [1405, 662] on icon "Close Intercom Messenger" at bounding box center [1400, 663] width 18 height 18
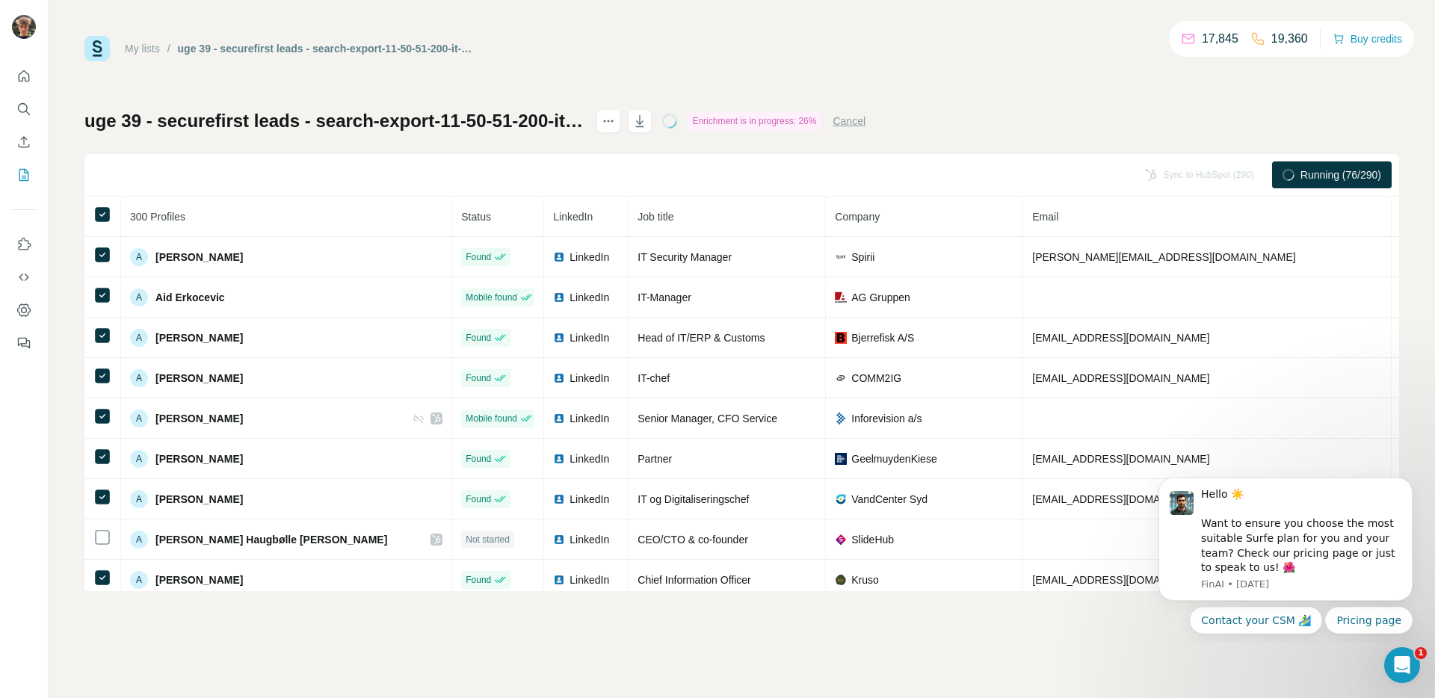
click at [666, 20] on div "My lists / uge 39 - securefirst leads - search-export-11-50-51-200-it-chef-it-a…" at bounding box center [742, 349] width 1387 height 698
click at [644, 123] on icon "button" at bounding box center [640, 122] width 7 height 4
click at [860, 32] on div "My lists / uge 39 - securefirst leads - search-export-11-50-51-200-it-chef-it-a…" at bounding box center [742, 349] width 1387 height 698
click at [792, 43] on div "My lists / uge 39 - securefirst leads - search-export-11-50-51-200-it-chef-it-a…" at bounding box center [741, 48] width 1315 height 25
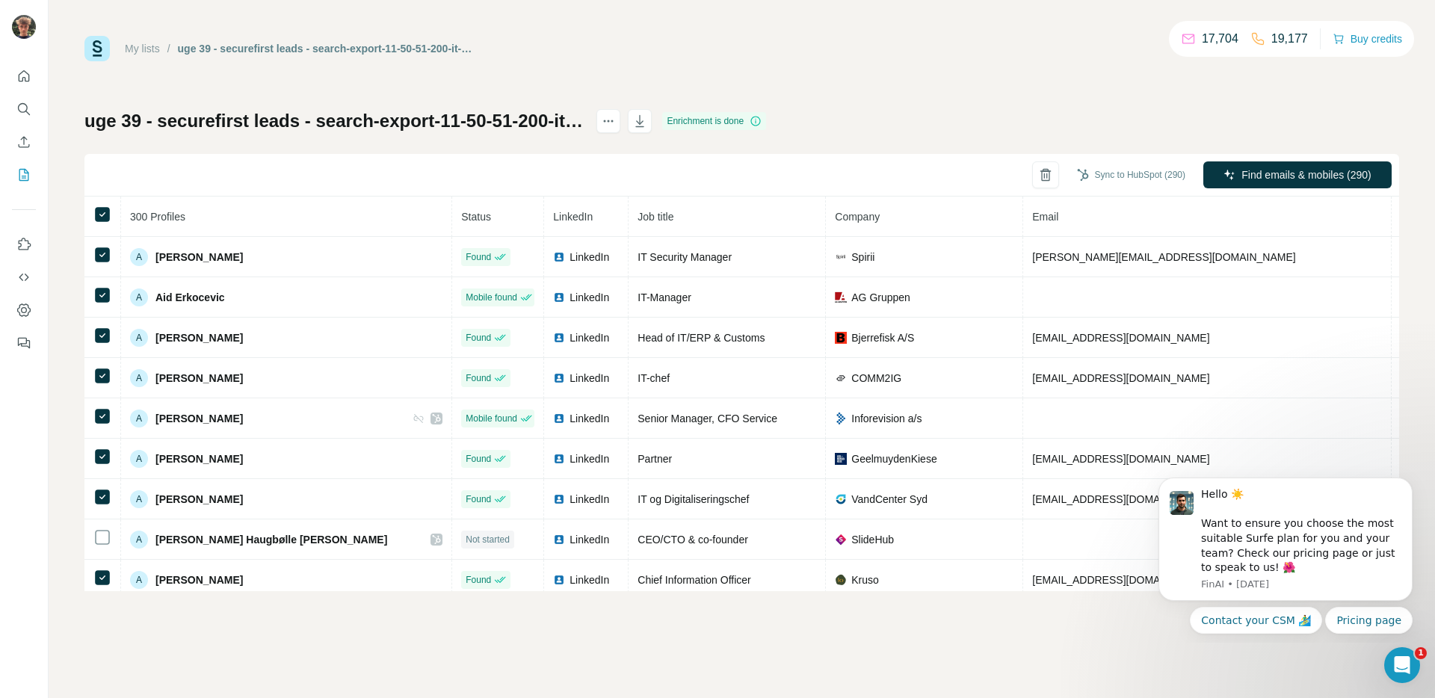
click at [946, 112] on div "uge 39 - securefirst leads - search-export-11-50-51-200-it-chef-it-ansvarlig-in…" at bounding box center [741, 350] width 1315 height 482
click at [856, 75] on div "My lists / uge 39 - securefirst leads - search-export-11-50-51-200-it-chef-it-a…" at bounding box center [741, 313] width 1315 height 555
